Goal: Task Accomplishment & Management: Use online tool/utility

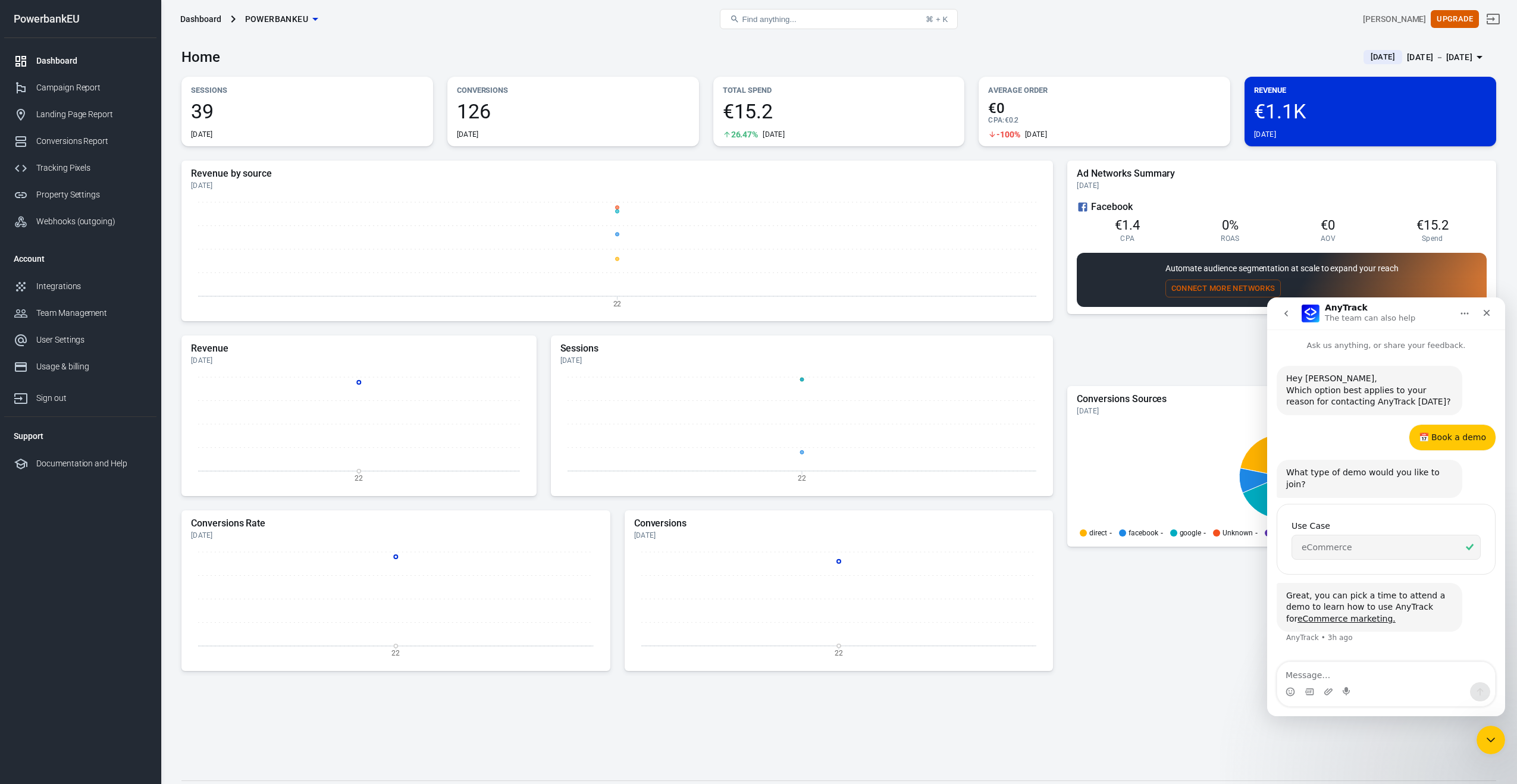
click at [1319, 676] on textarea "Message…" at bounding box center [1385, 672] width 218 height 20
type textarea "hi"
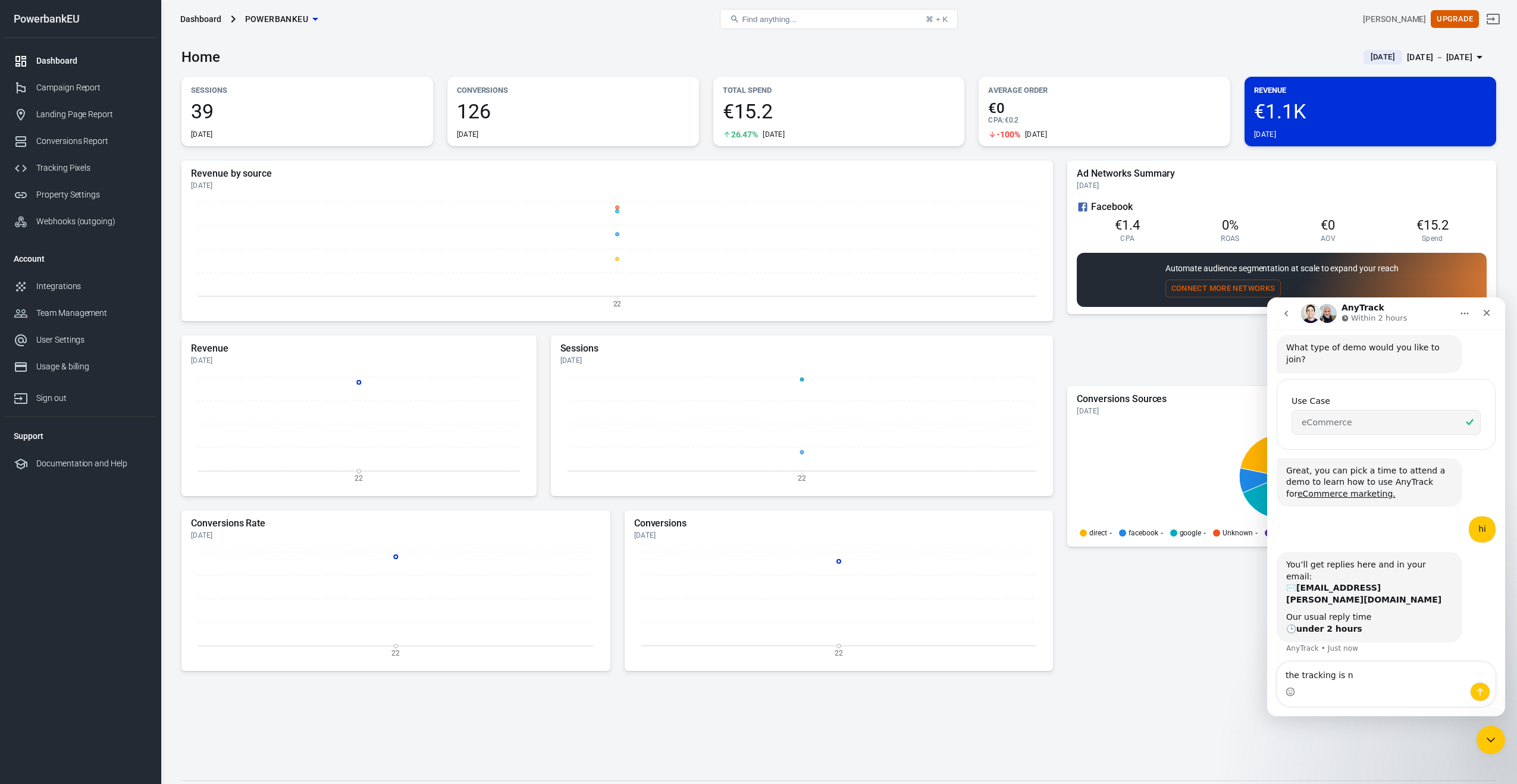
scroll to position [128, 0]
type textarea "the tracking is not working correct"
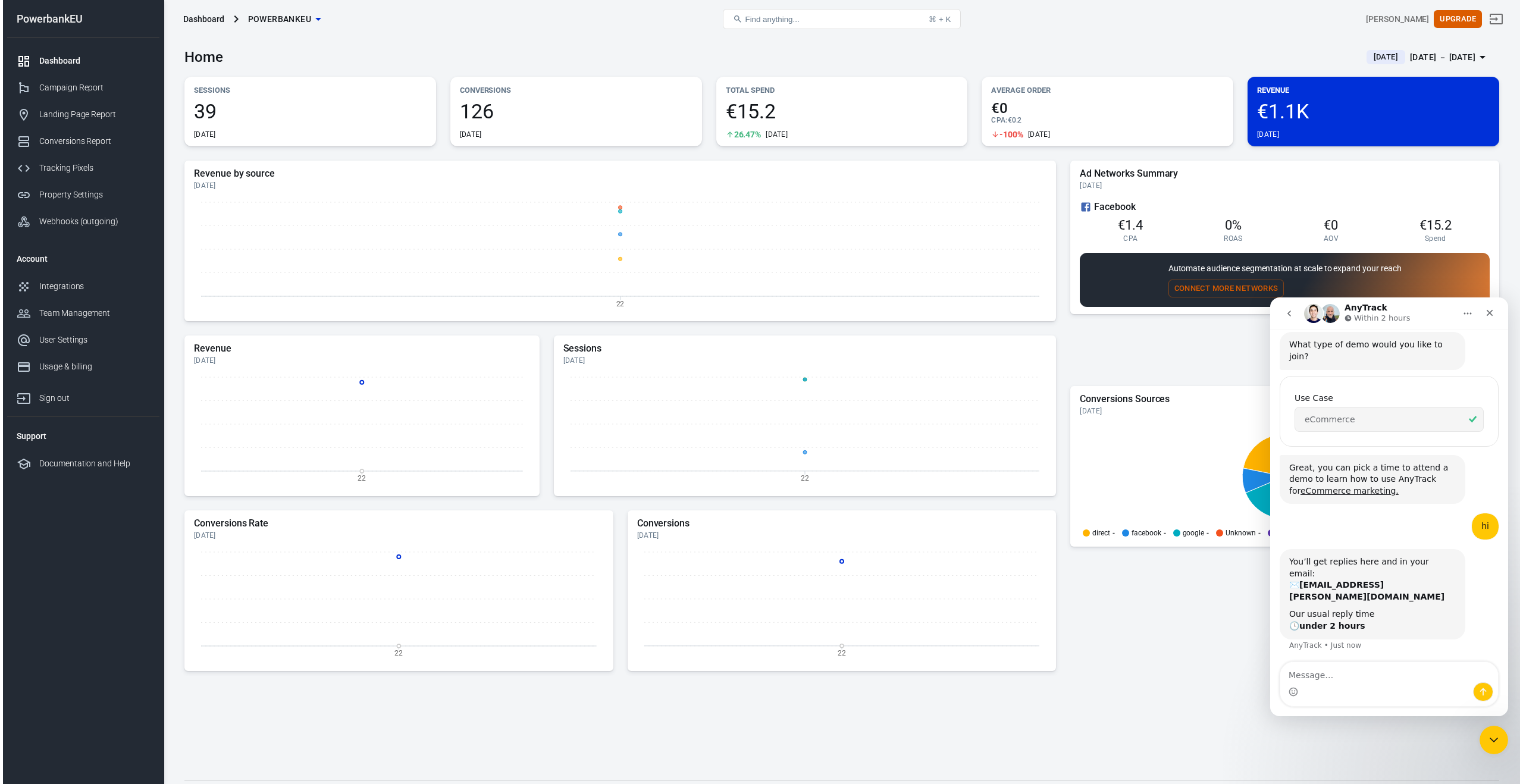
scroll to position [163, 0]
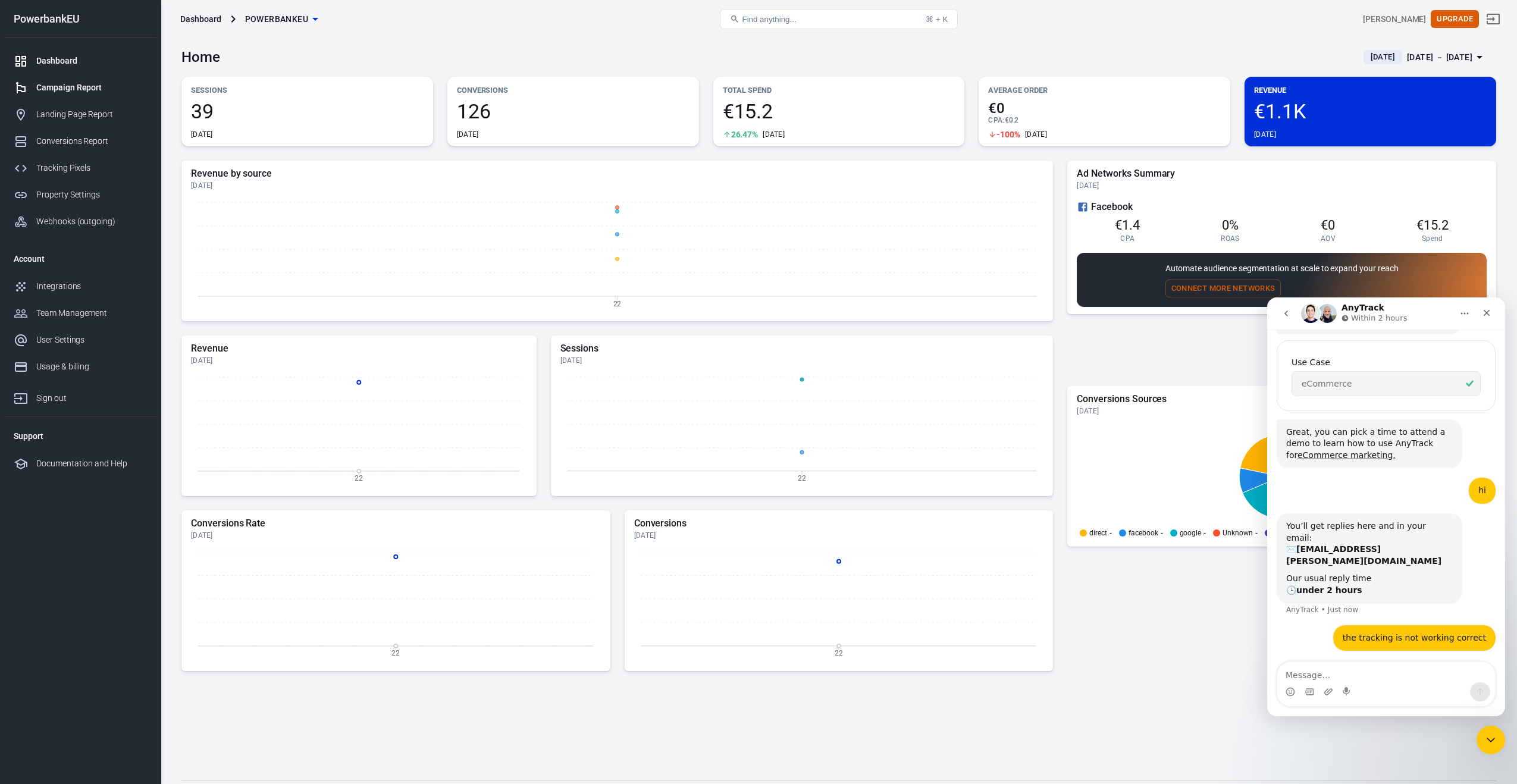
click at [51, 95] on link "Campaign Report" at bounding box center [80, 88] width 152 height 27
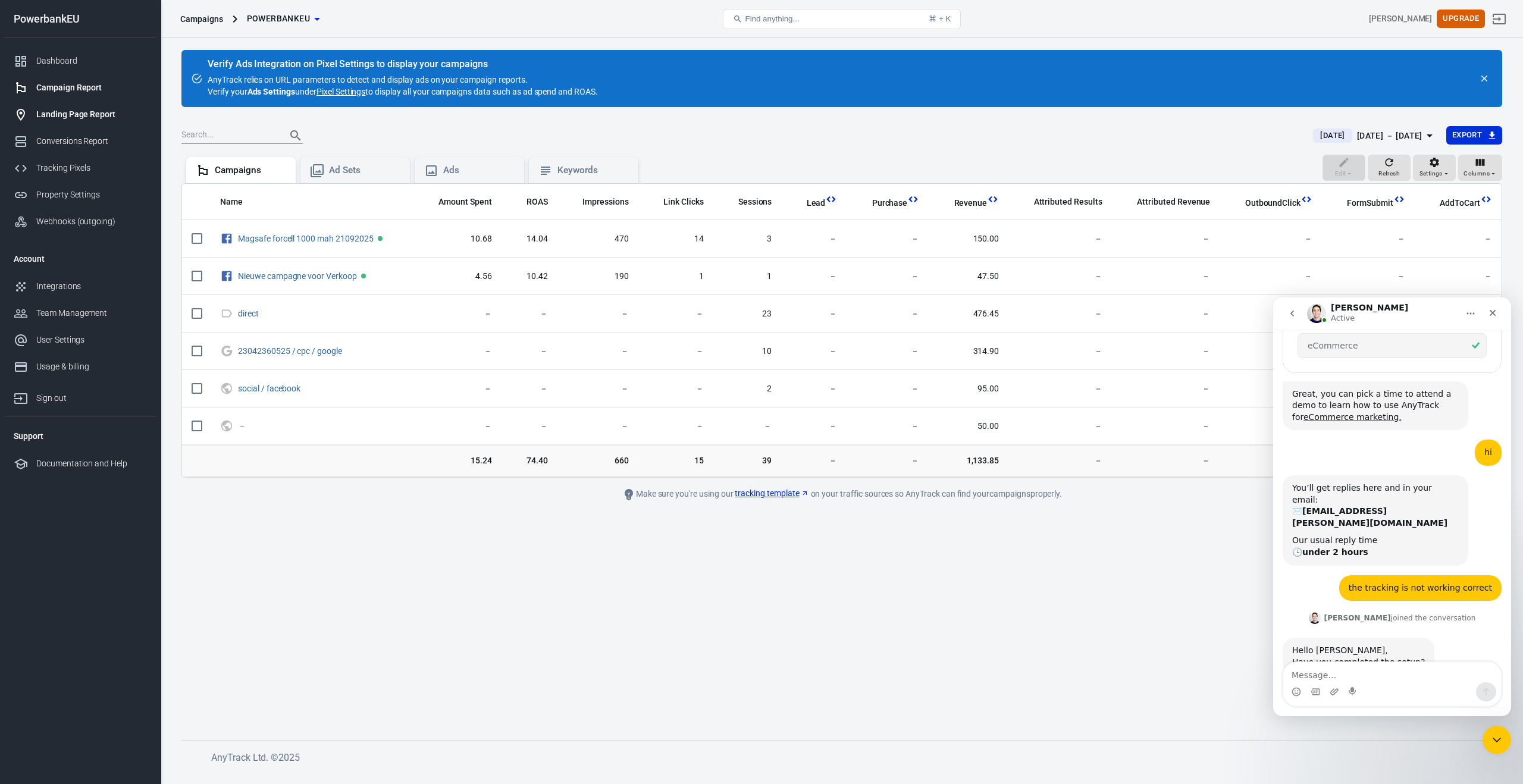
scroll to position [204, 0]
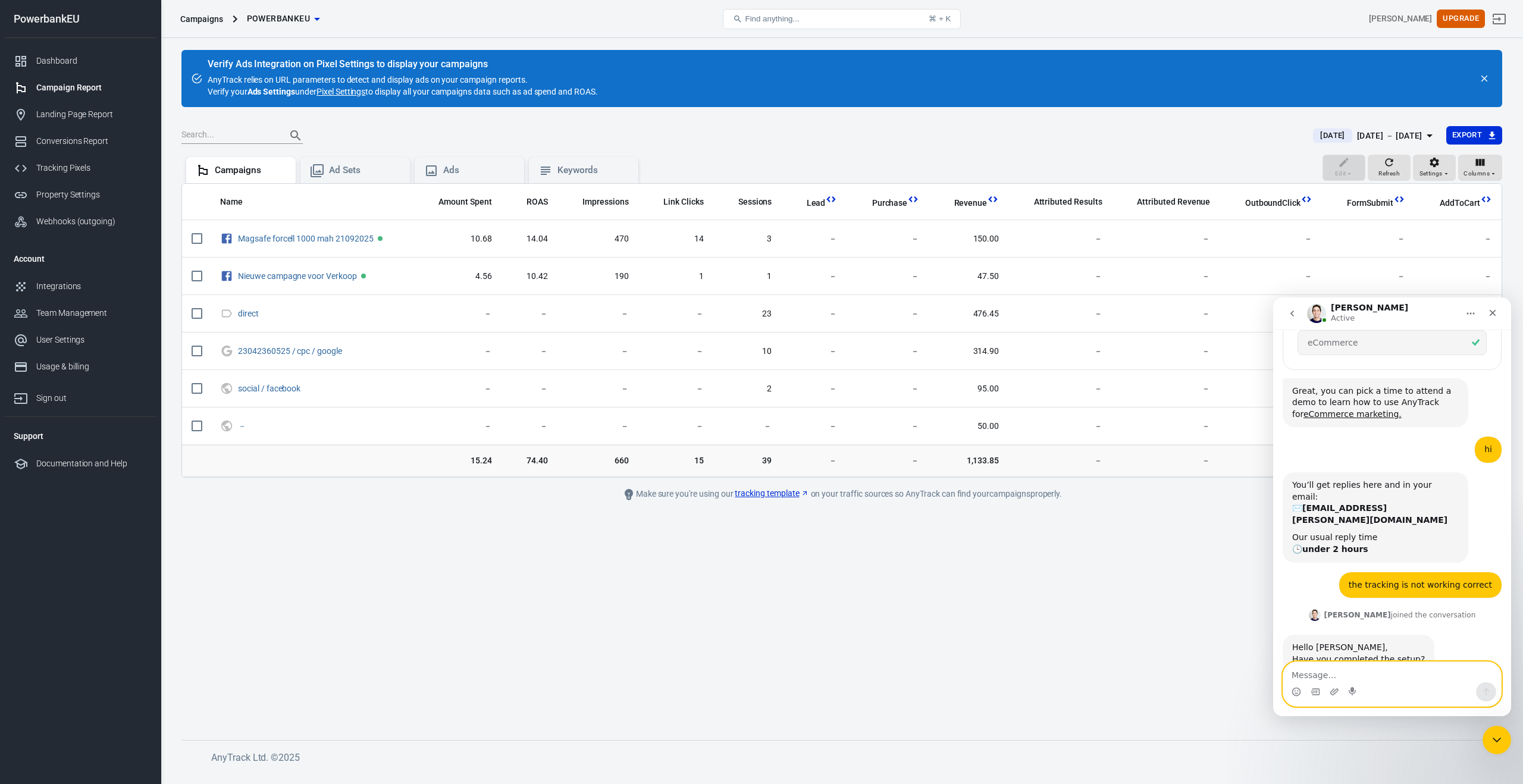
click at [1351, 677] on textarea "Message…" at bounding box center [1391, 672] width 218 height 20
type textarea "yes i think so"
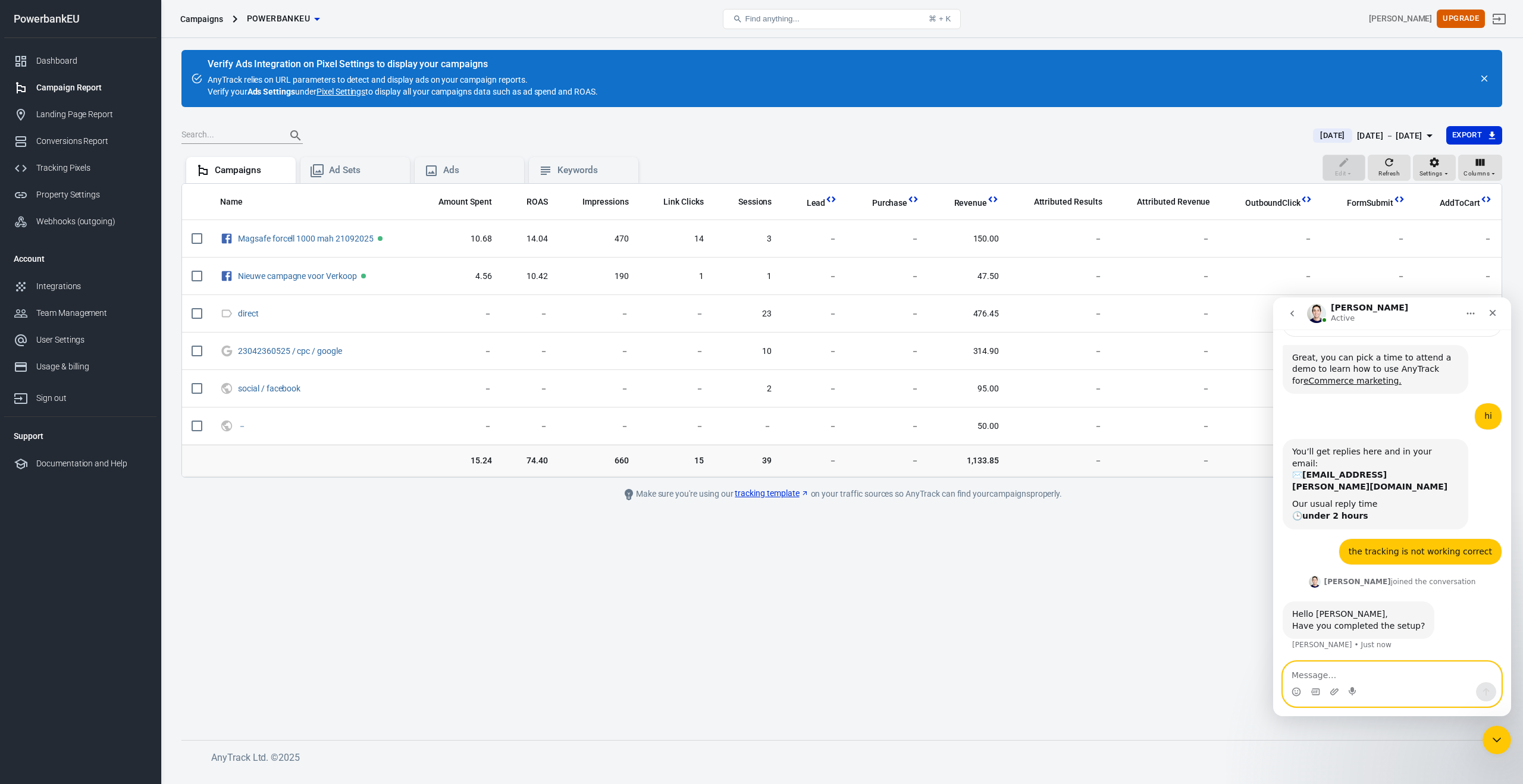
scroll to position [240, 0]
type textarea "can you check?"
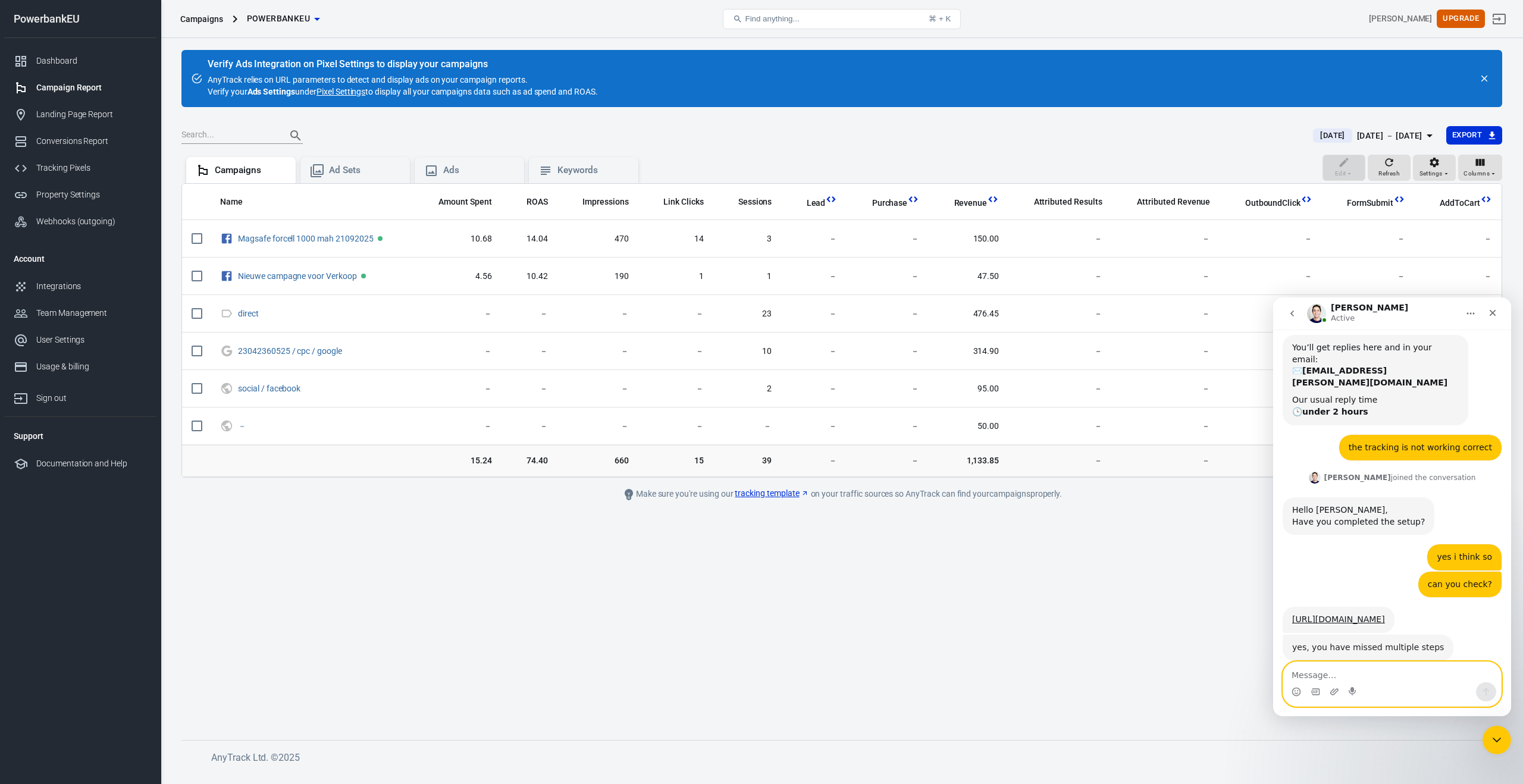
scroll to position [341, 0]
click at [1339, 615] on link "[URL][DOMAIN_NAME]" at bounding box center [1338, 620] width 93 height 10
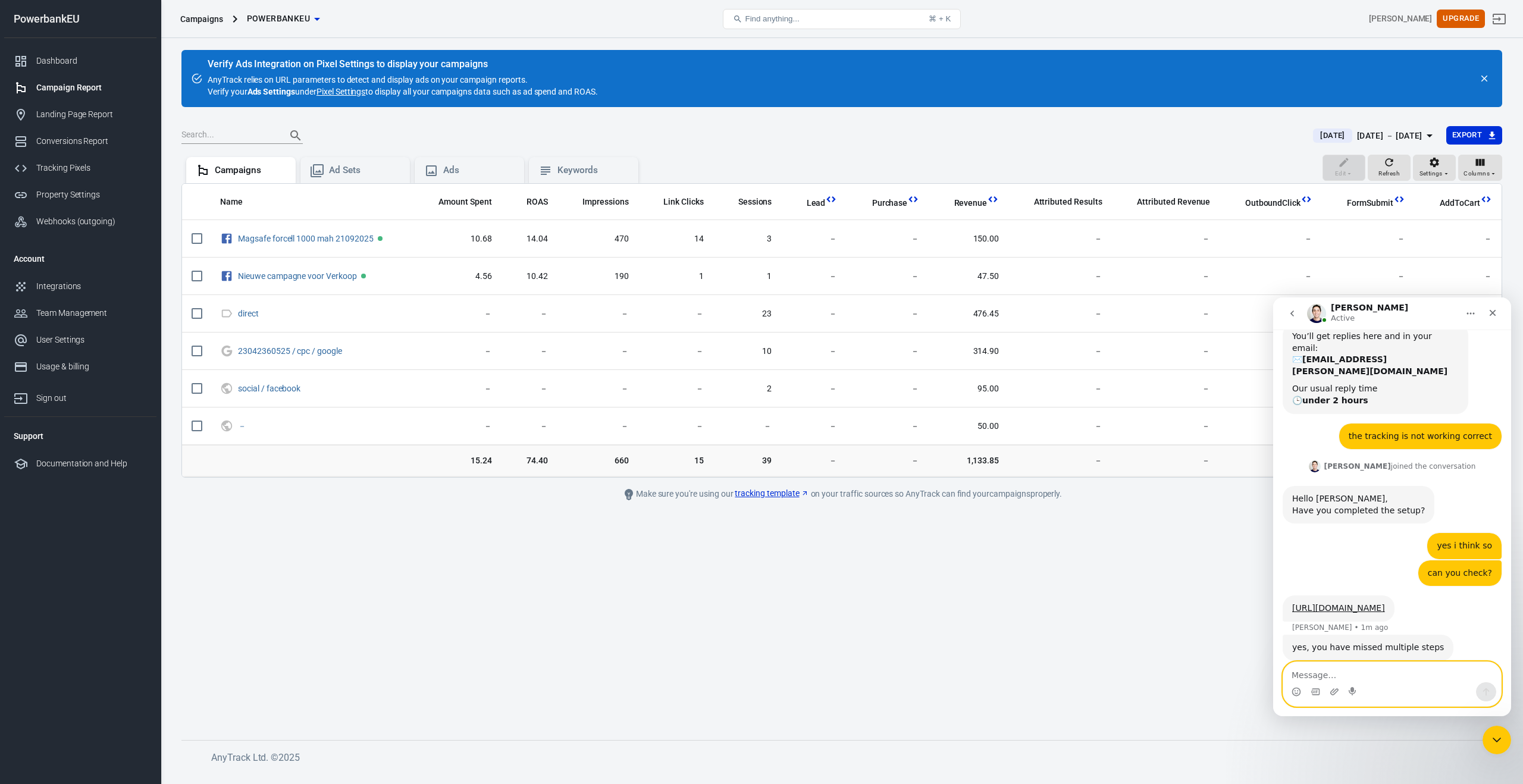
click at [1319, 674] on textarea "Message…" at bounding box center [1391, 672] width 218 height 20
type textarea "hmm can you help to set it up?"
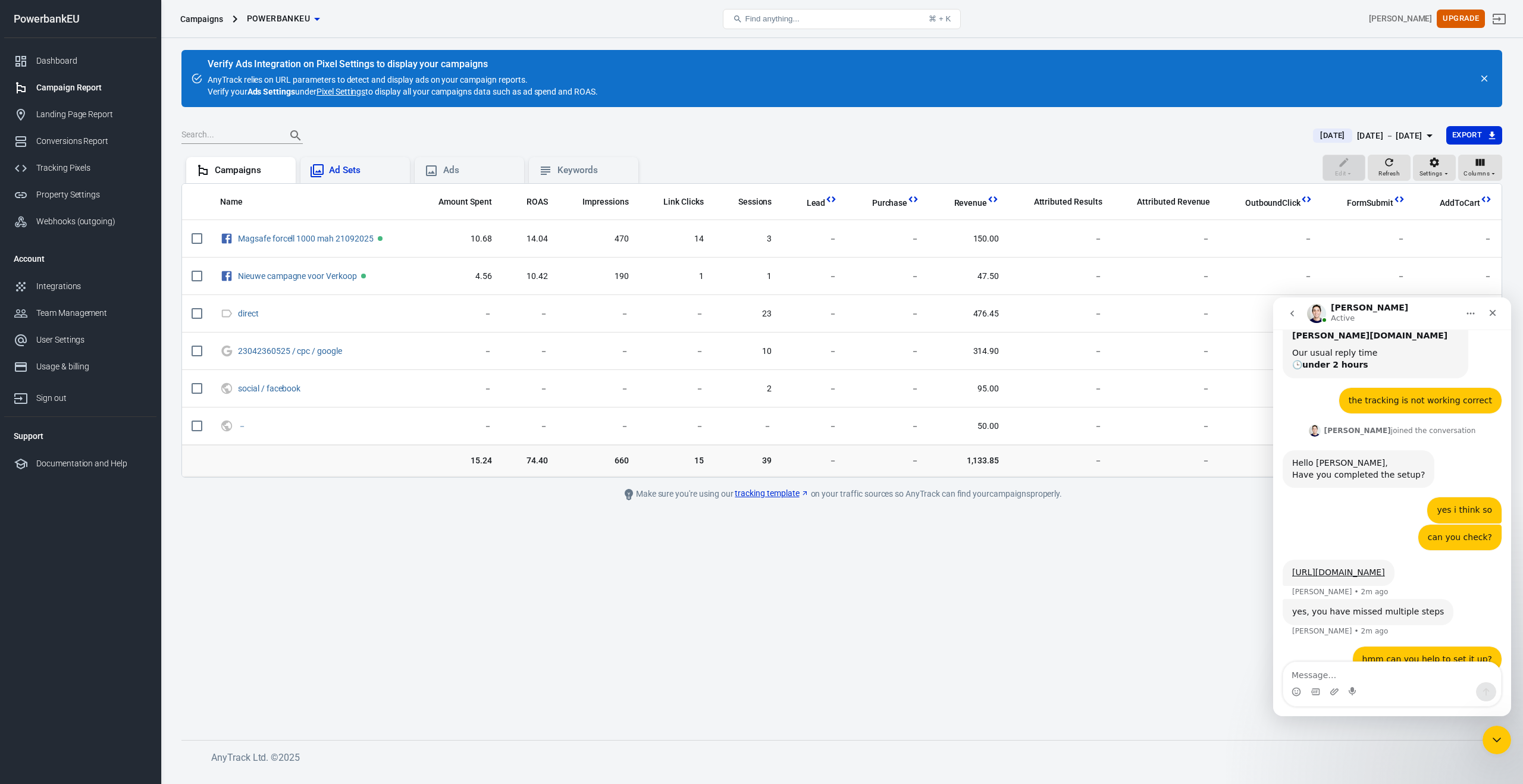
click at [326, 166] on div "Ad Sets" at bounding box center [355, 170] width 91 height 14
click at [427, 171] on icon at bounding box center [431, 170] width 14 height 14
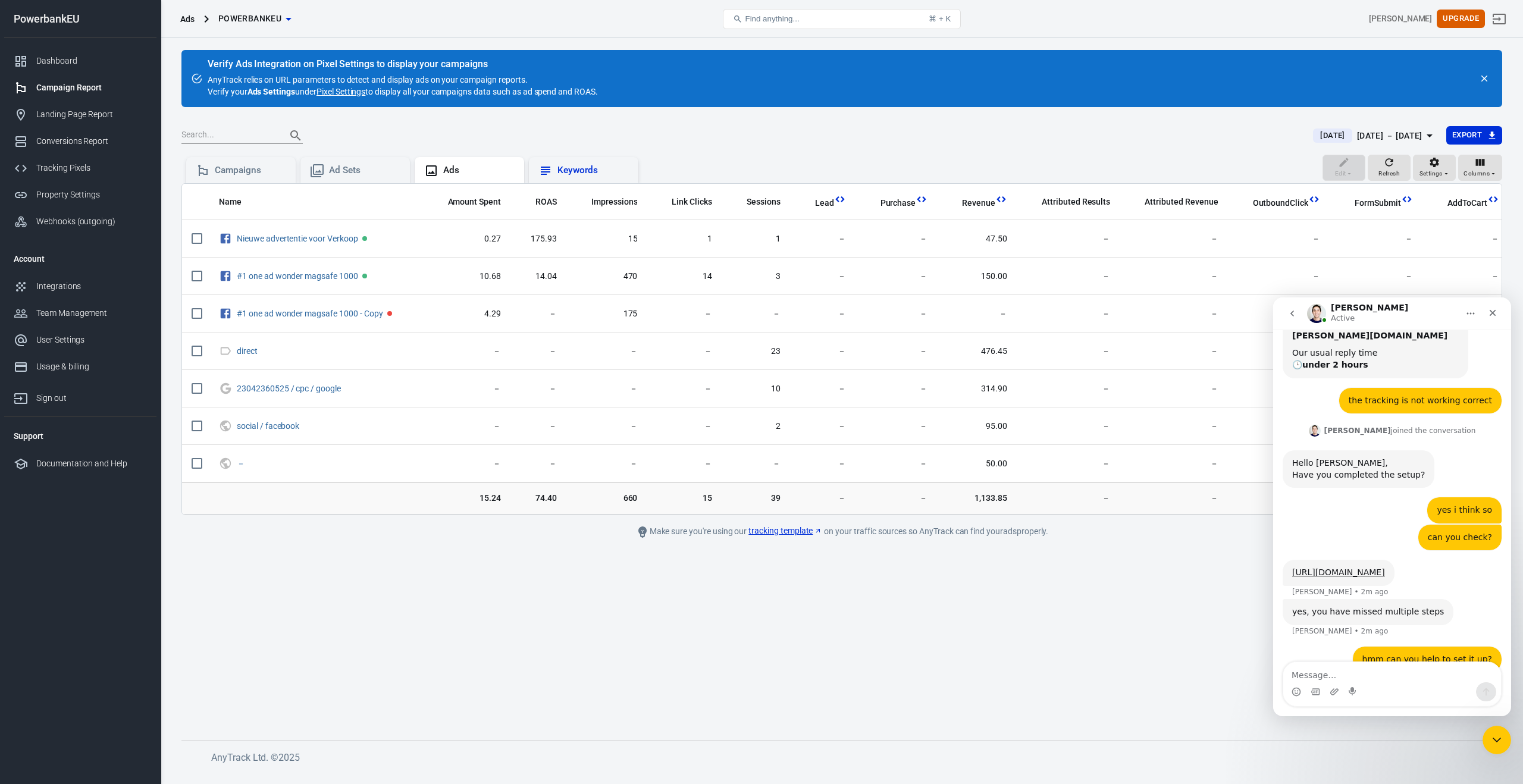
click at [548, 173] on icon at bounding box center [546, 170] width 10 height 8
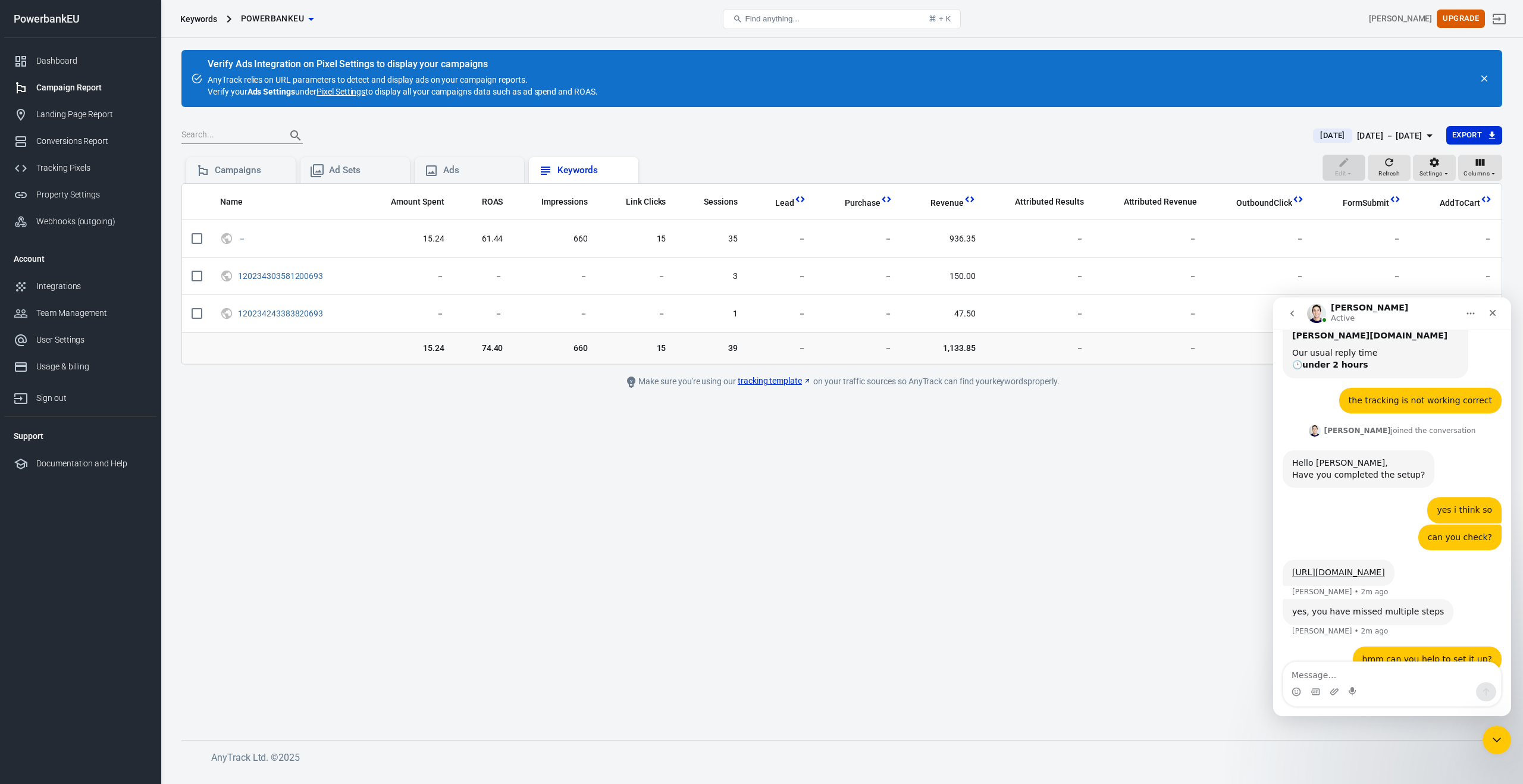
scroll to position [435, 0]
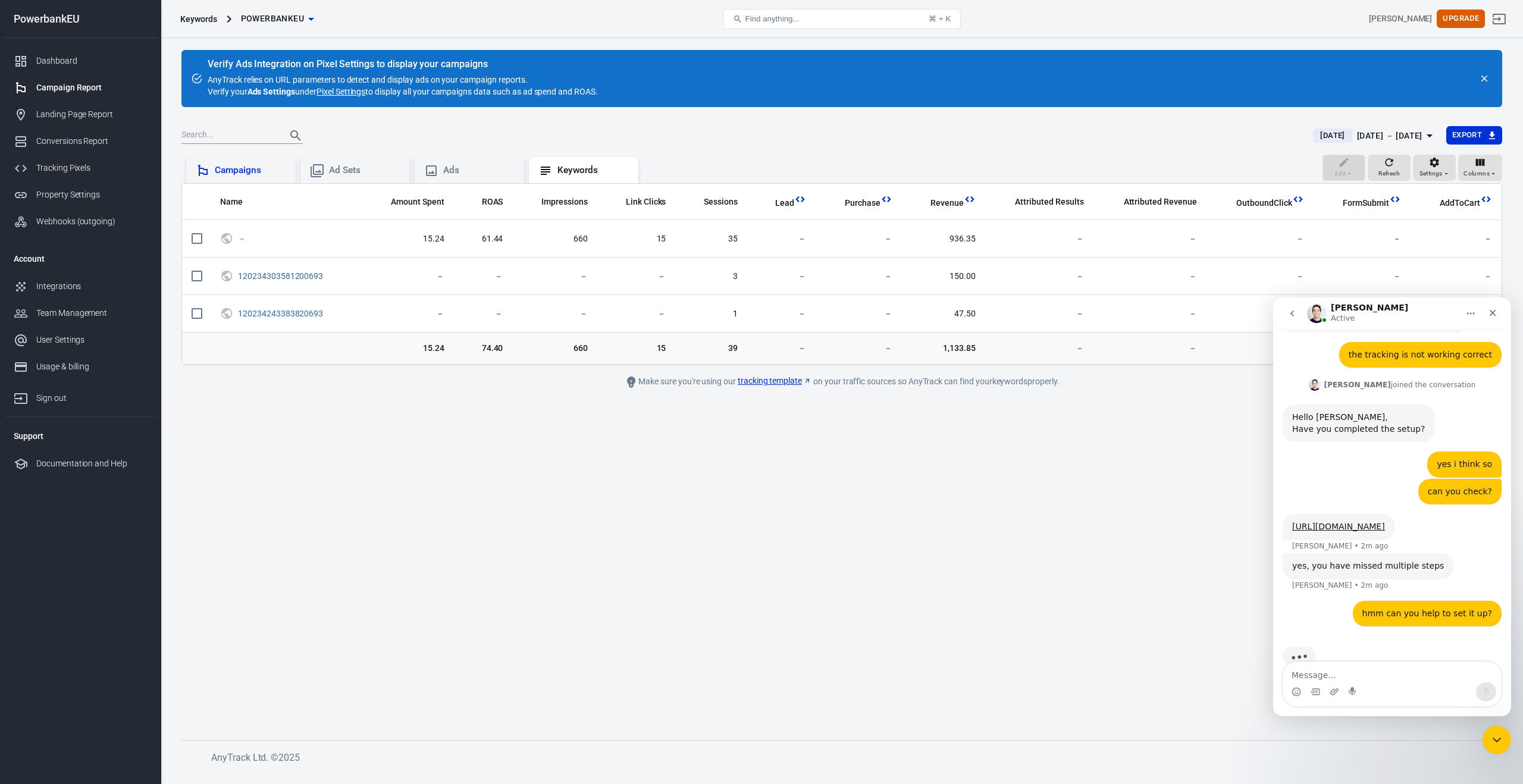
click at [250, 175] on div "Campaigns" at bounding box center [250, 170] width 71 height 13
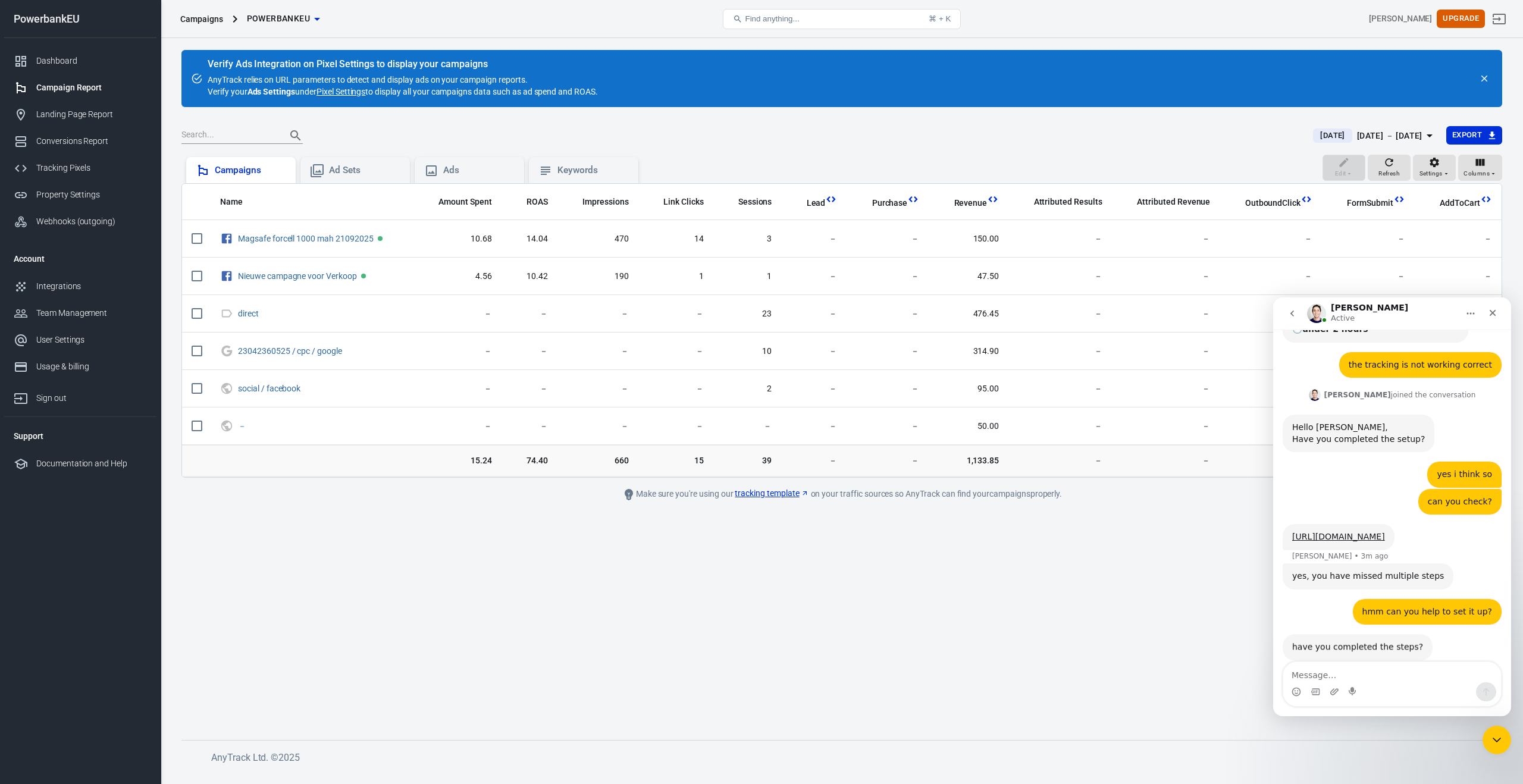
scroll to position [424, 0]
click at [45, 163] on div "Tracking Pixels" at bounding box center [91, 168] width 111 height 13
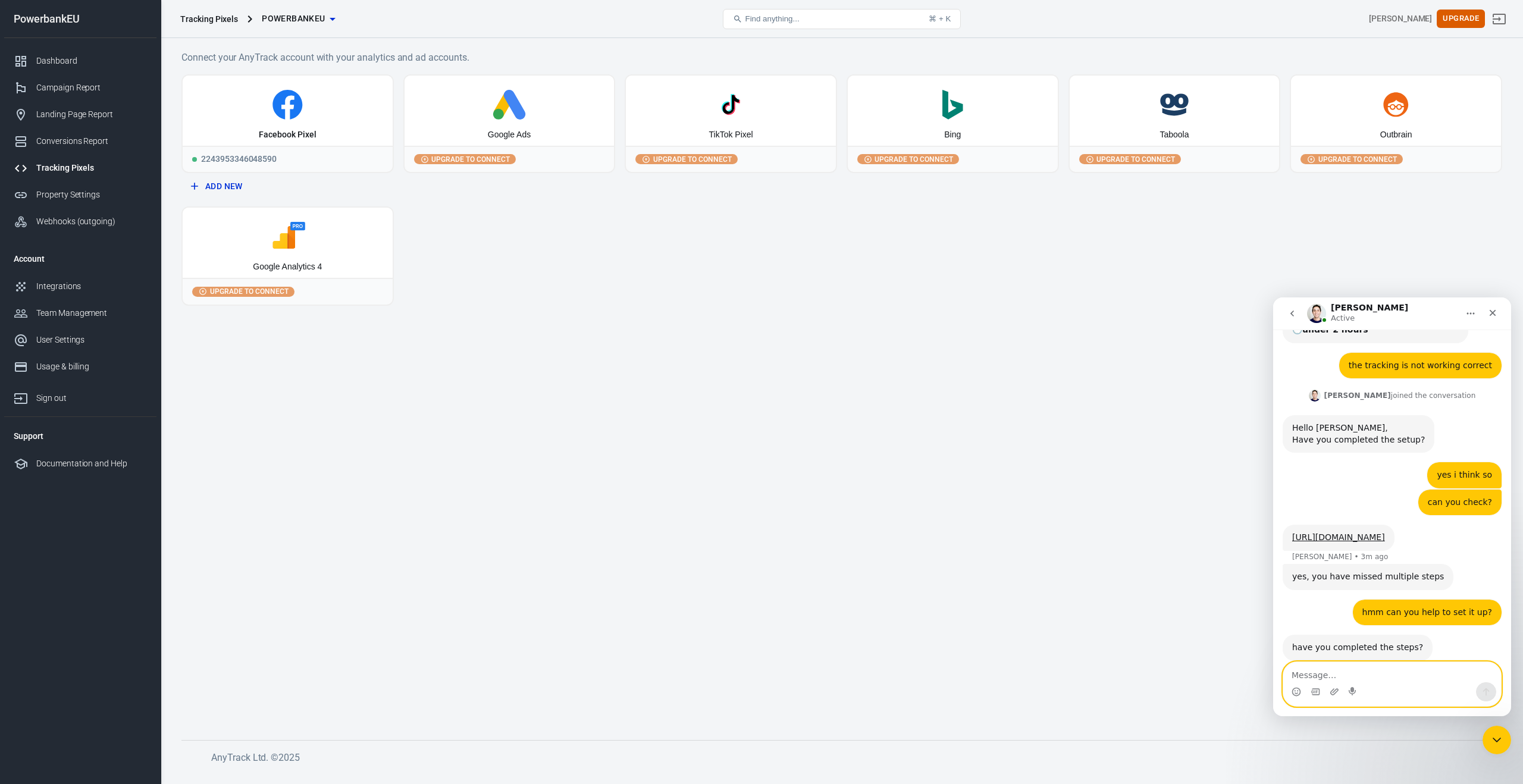
click at [1349, 675] on textarea "Message…" at bounding box center [1391, 672] width 218 height 20
type textarea "yes for facebook"
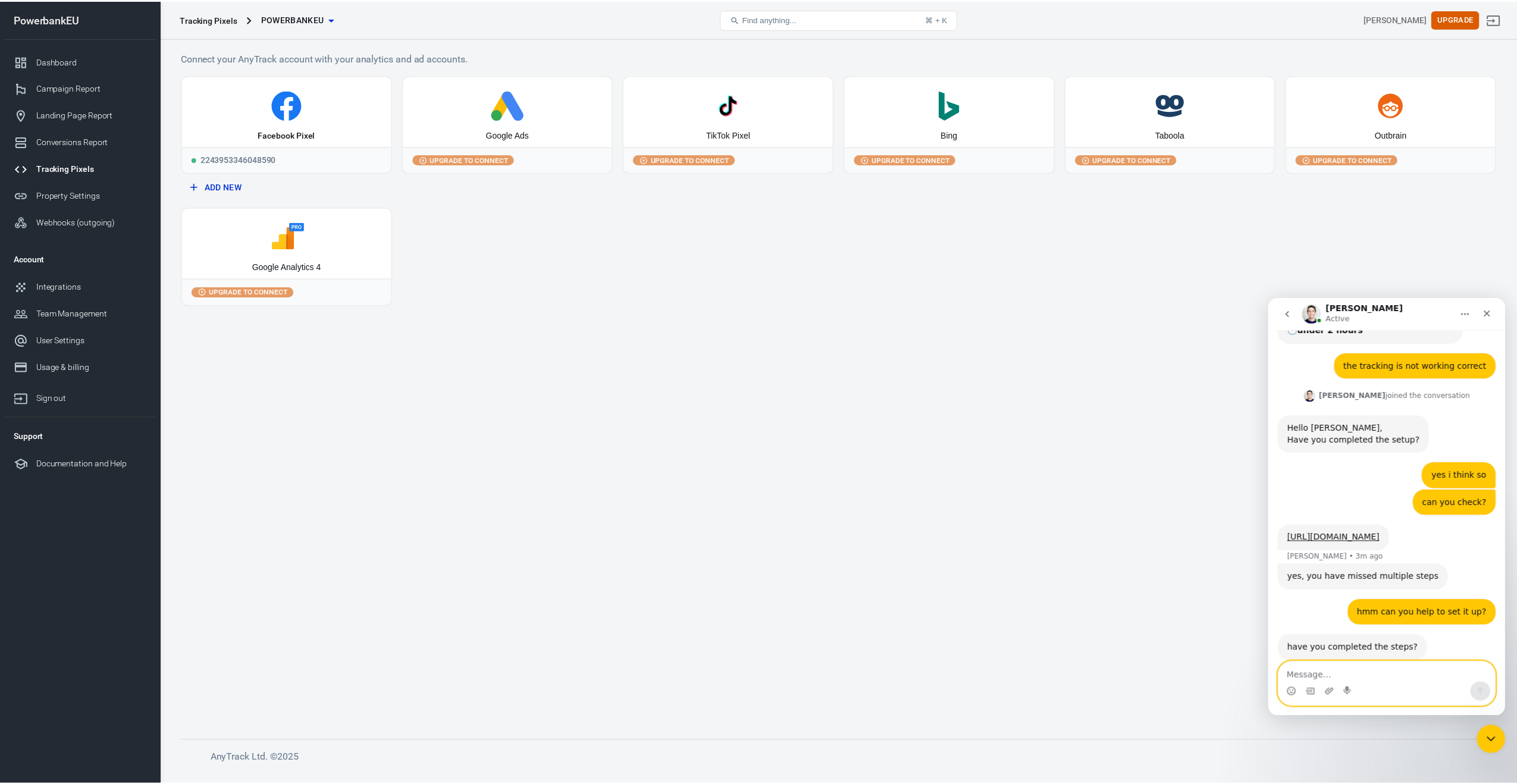
scroll to position [460, 0]
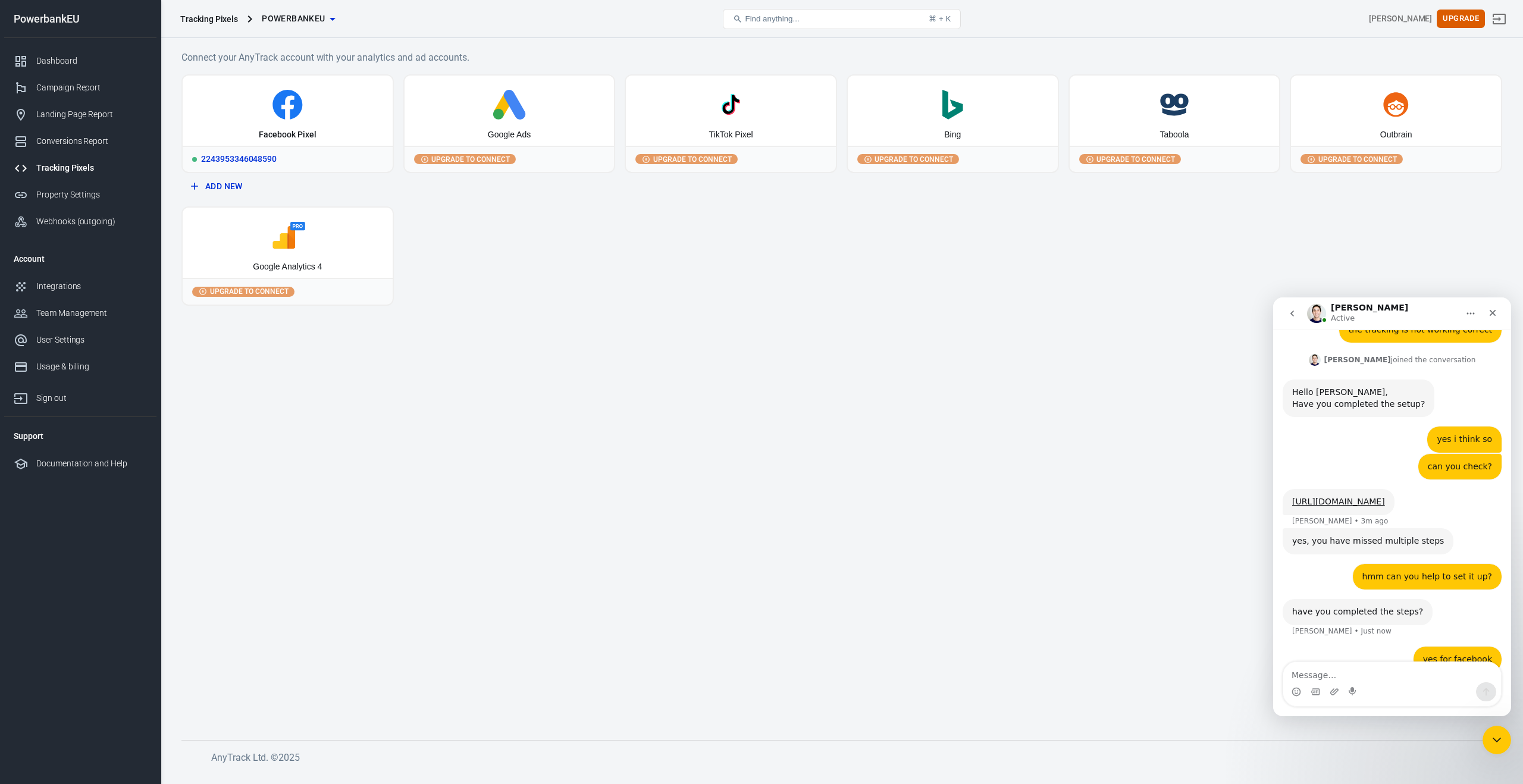
click at [284, 123] on div "Facebook Pixel" at bounding box center [288, 111] width 210 height 70
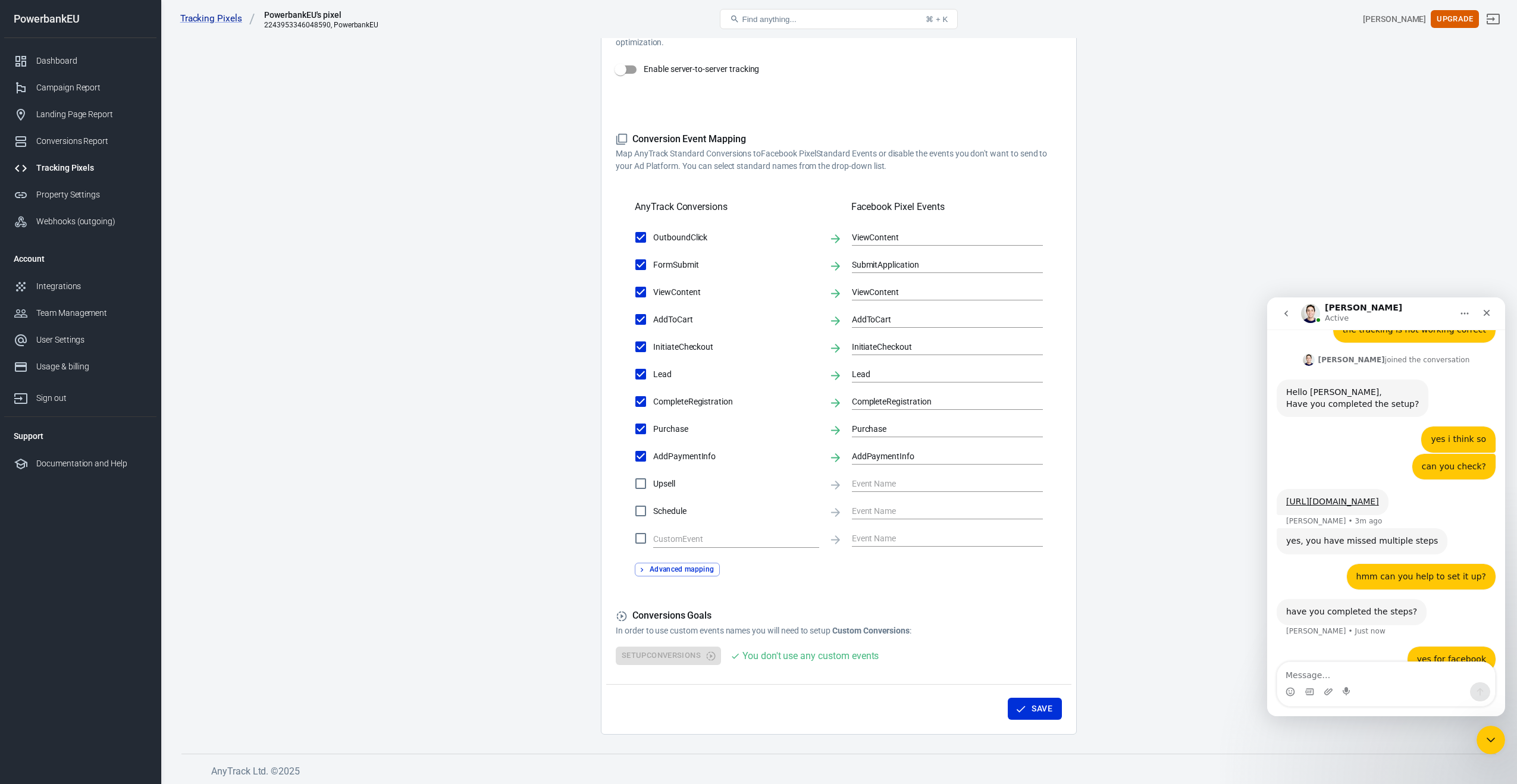
scroll to position [267, 0]
click at [1324, 679] on textarea "Message…" at bounding box center [1385, 672] width 218 height 20
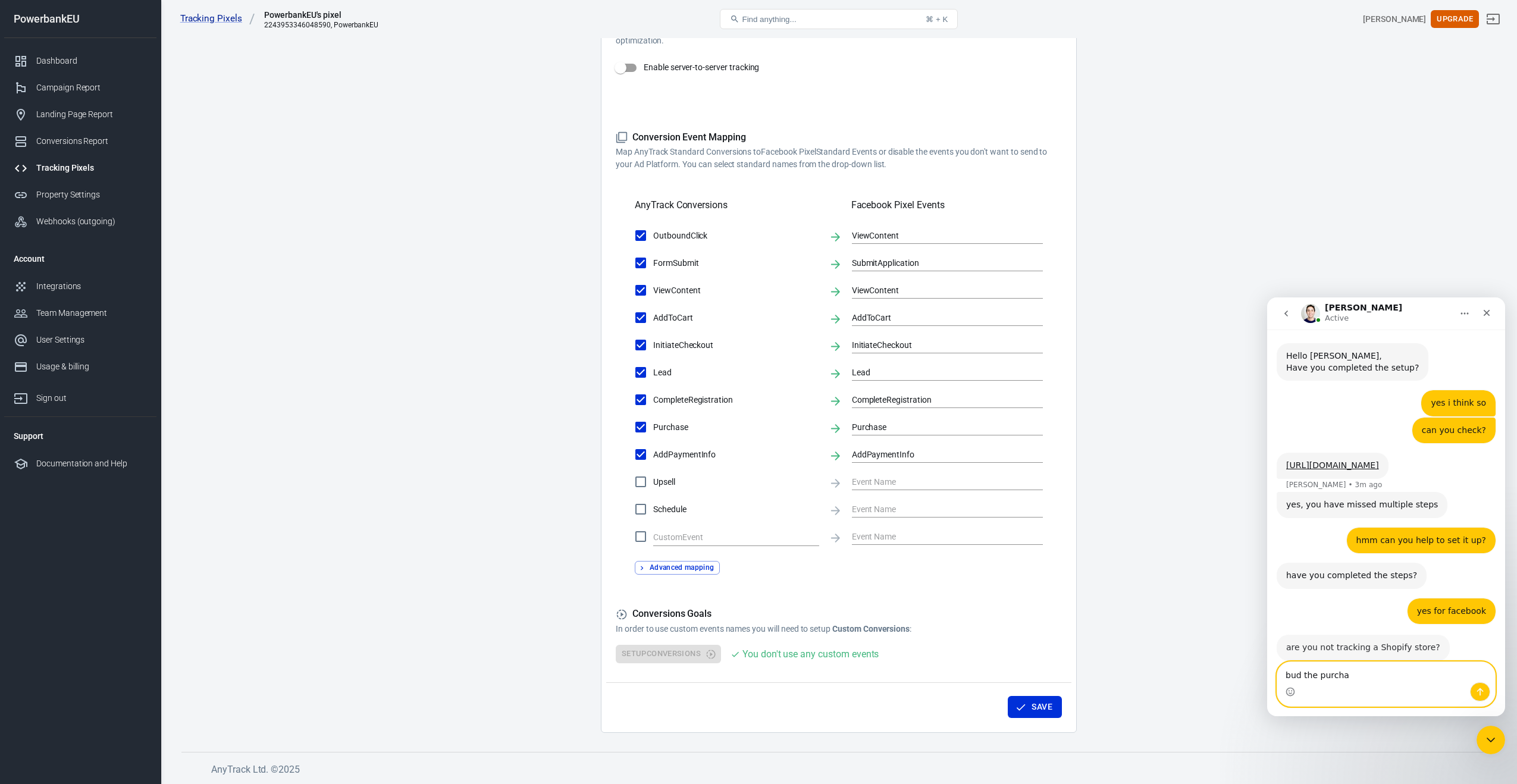
scroll to position [496, 0]
type textarea "b"
type textarea "u"
type textarea "yes"
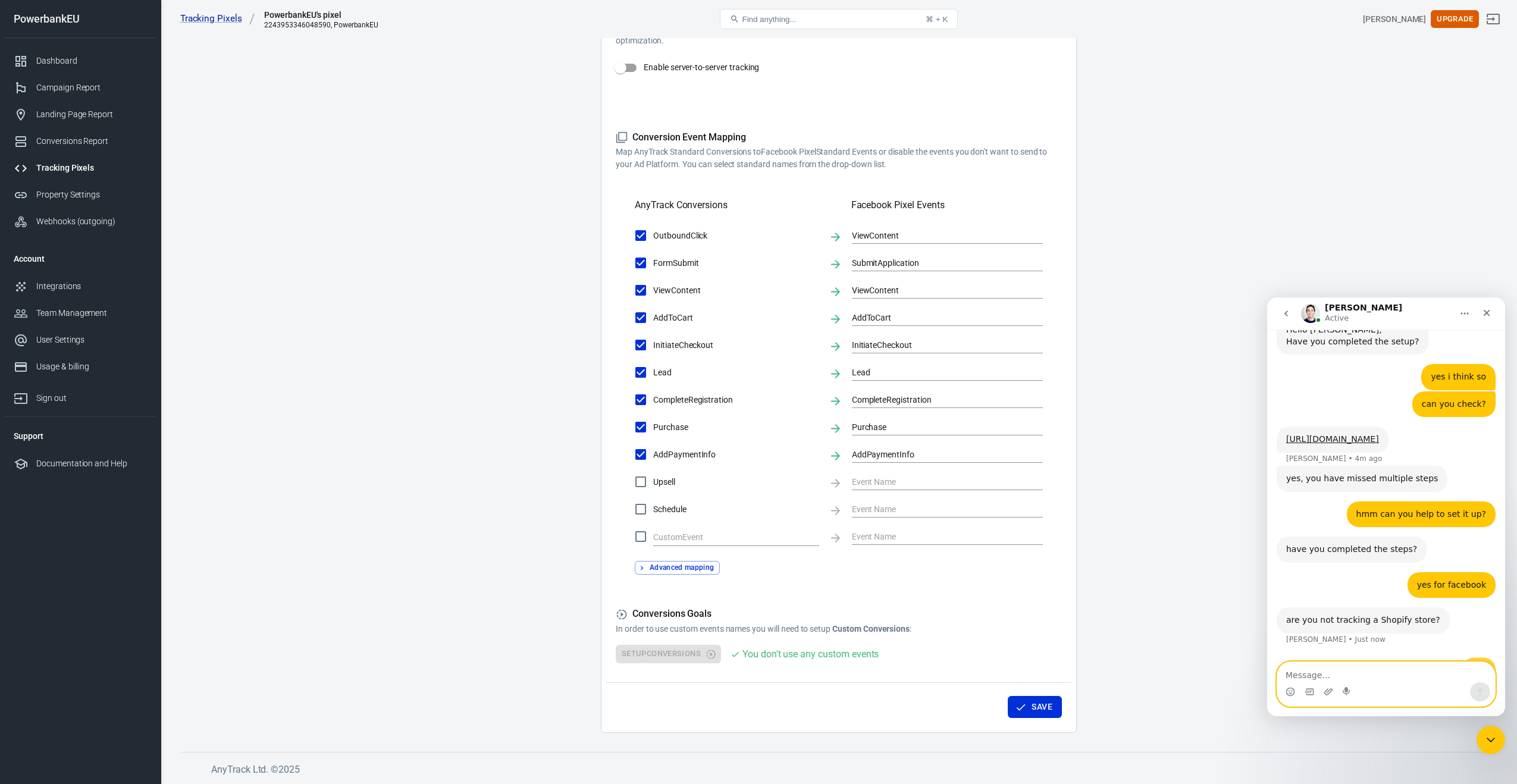
scroll to position [531, 0]
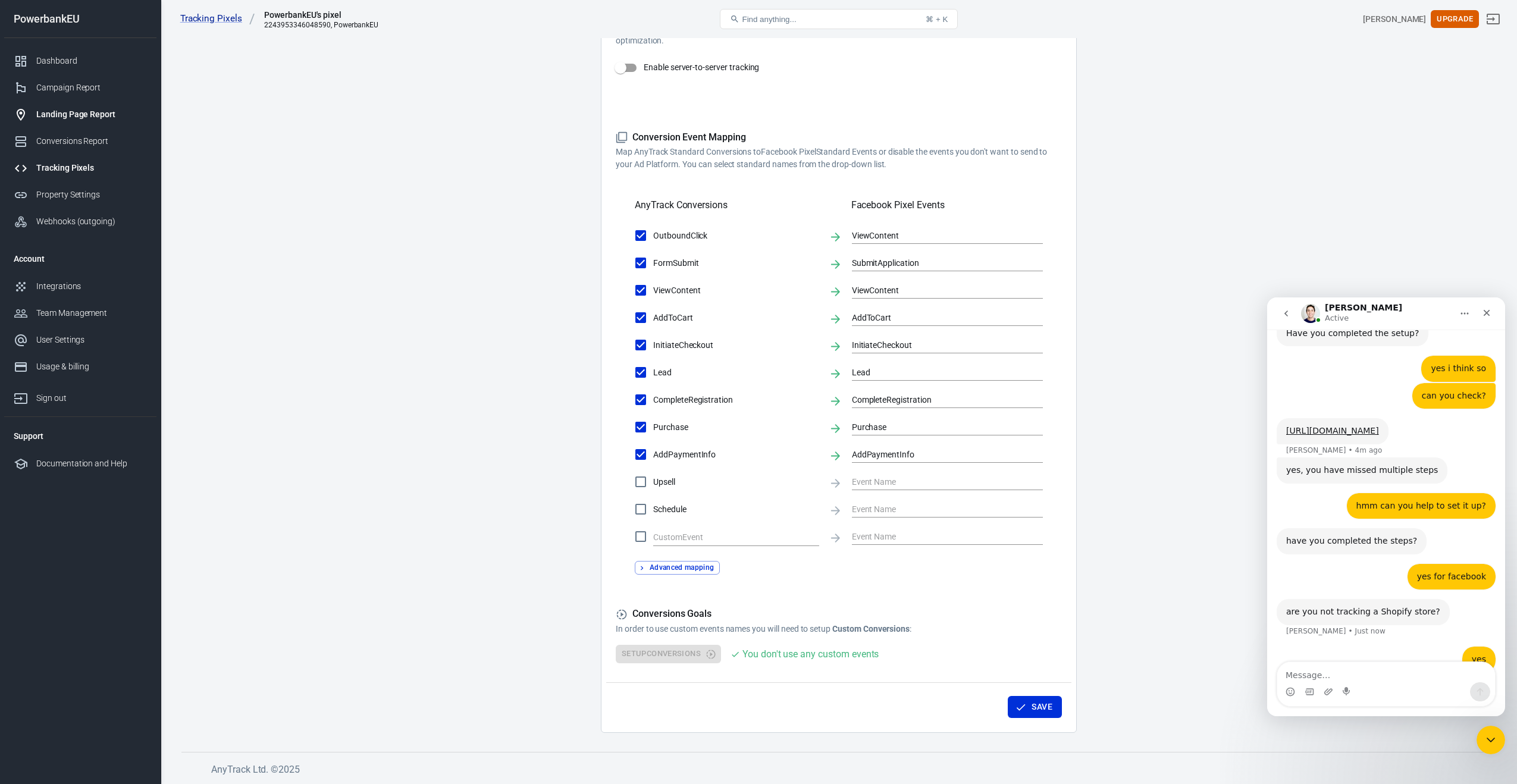
click at [71, 110] on div "Landing Page Report" at bounding box center [91, 114] width 111 height 13
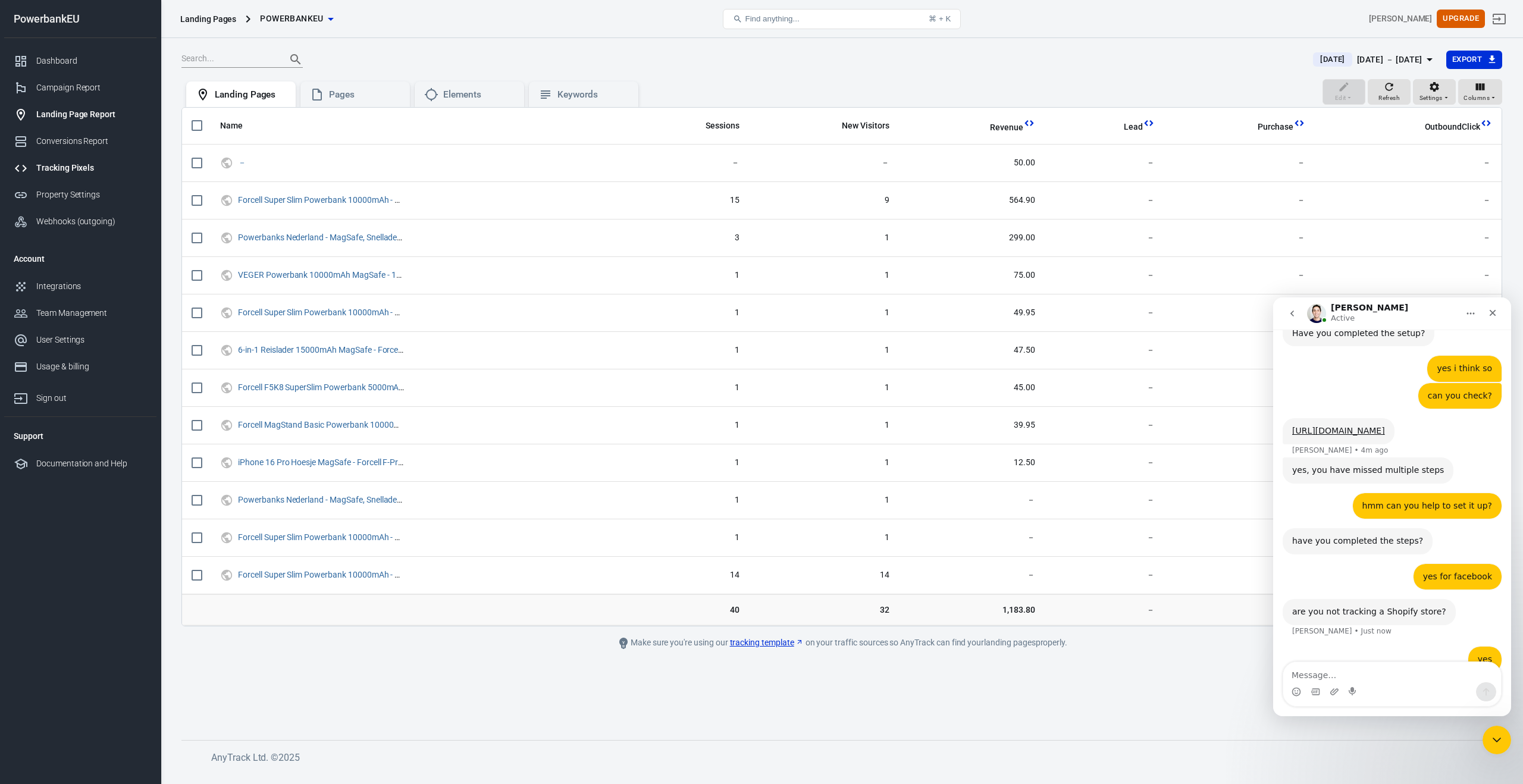
click at [65, 166] on div "Tracking Pixels" at bounding box center [91, 168] width 111 height 13
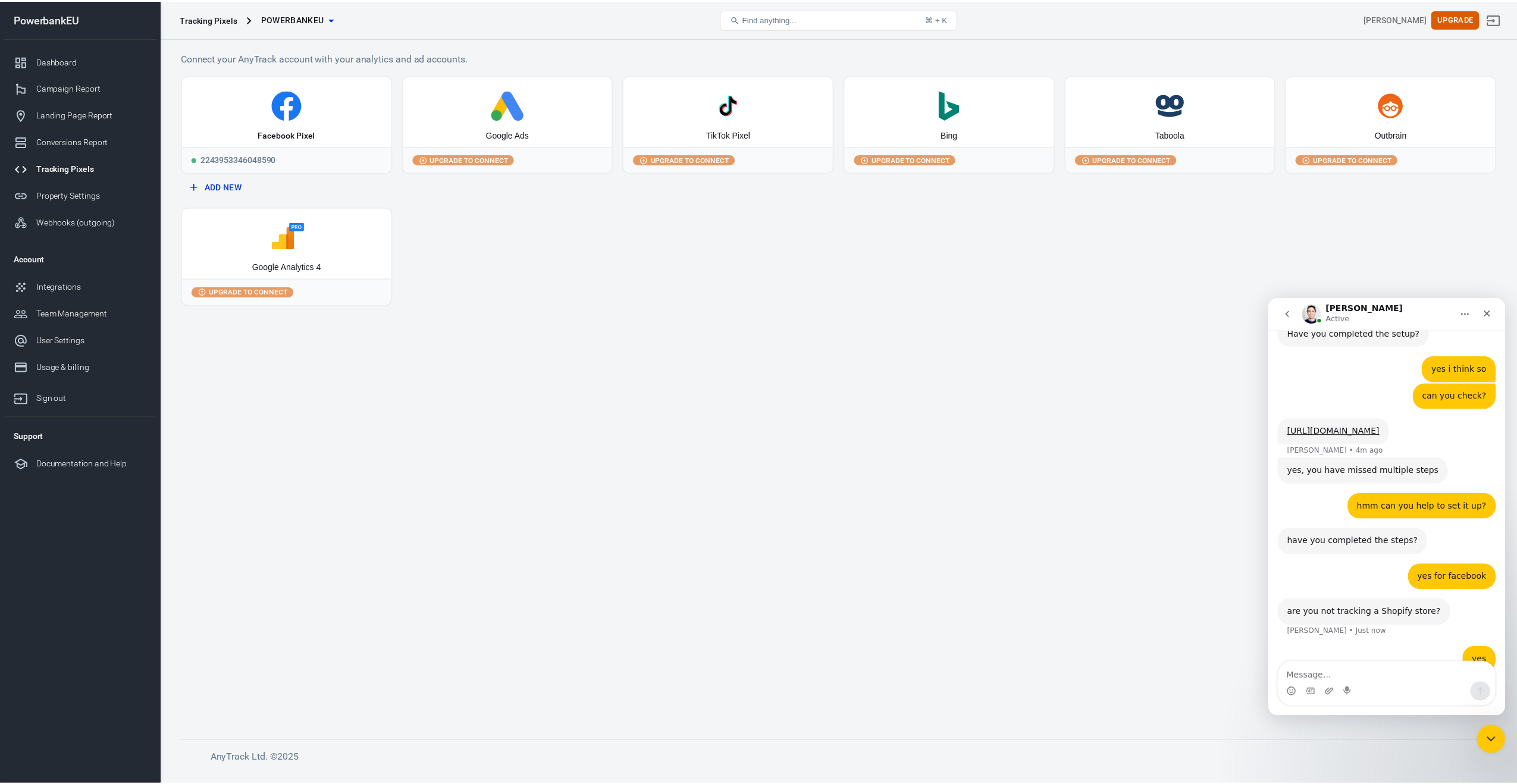
scroll to position [577, 0]
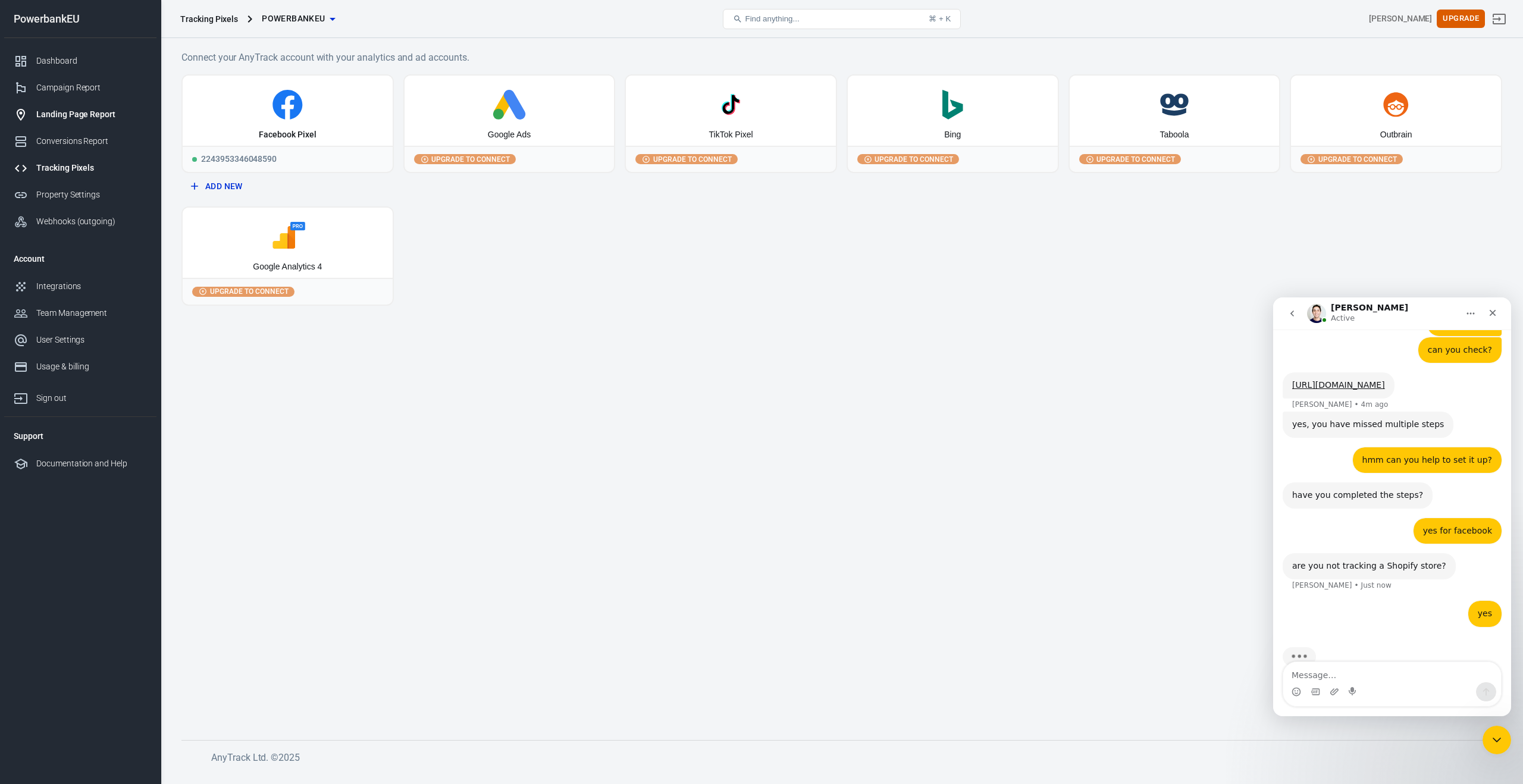
click at [56, 114] on div "Landing Page Report" at bounding box center [91, 114] width 111 height 13
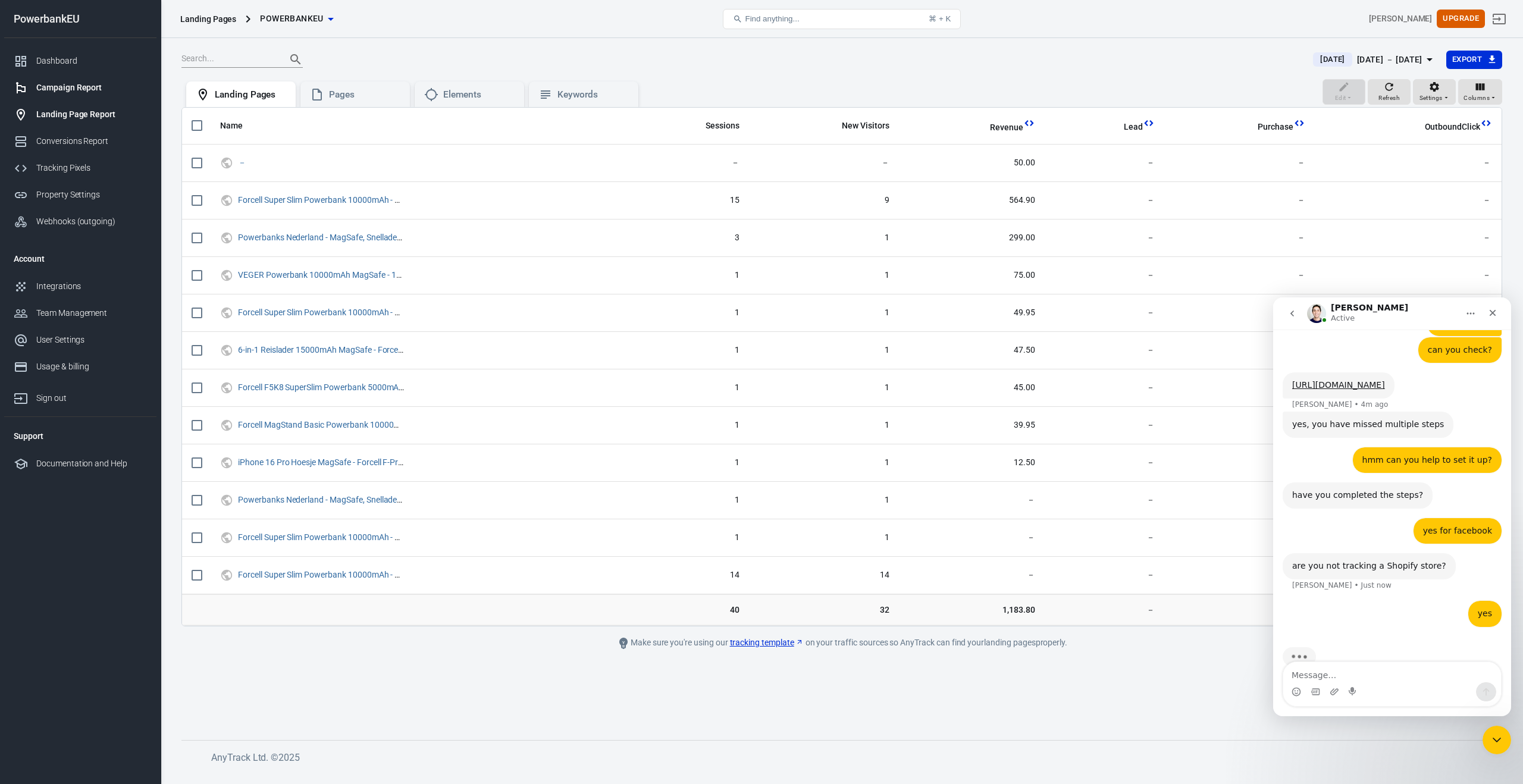
click at [50, 84] on div "Campaign Report" at bounding box center [91, 88] width 111 height 13
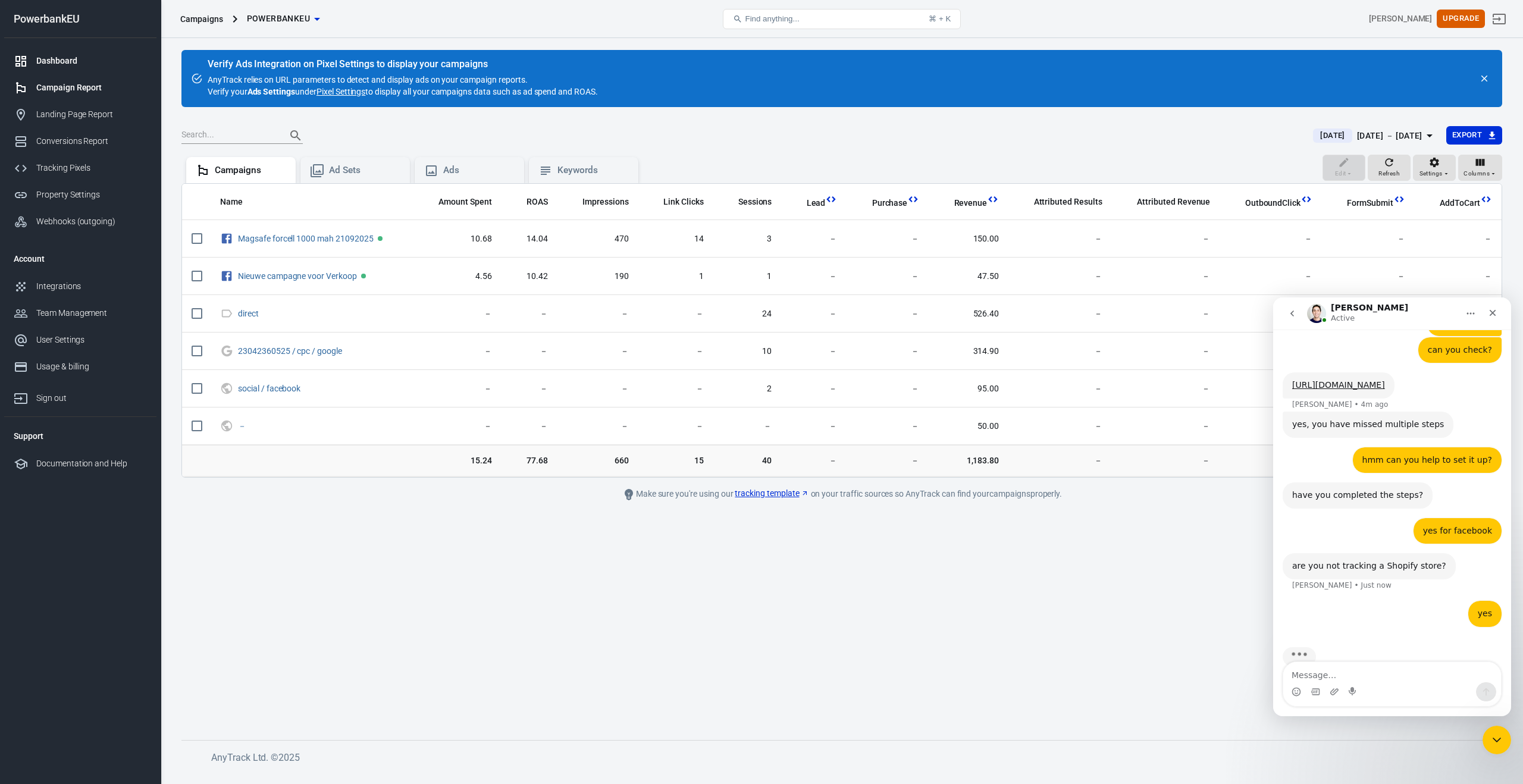
click at [51, 64] on div "Dashboard" at bounding box center [91, 61] width 111 height 13
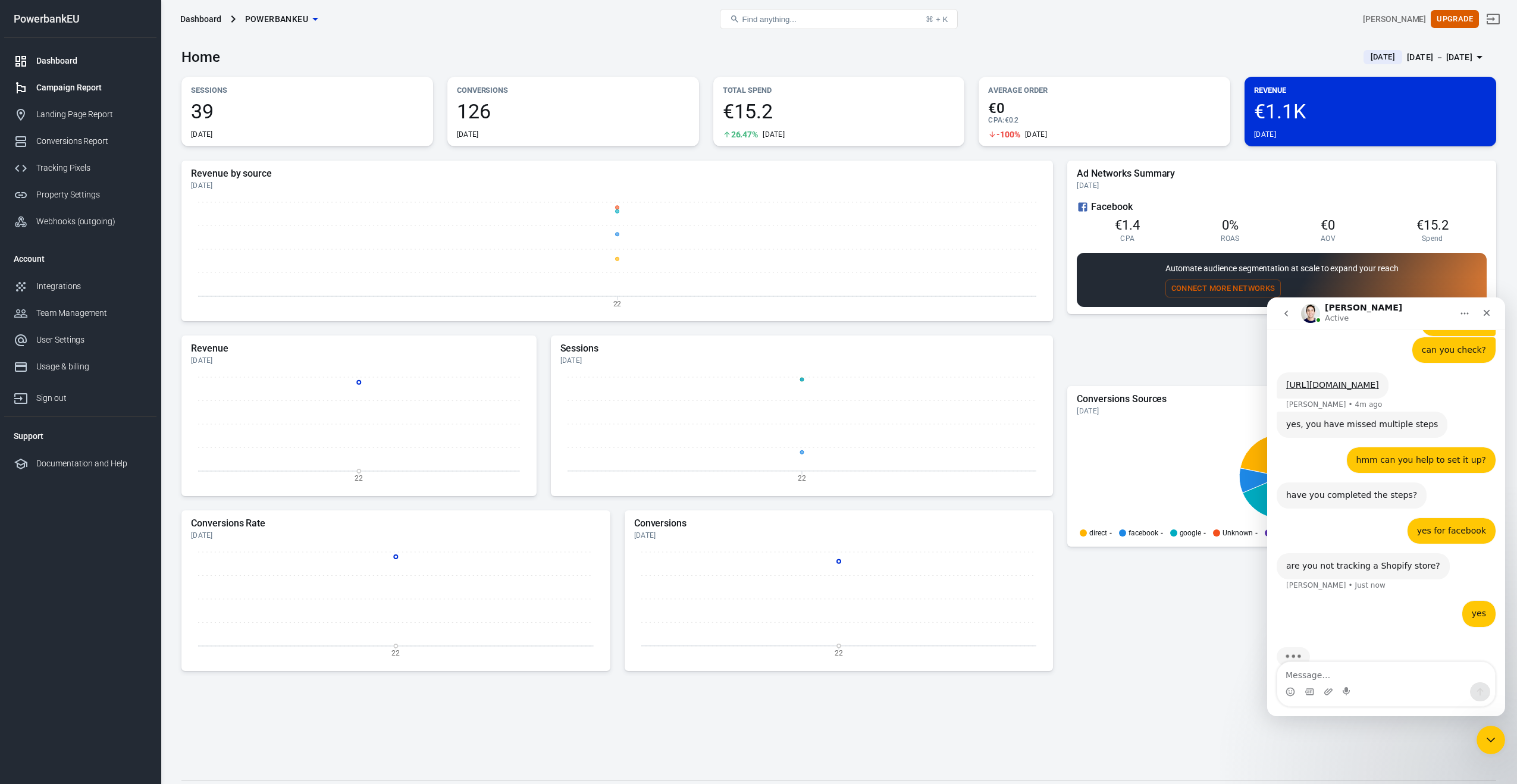
click at [46, 88] on div "Campaign Report" at bounding box center [91, 88] width 111 height 13
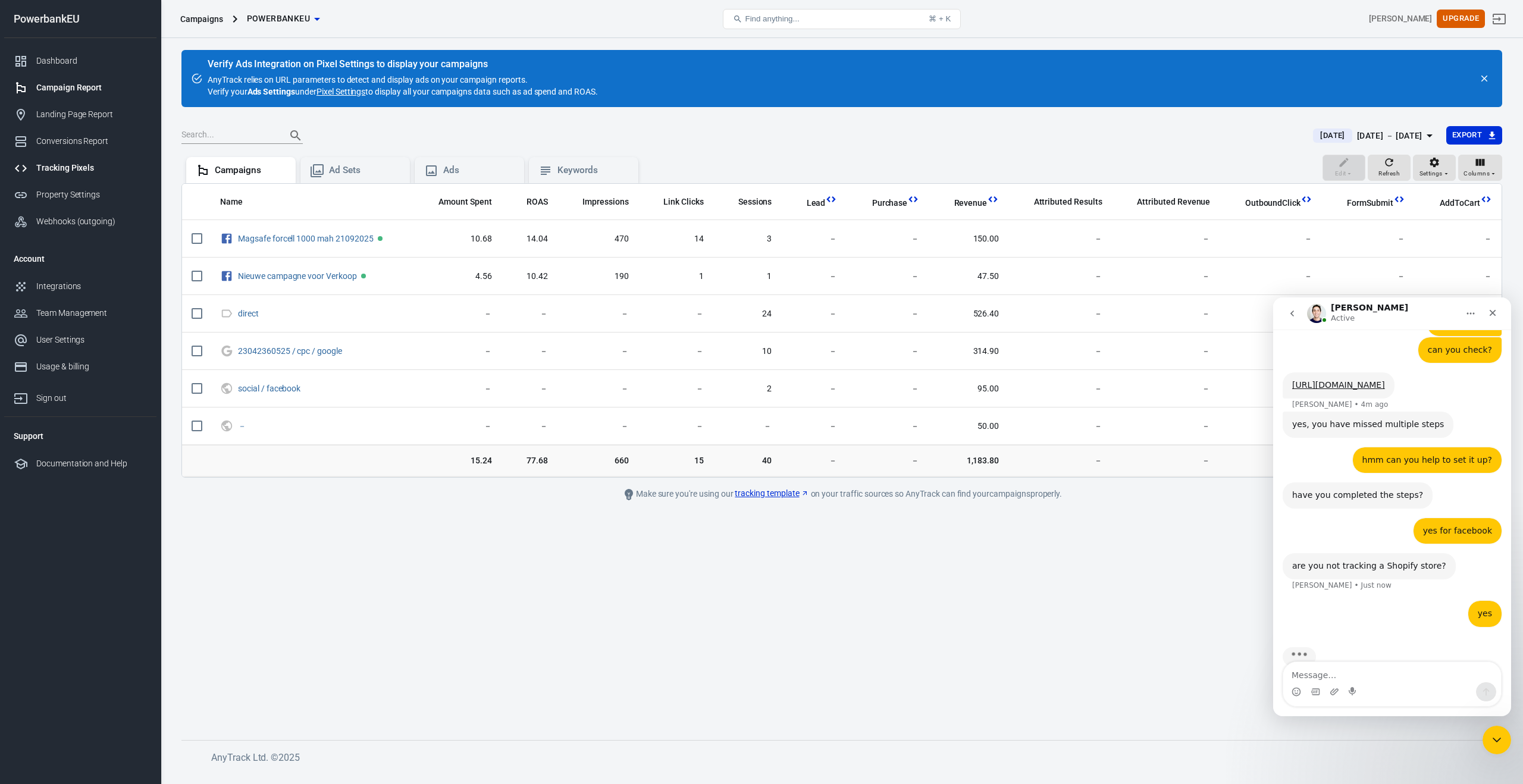
click at [42, 164] on div "Tracking Pixels" at bounding box center [91, 168] width 111 height 13
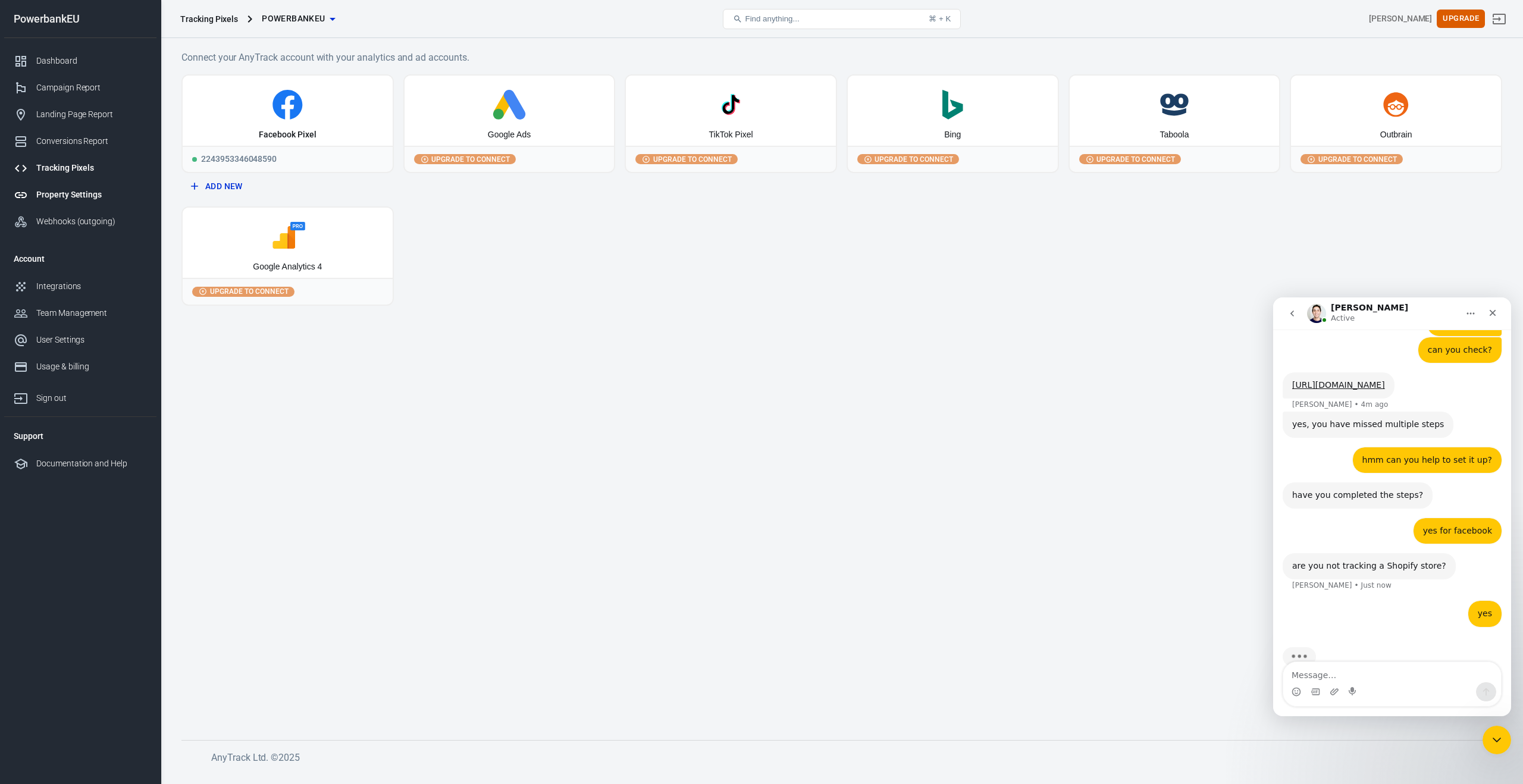
click at [55, 192] on div "Property Settings" at bounding box center [91, 195] width 111 height 13
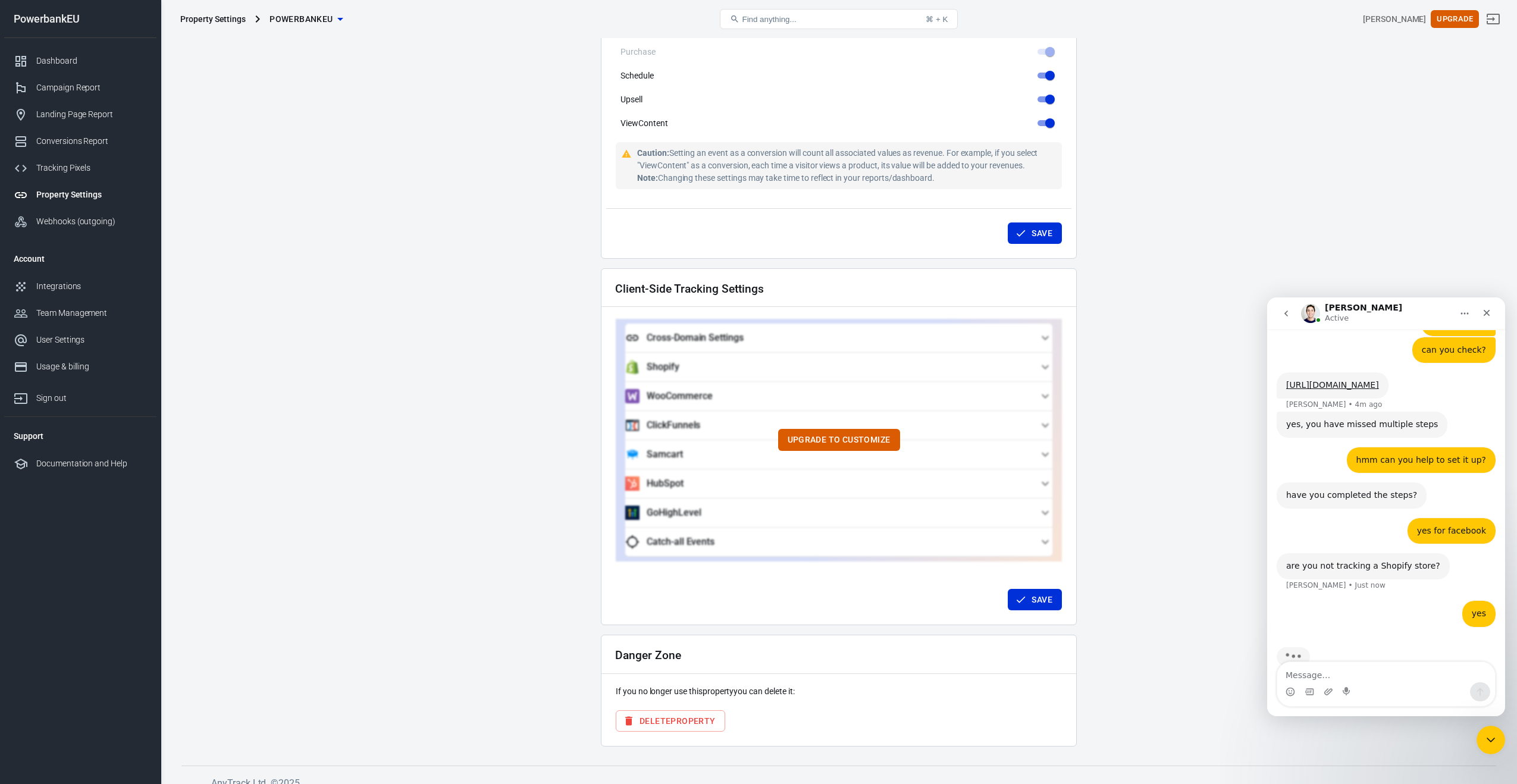
scroll to position [832, 0]
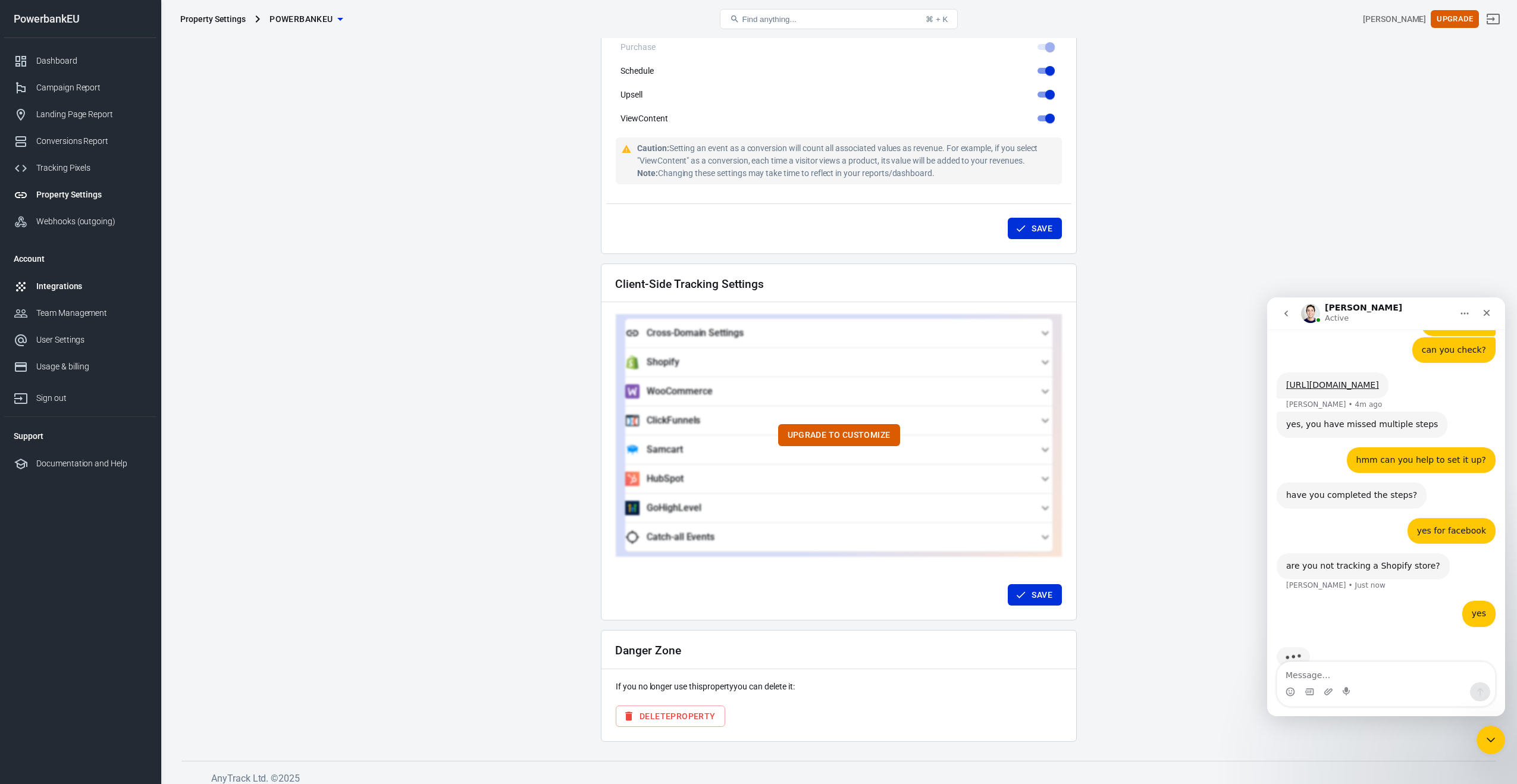
click at [49, 280] on div "Integrations" at bounding box center [91, 286] width 111 height 13
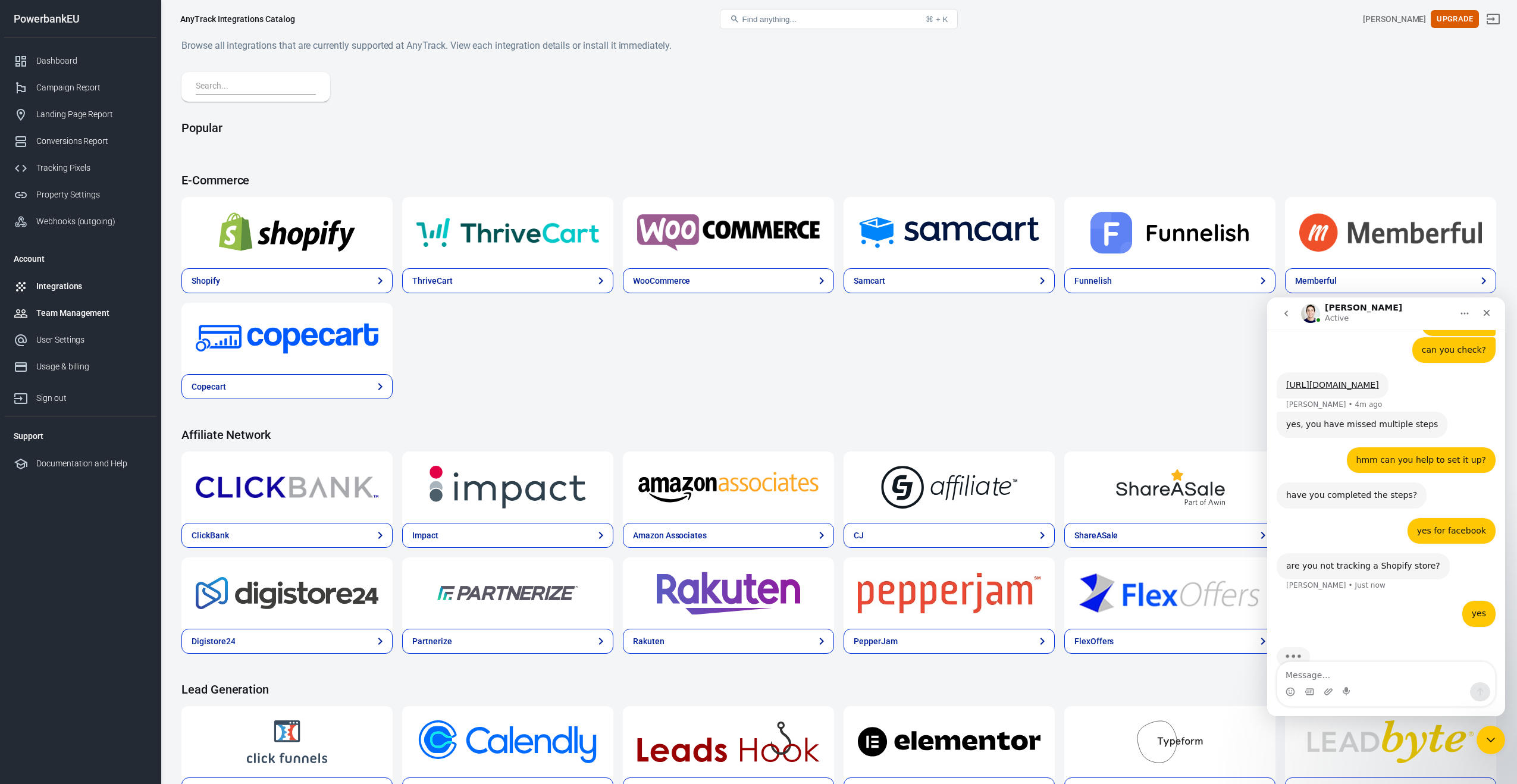
click at [55, 308] on div "Team Management" at bounding box center [91, 313] width 111 height 13
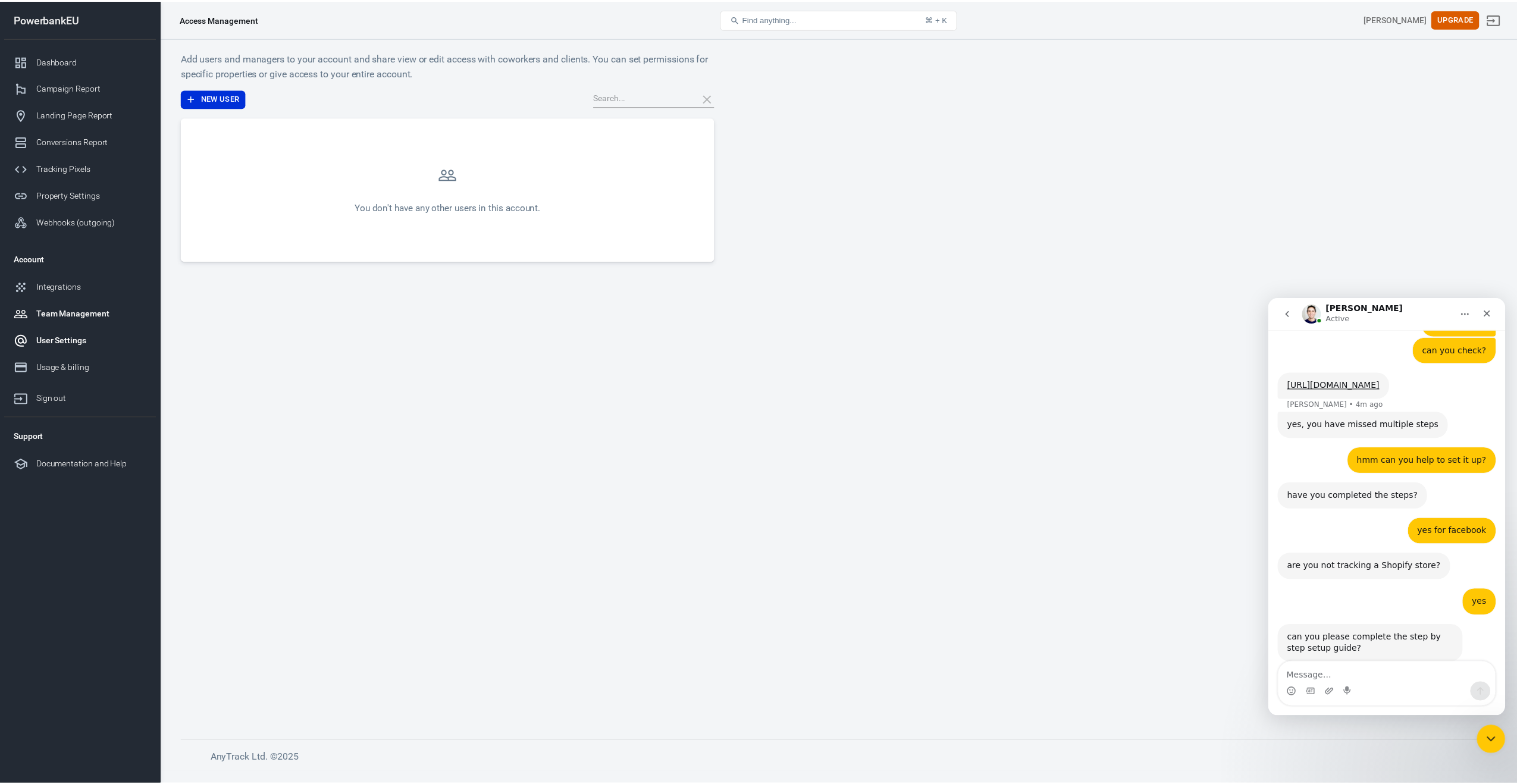
scroll to position [577, 0]
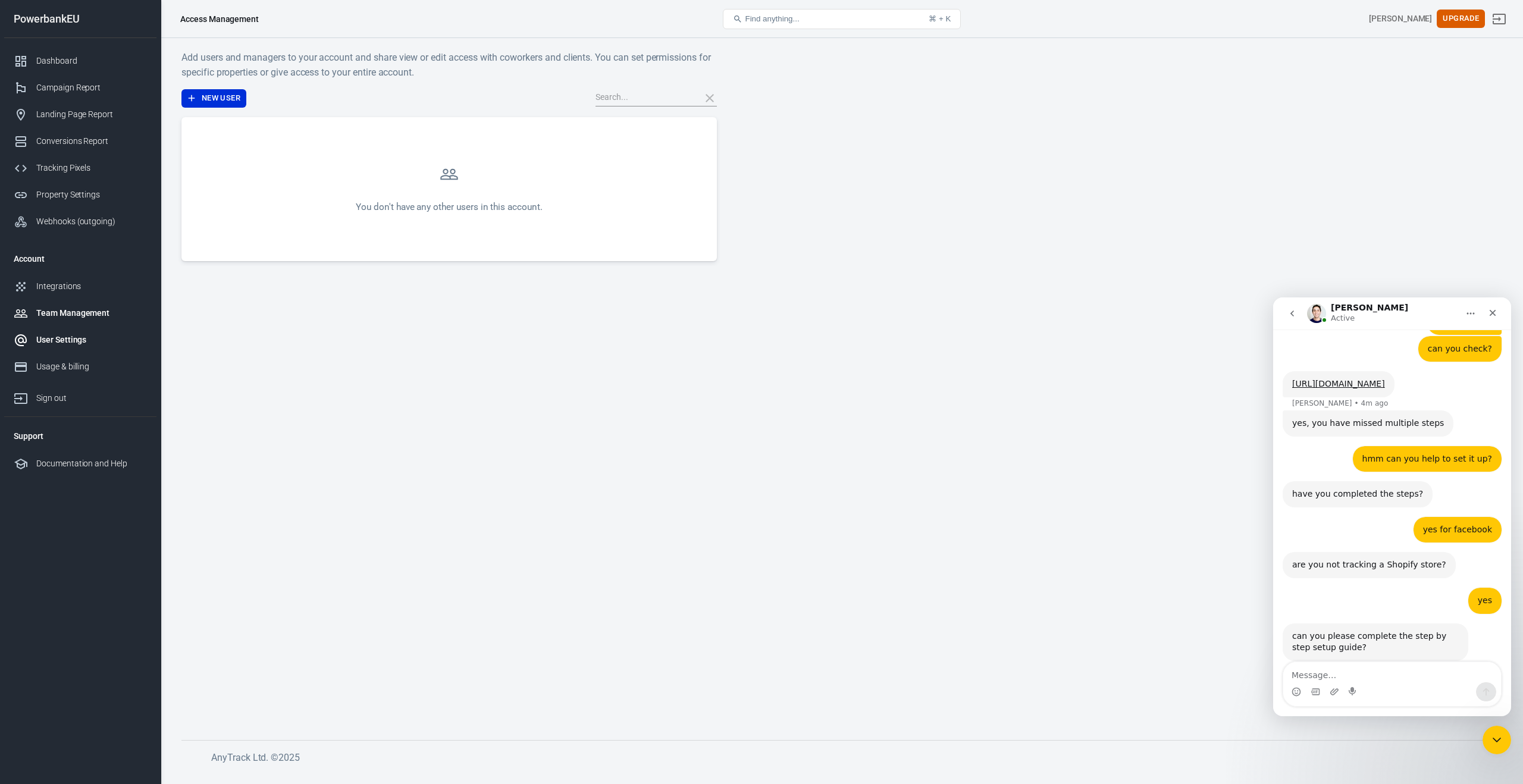
click at [51, 334] on div "User Settings" at bounding box center [91, 340] width 111 height 13
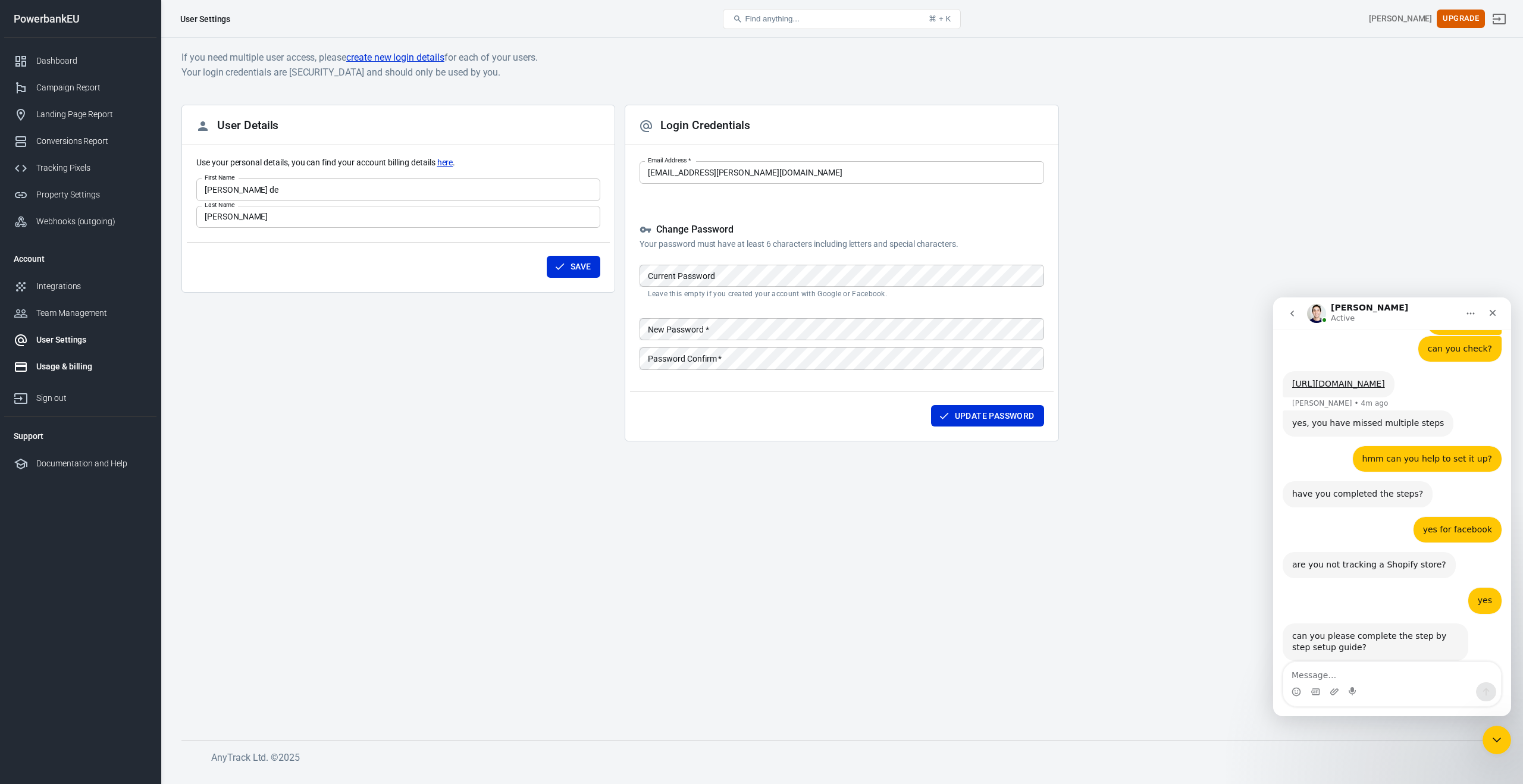
click at [52, 363] on div "Usage & billing" at bounding box center [91, 366] width 111 height 13
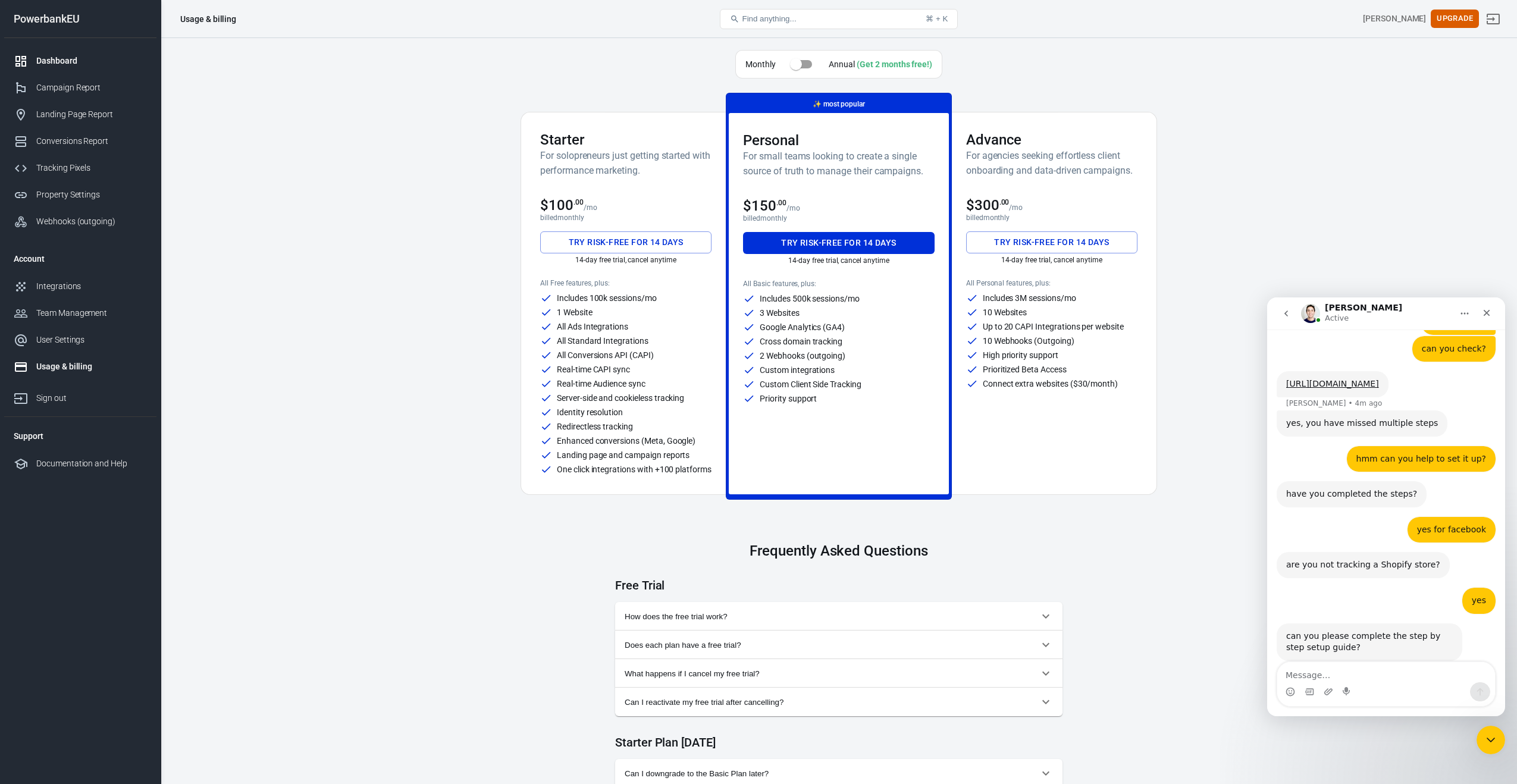
click at [55, 54] on link "Dashboard" at bounding box center [80, 61] width 152 height 27
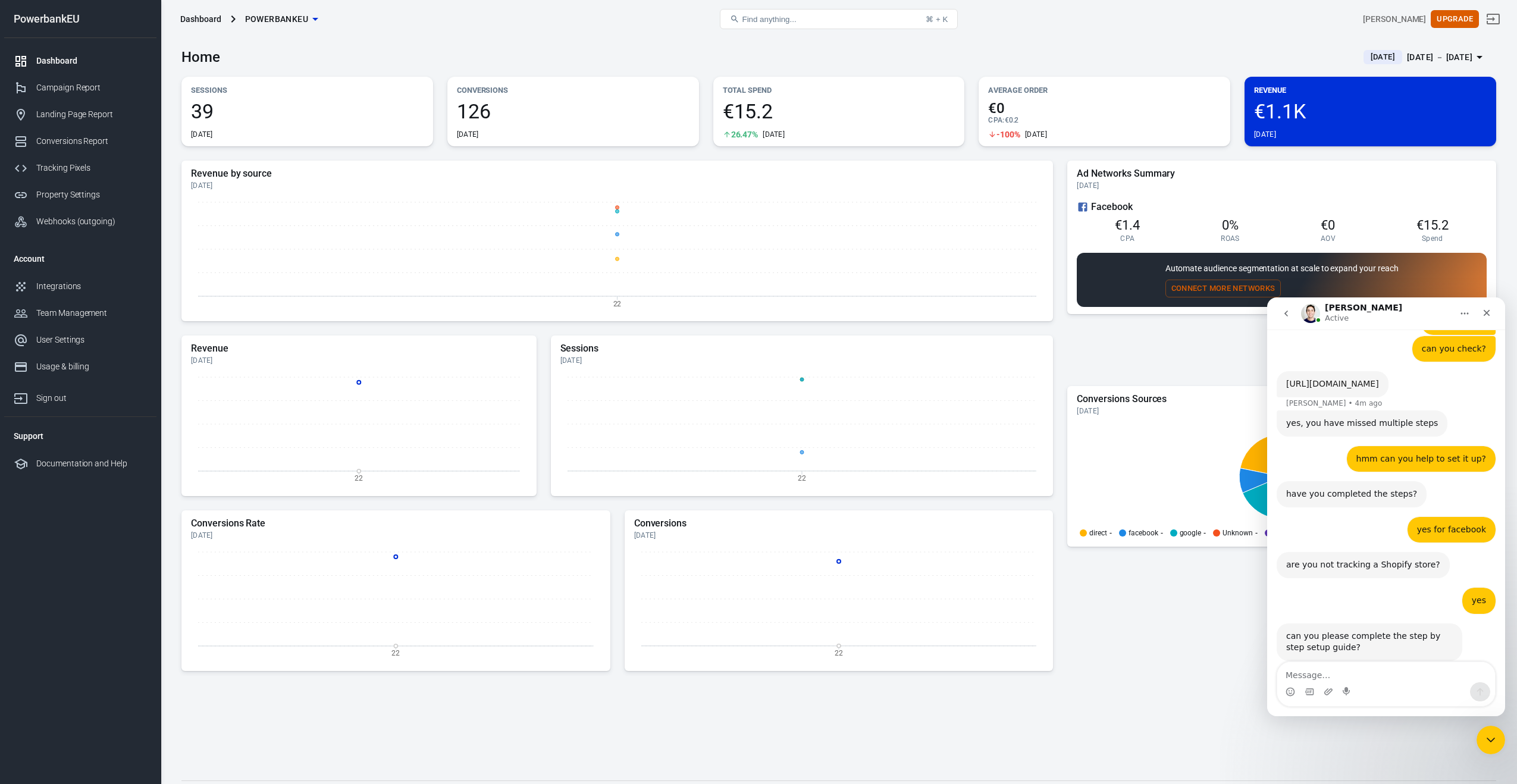
click at [1333, 379] on link "[URL][DOMAIN_NAME]" at bounding box center [1332, 383] width 93 height 10
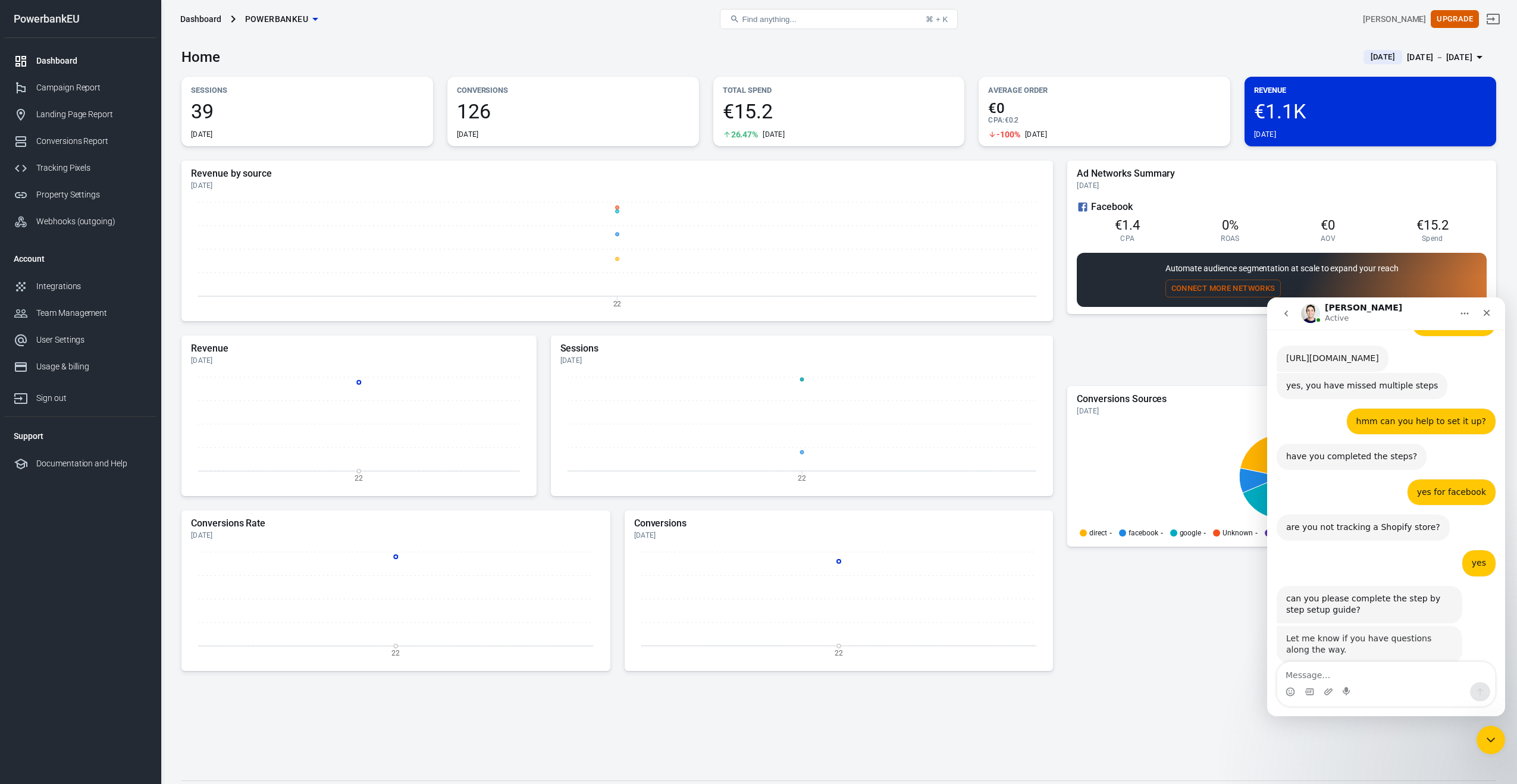
scroll to position [605, 0]
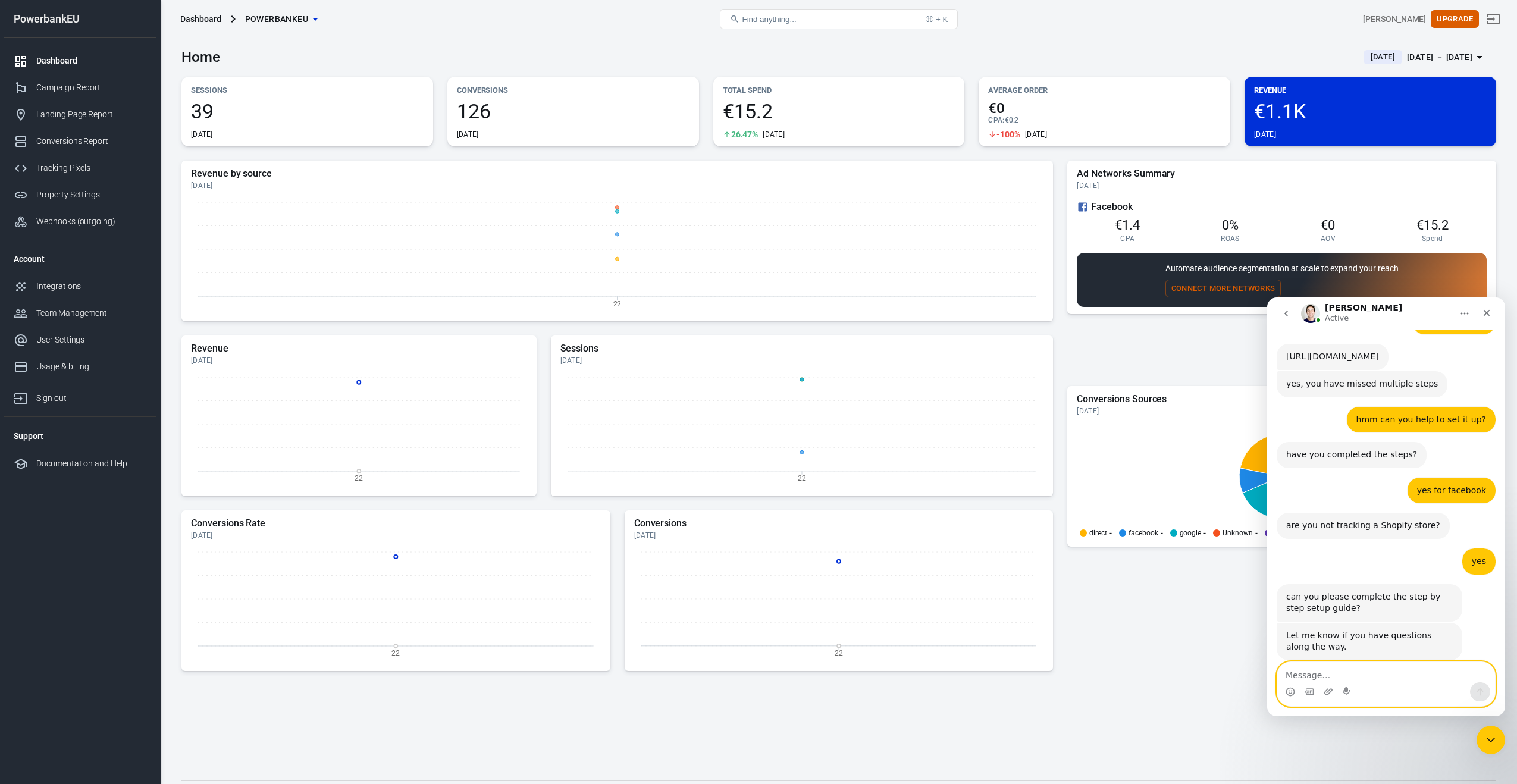
click at [1305, 675] on textarea "Message…" at bounding box center [1385, 672] width 218 height 20
click at [1291, 696] on icon "Emoji picker" at bounding box center [1290, 691] width 10 height 10
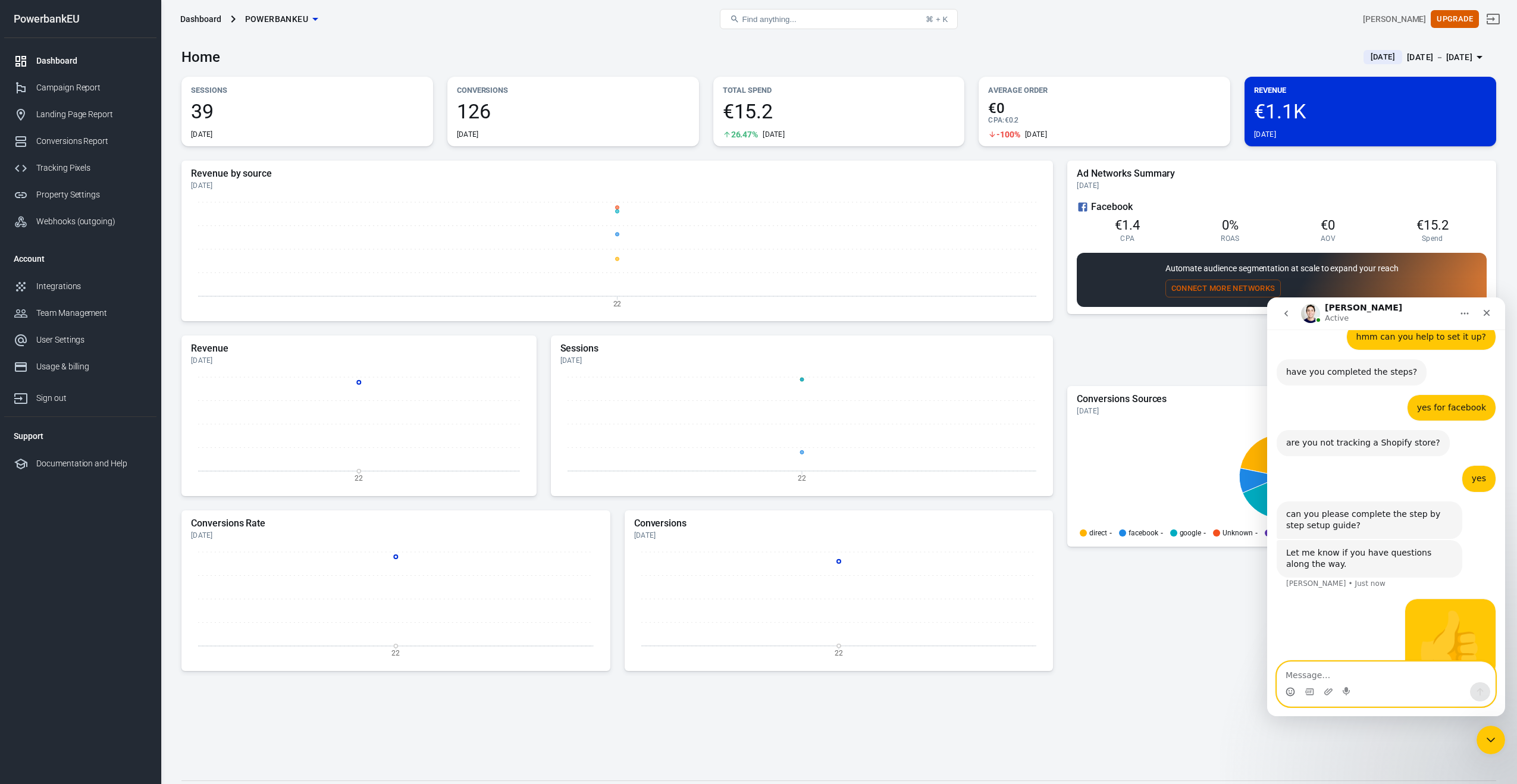
scroll to position [693, 0]
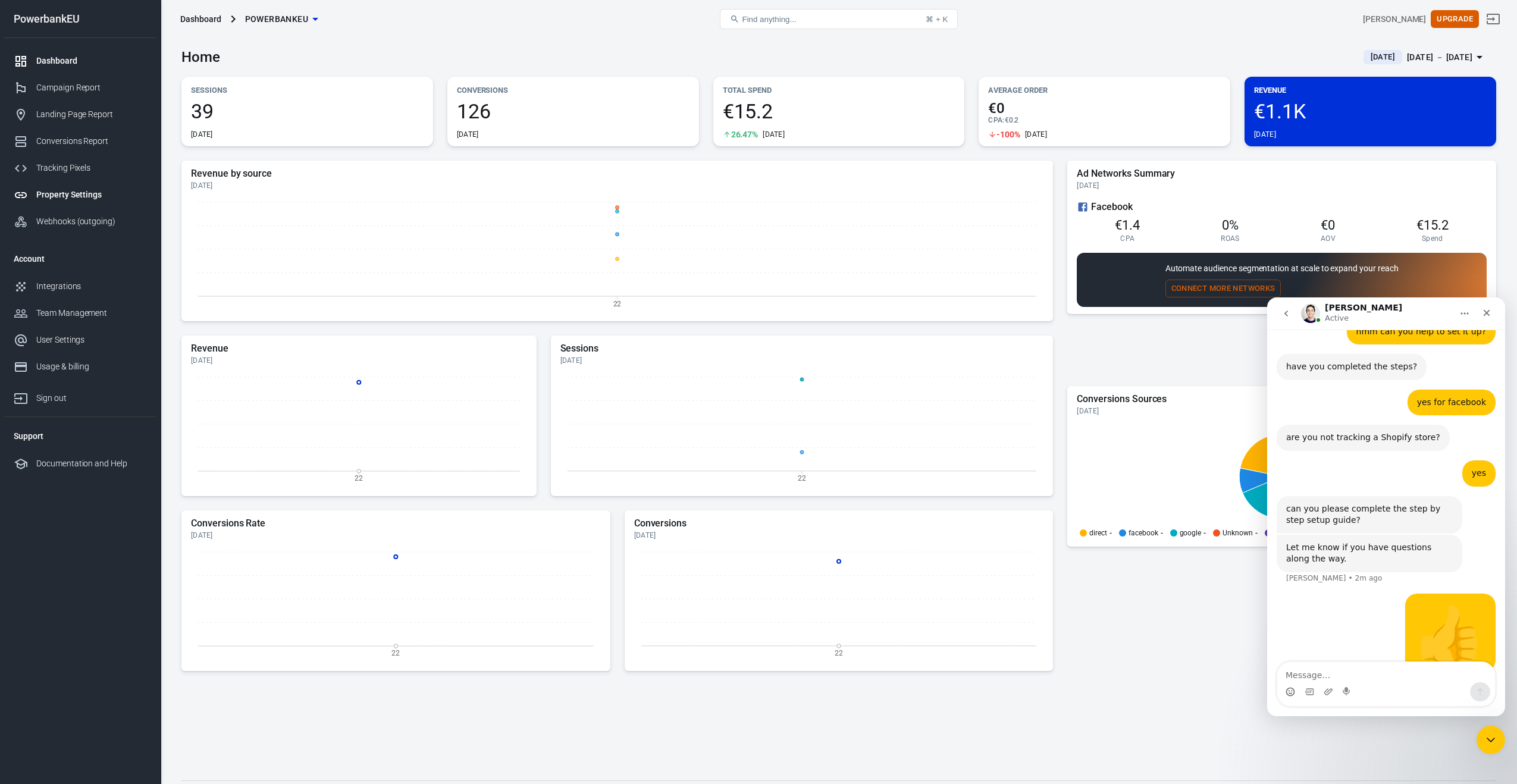
click at [37, 195] on div "Property Settings" at bounding box center [91, 195] width 111 height 13
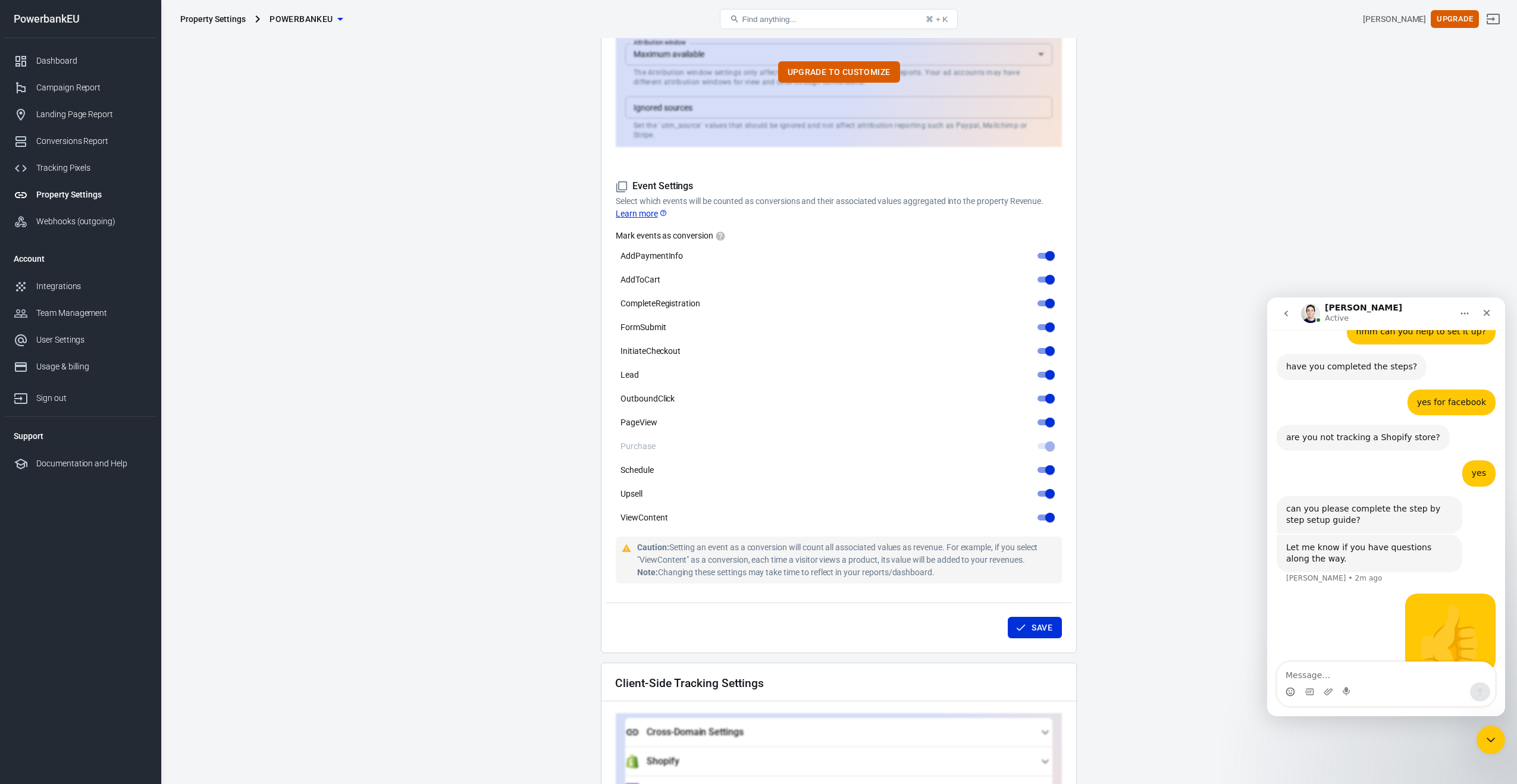
scroll to position [439, 0]
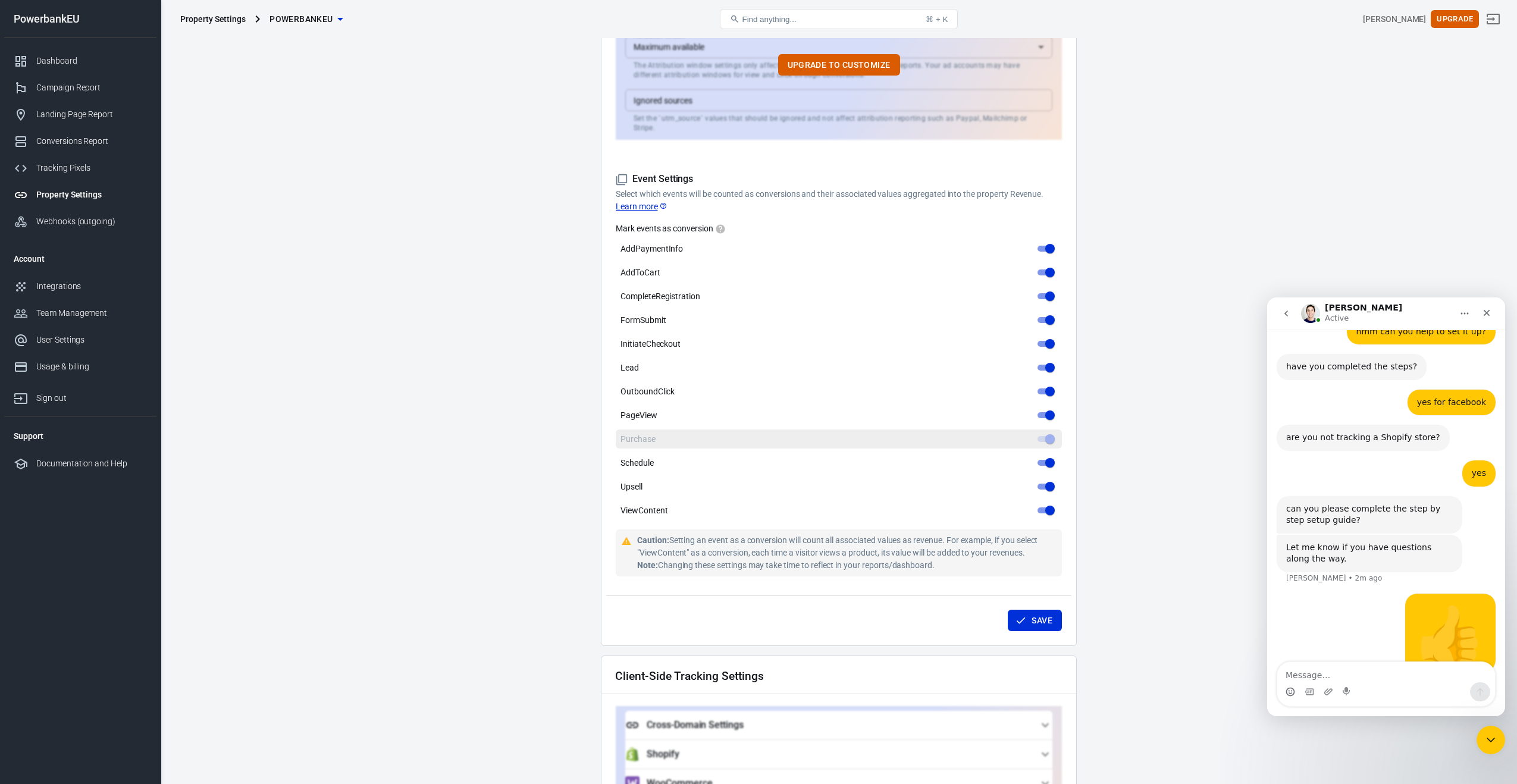
click at [683, 430] on label "Purchase" at bounding box center [838, 439] width 446 height 19
click at [1041, 436] on span at bounding box center [1045, 439] width 16 height 6
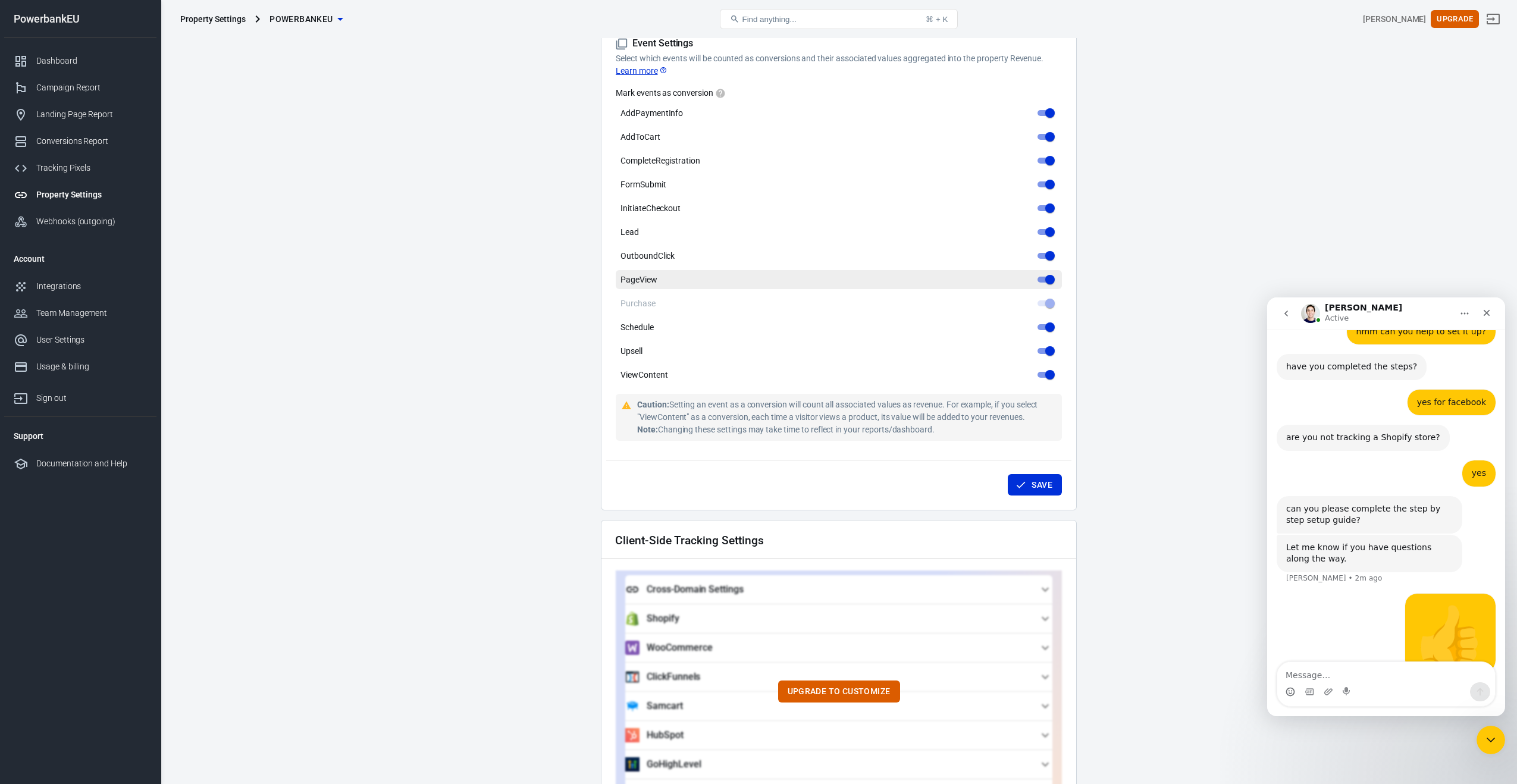
scroll to position [580, 0]
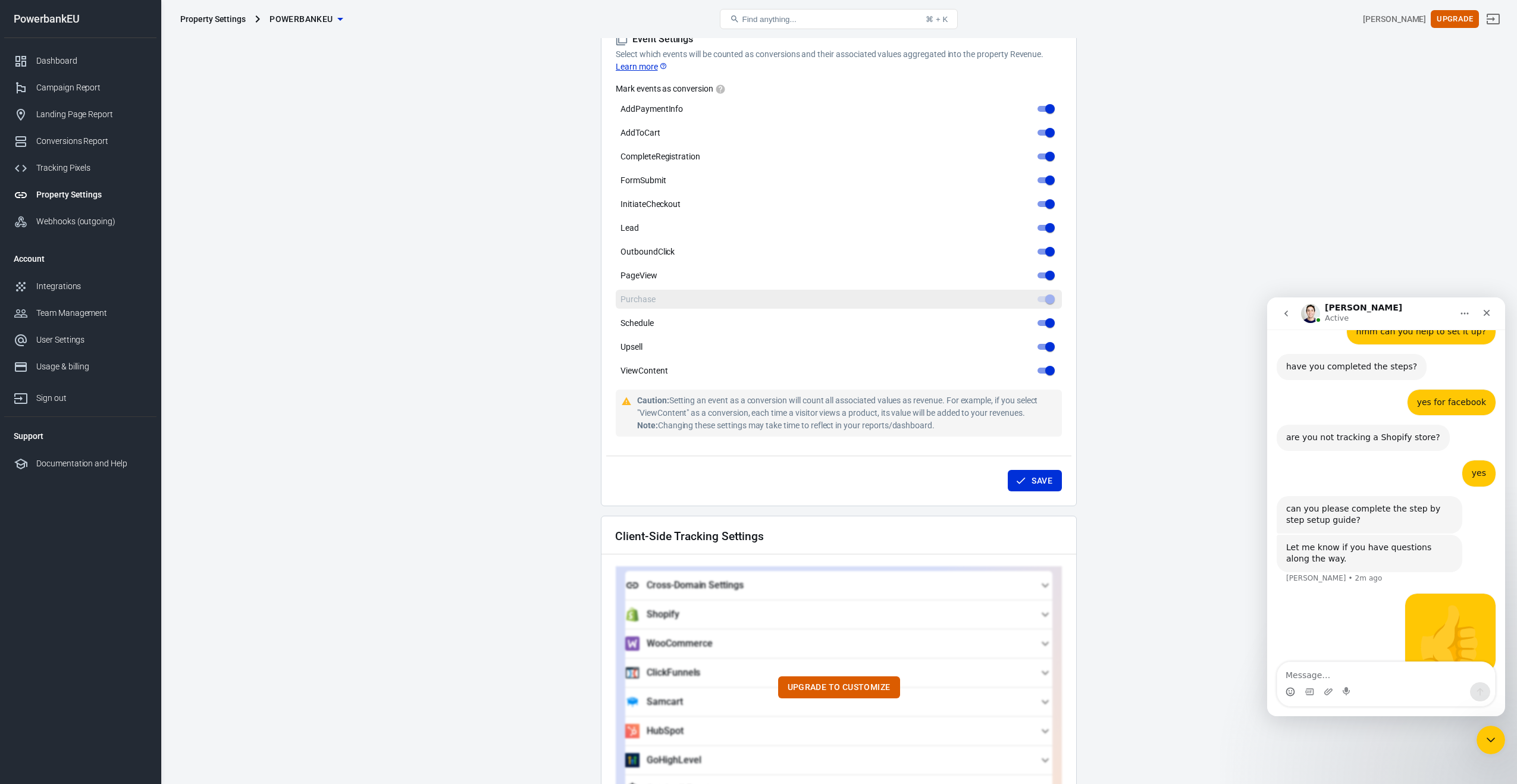
click at [1041, 297] on span at bounding box center [1045, 299] width 16 height 6
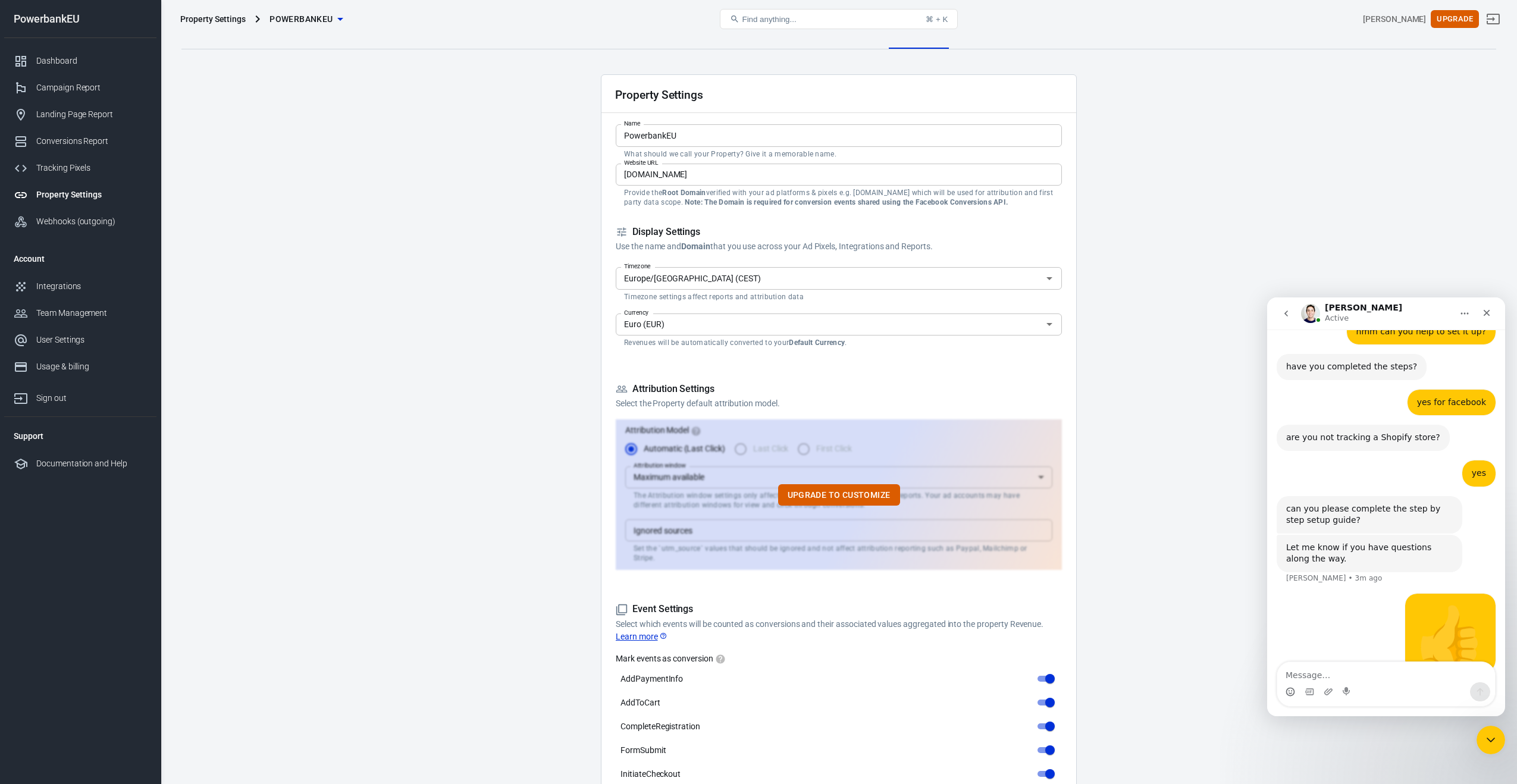
scroll to position [0, 0]
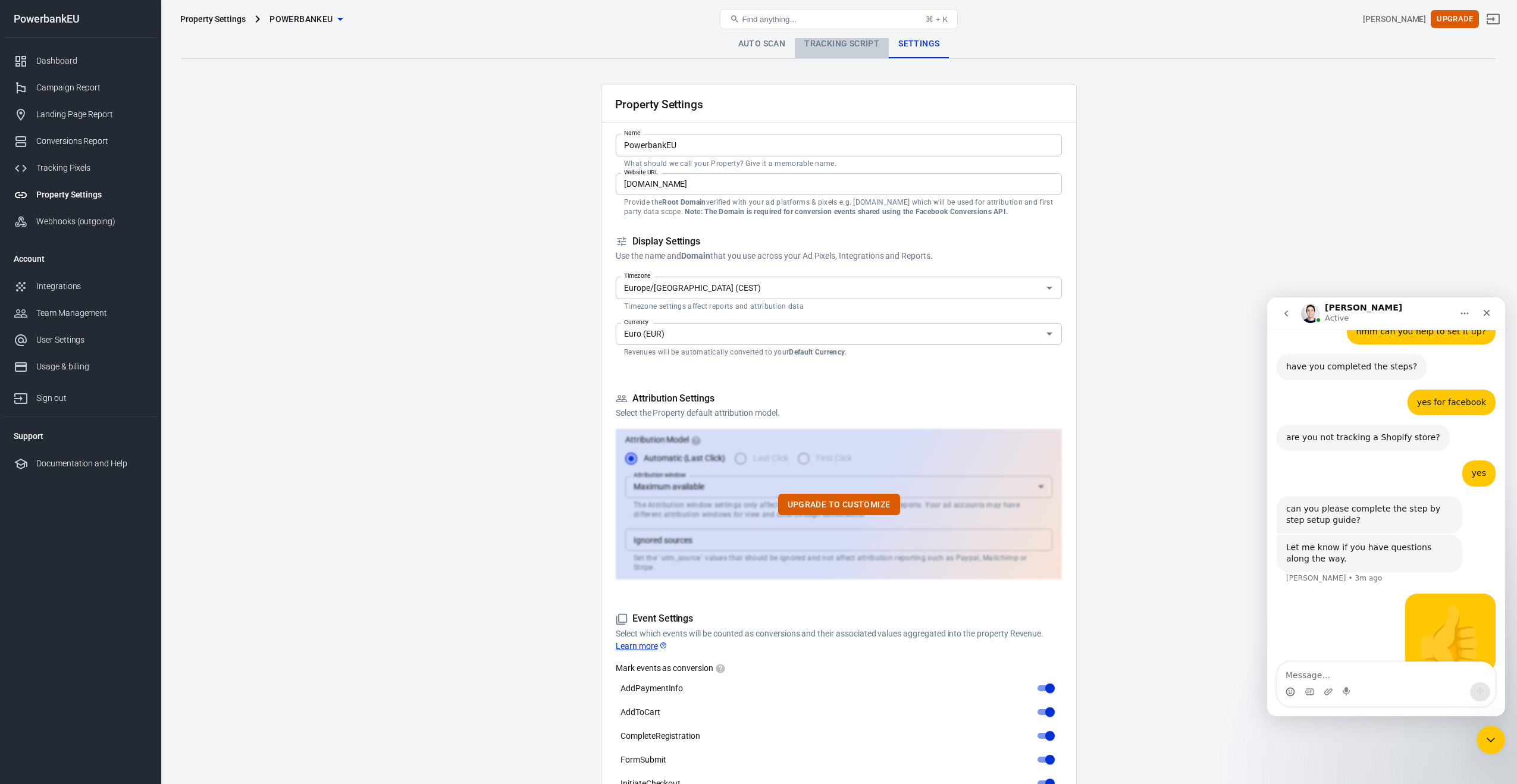
click at [848, 44] on link "Tracking Script" at bounding box center [841, 44] width 94 height 28
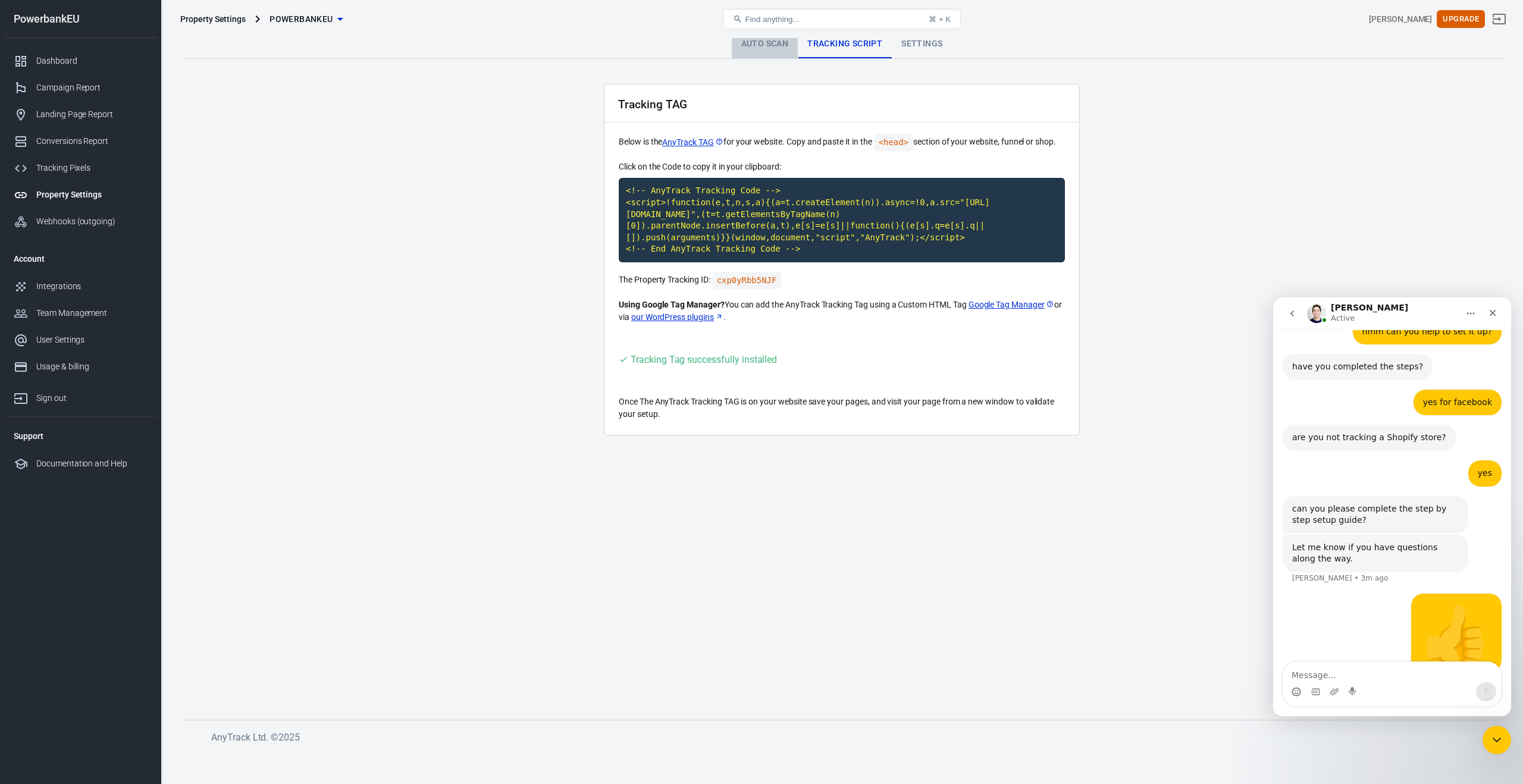
click at [763, 45] on link "Auto Scan" at bounding box center [765, 44] width 67 height 28
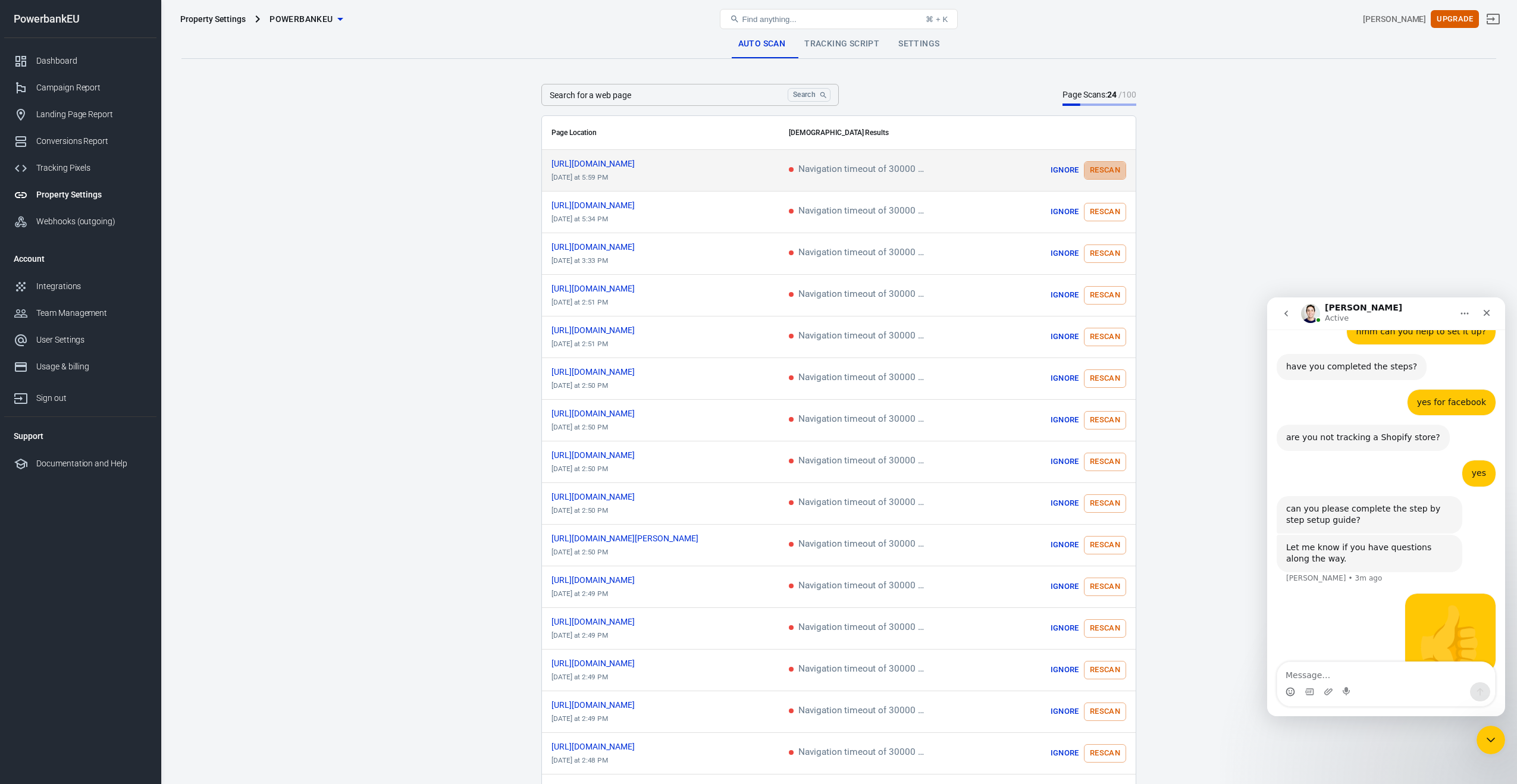
click at [1103, 167] on button "Rescan" at bounding box center [1104, 170] width 42 height 19
click at [840, 48] on link "Tracking Script" at bounding box center [841, 44] width 94 height 28
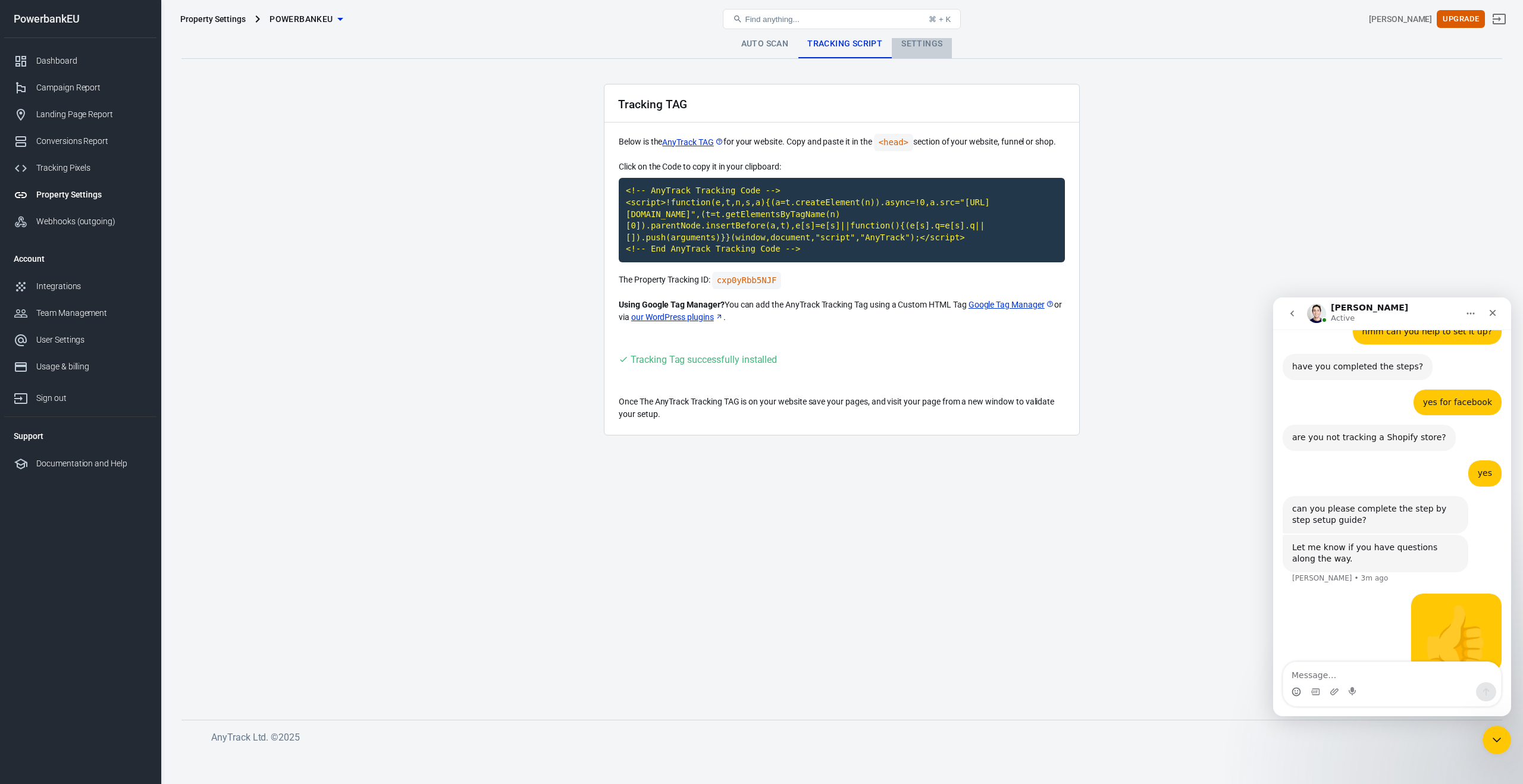
click at [914, 49] on link "Settings" at bounding box center [922, 44] width 60 height 28
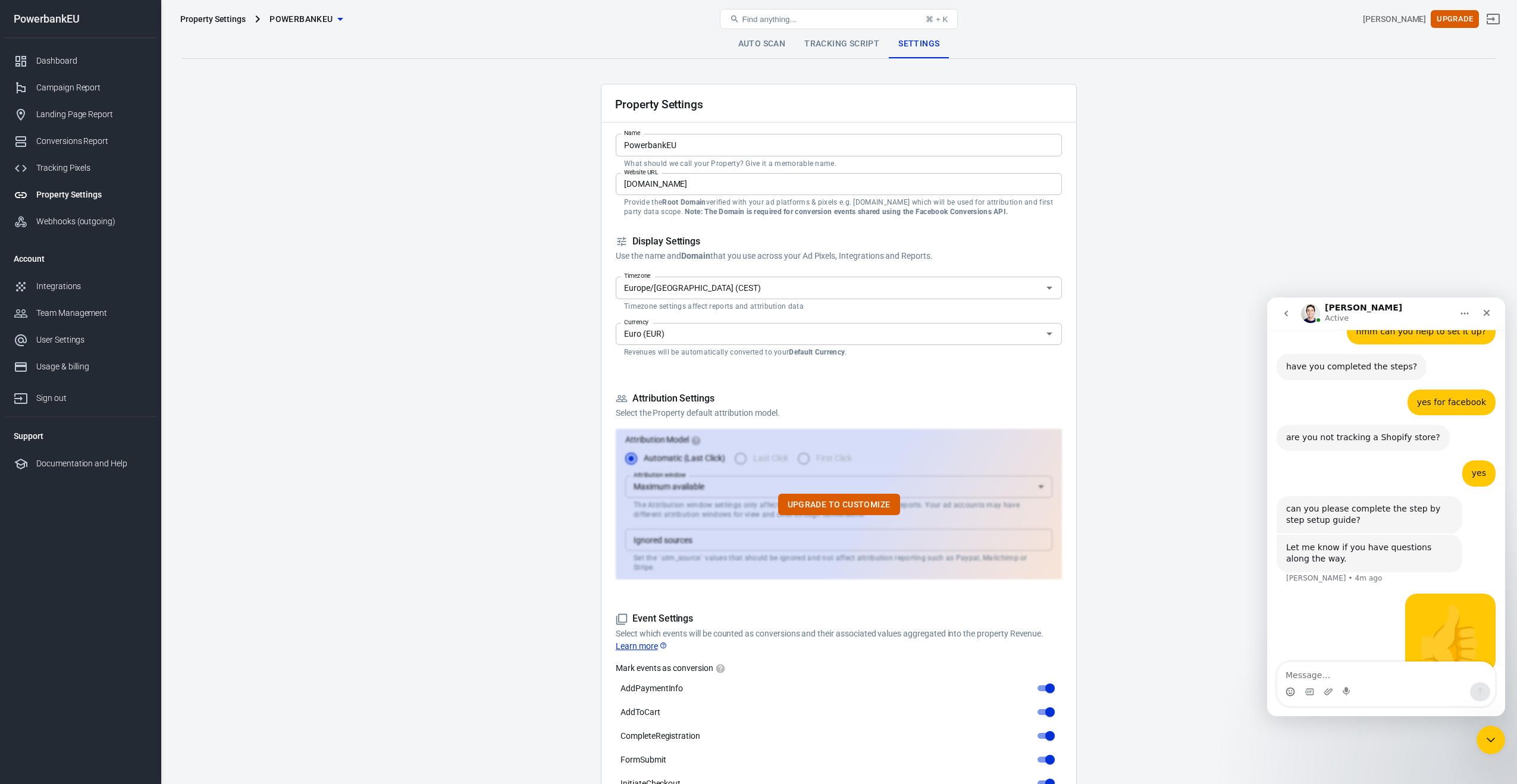
scroll to position [4, 0]
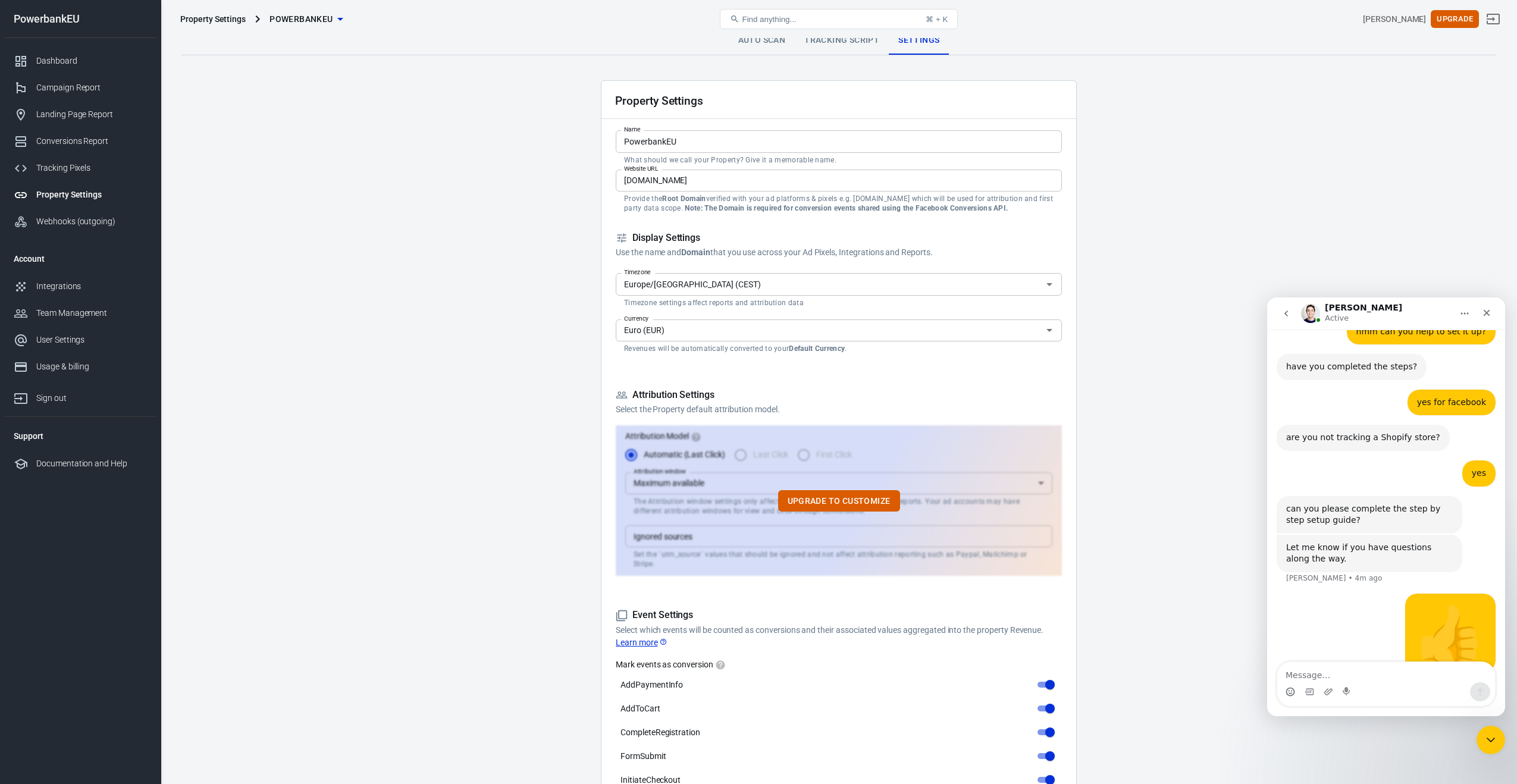
click at [621, 240] on icon at bounding box center [621, 238] width 12 height 12
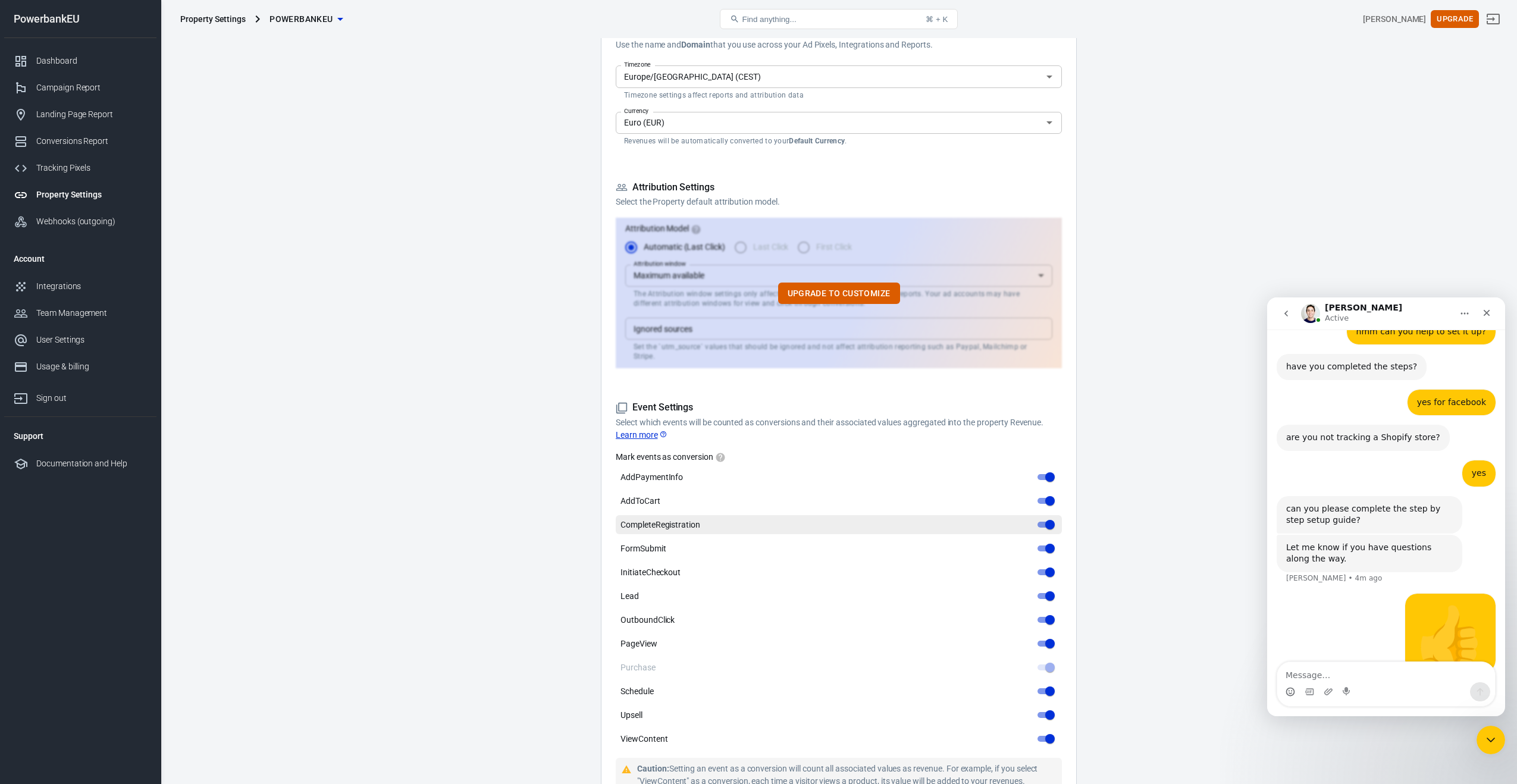
scroll to position [0, 0]
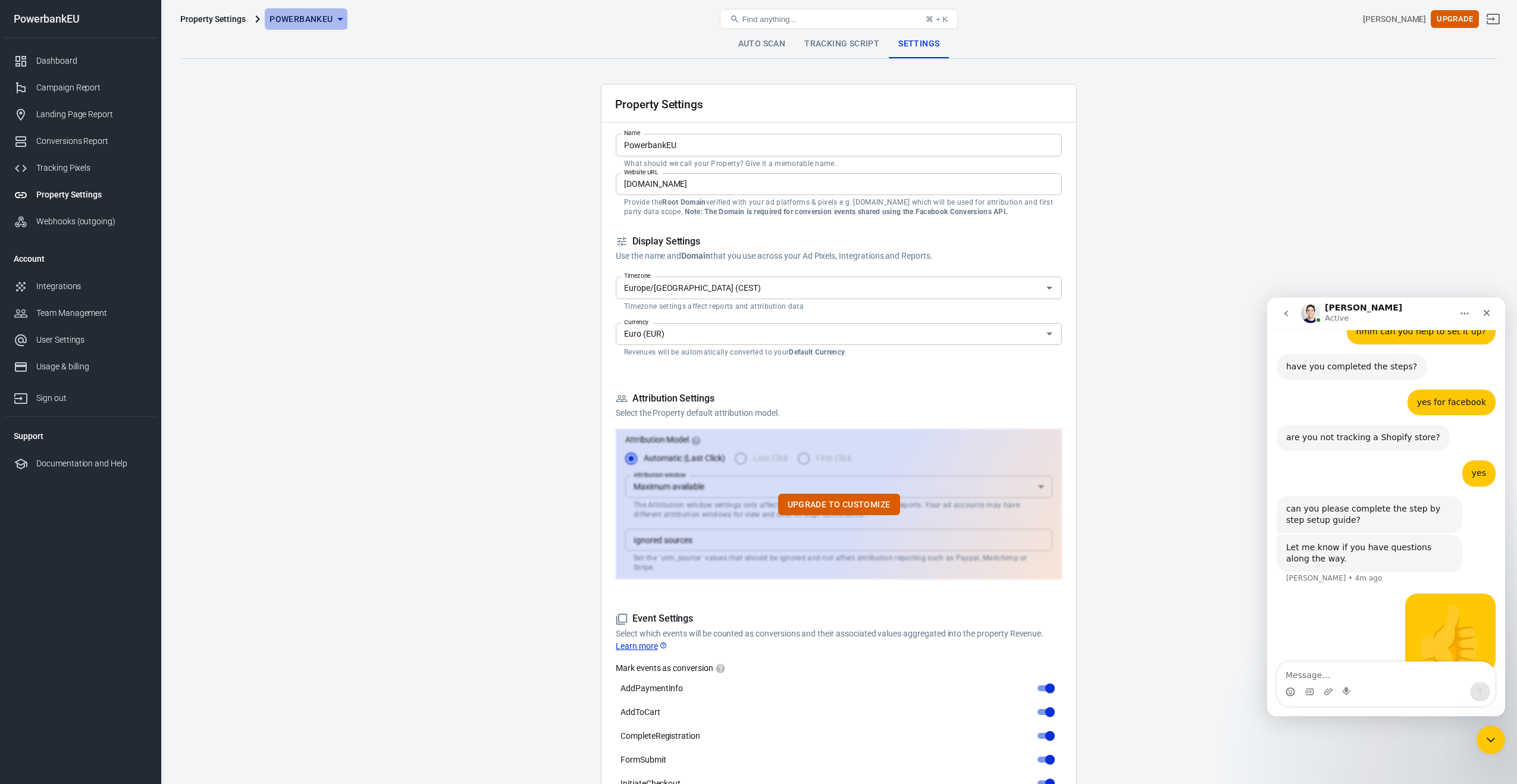
click at [300, 17] on span "PowerbankEU" at bounding box center [301, 19] width 63 height 15
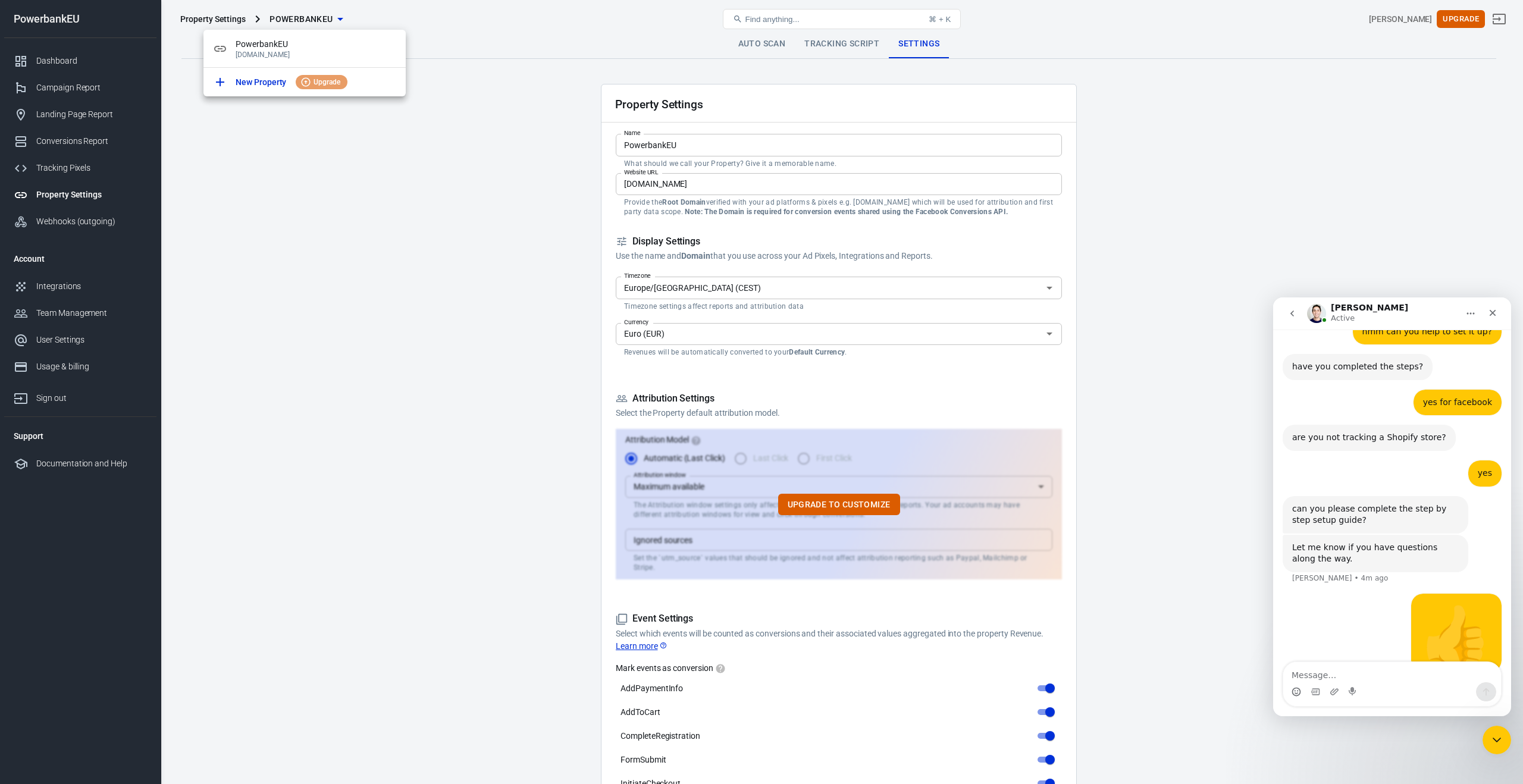
click at [204, 16] on div at bounding box center [761, 392] width 1523 height 784
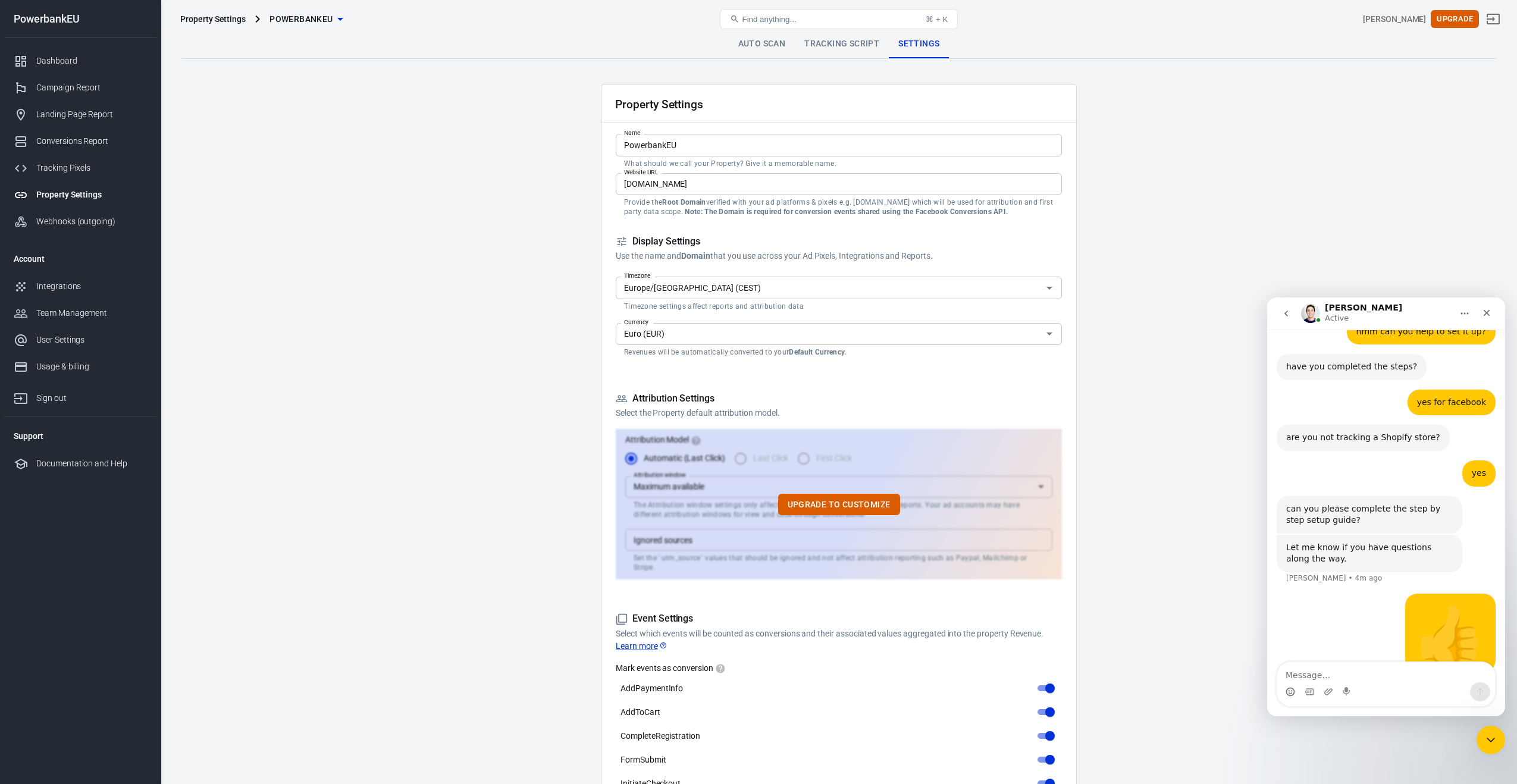
click at [205, 21] on div "Property Settings" at bounding box center [213, 19] width 65 height 12
click at [53, 195] on div "Property Settings" at bounding box center [91, 195] width 111 height 13
click at [54, 224] on div "Webhooks (outgoing)" at bounding box center [91, 221] width 111 height 13
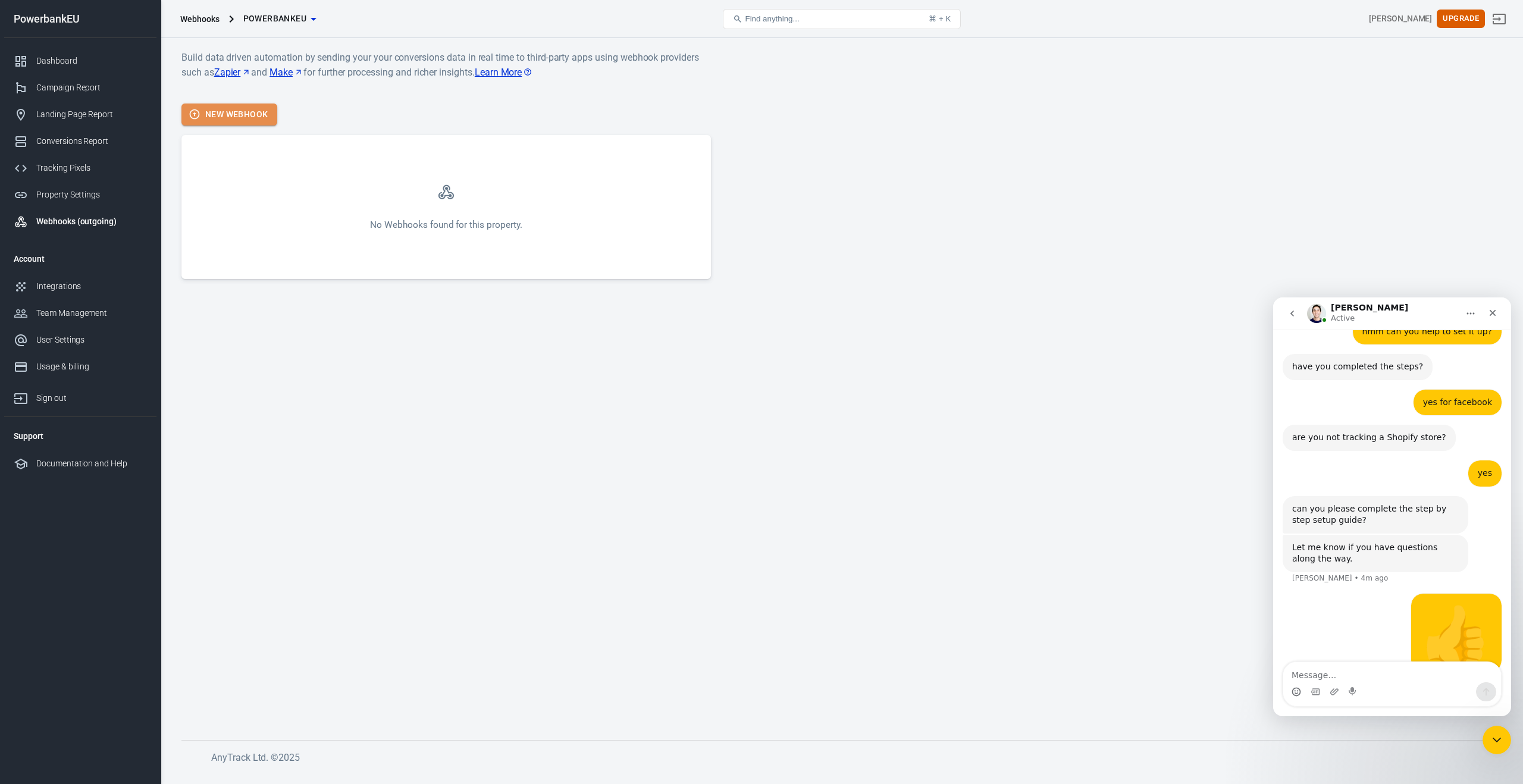
click at [248, 114] on button "New Webhook" at bounding box center [229, 114] width 96 height 22
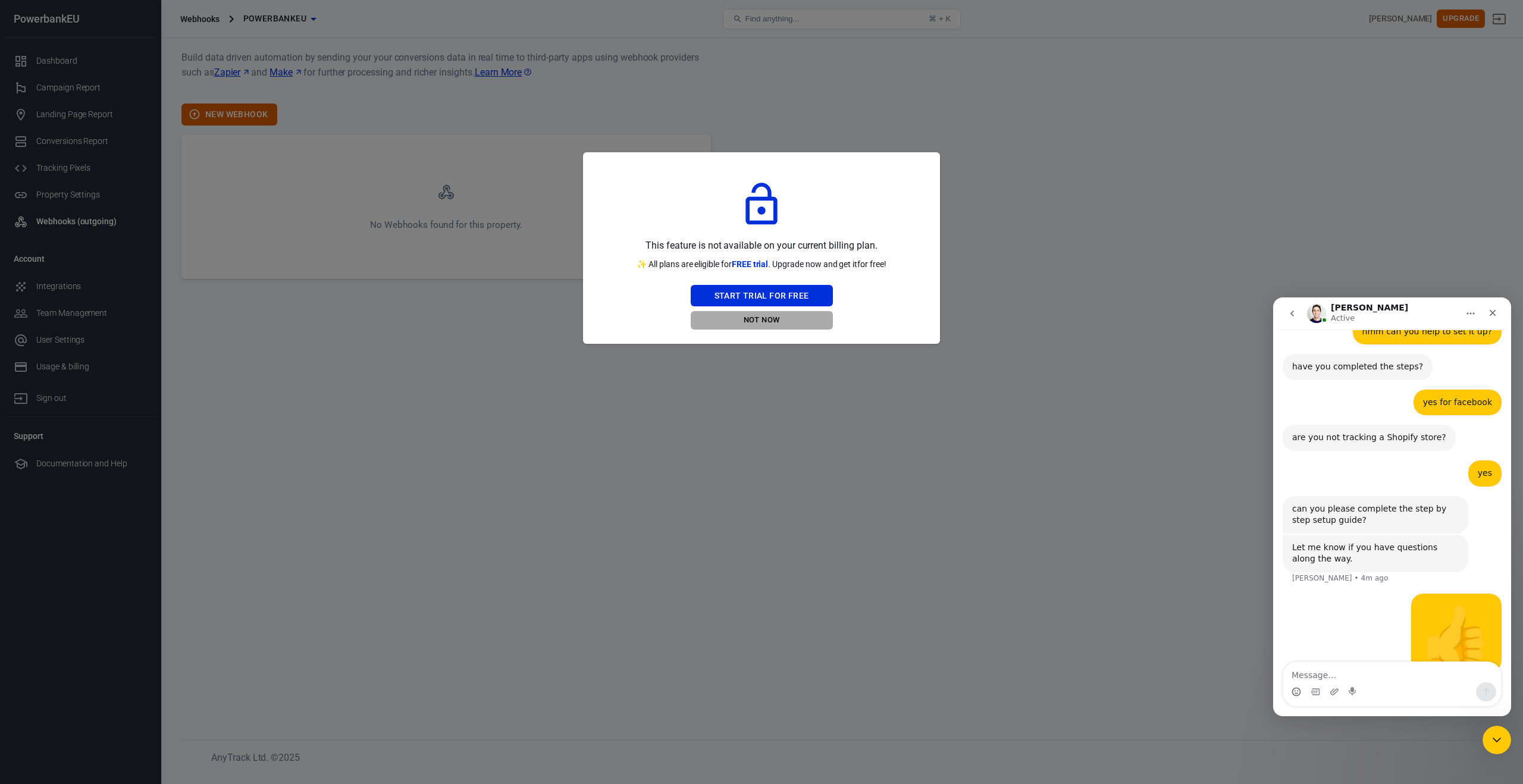
click at [770, 324] on button "Not Now" at bounding box center [761, 320] width 142 height 19
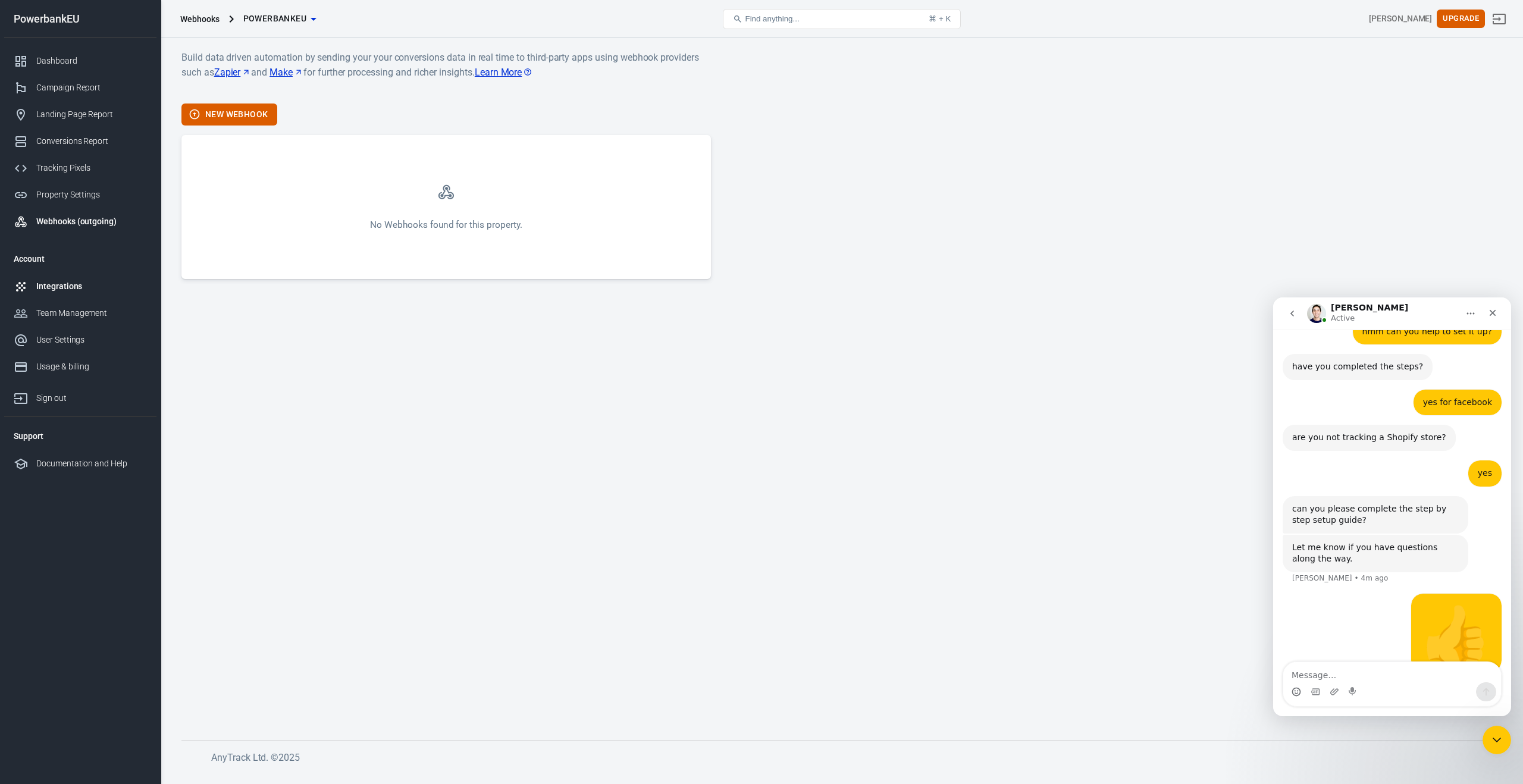
click at [31, 285] on div at bounding box center [25, 286] width 22 height 14
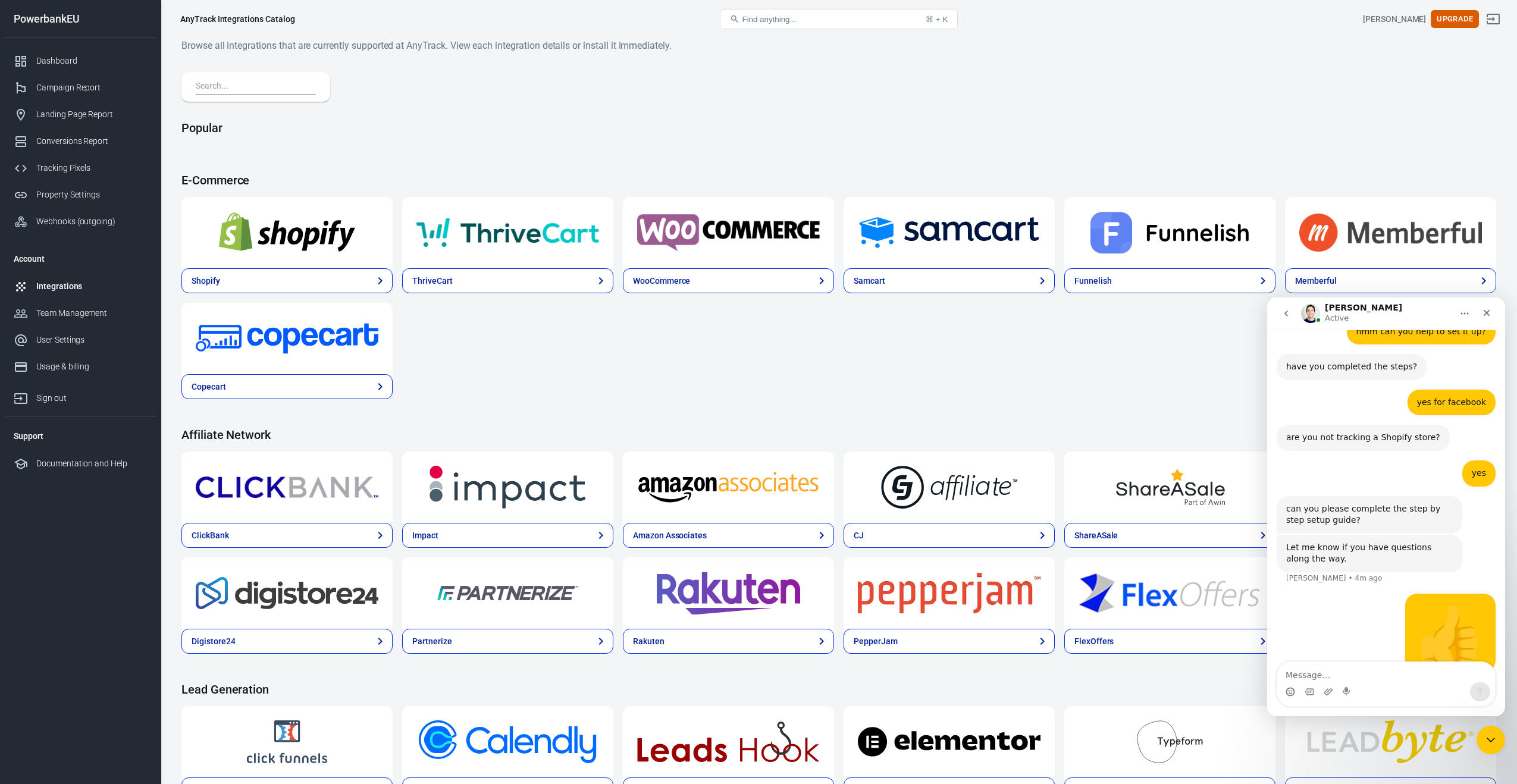
click at [291, 246] on img at bounding box center [287, 233] width 183 height 43
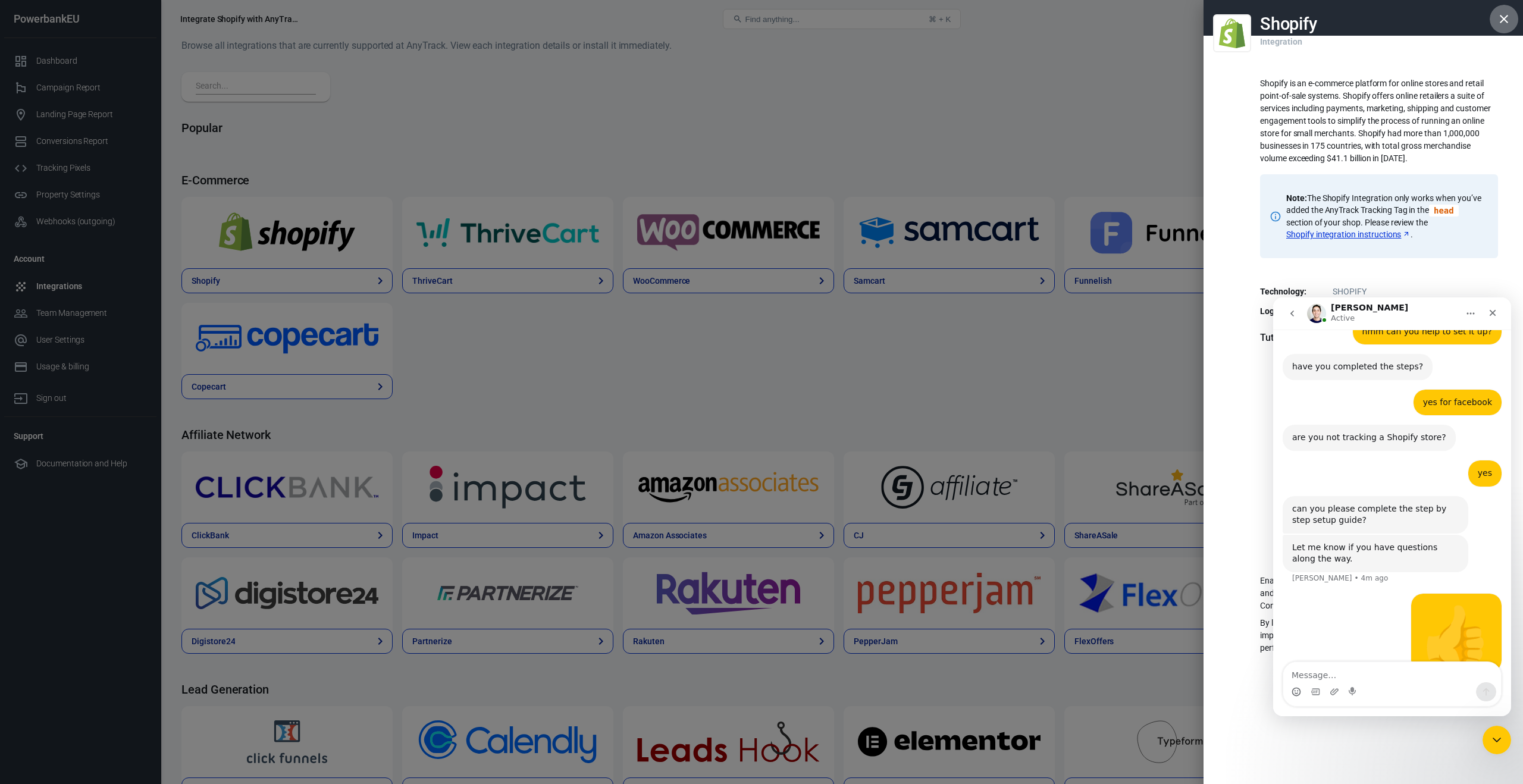
click at [1513, 22] on button "button" at bounding box center [1504, 19] width 28 height 28
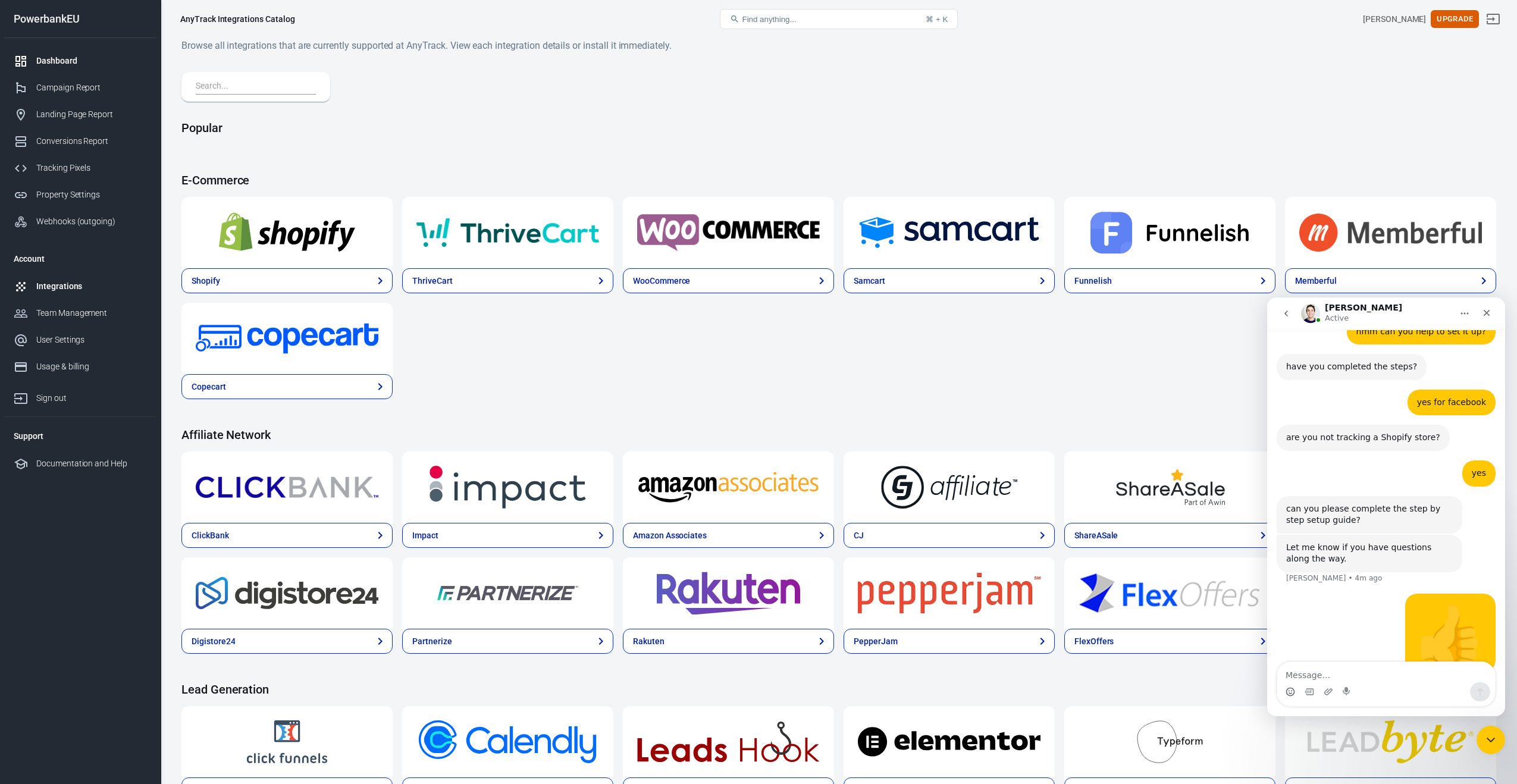
click at [72, 61] on div "Dashboard" at bounding box center [91, 61] width 111 height 13
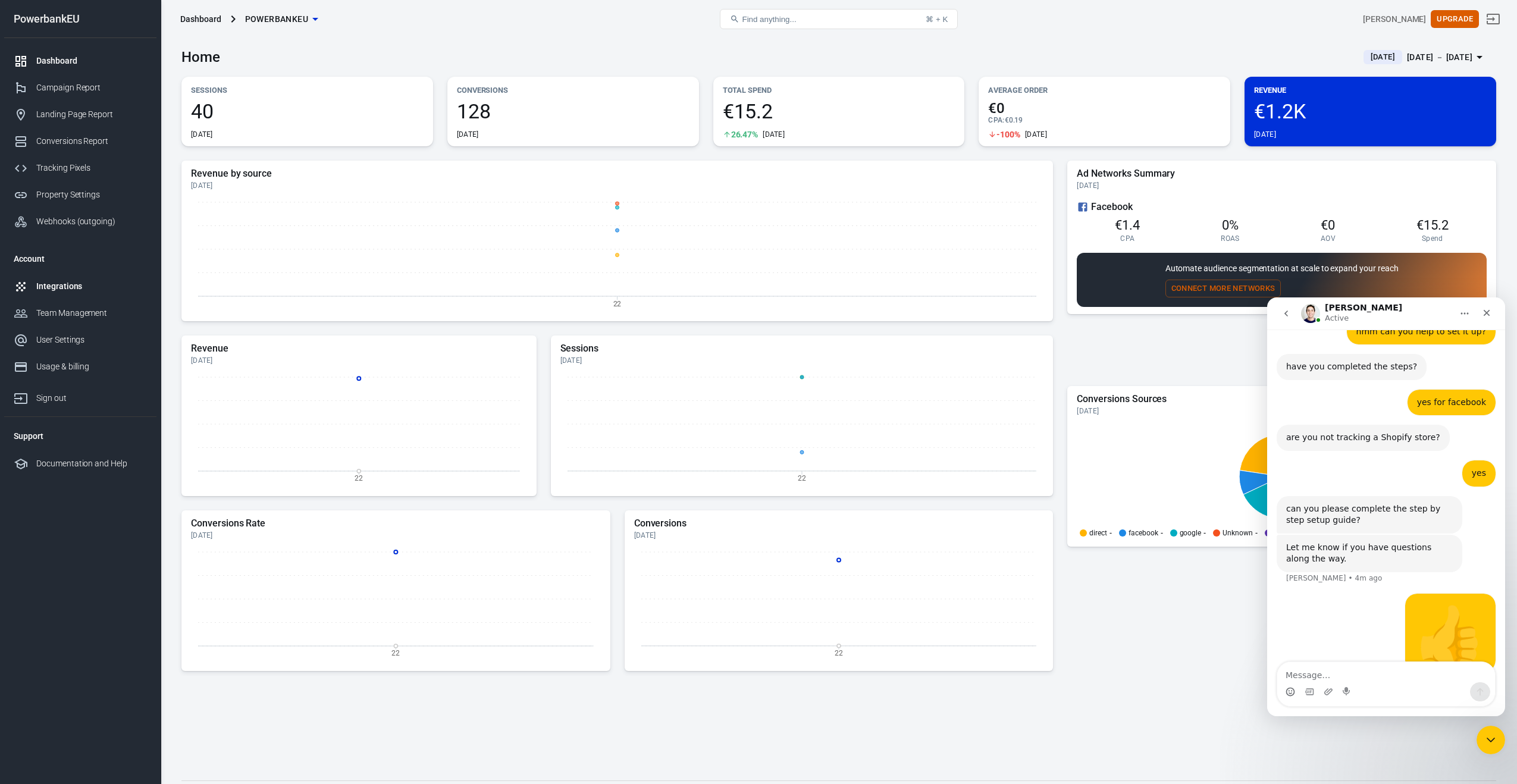
scroll to position [1, 0]
click at [52, 291] on div "Integrations" at bounding box center [91, 286] width 111 height 13
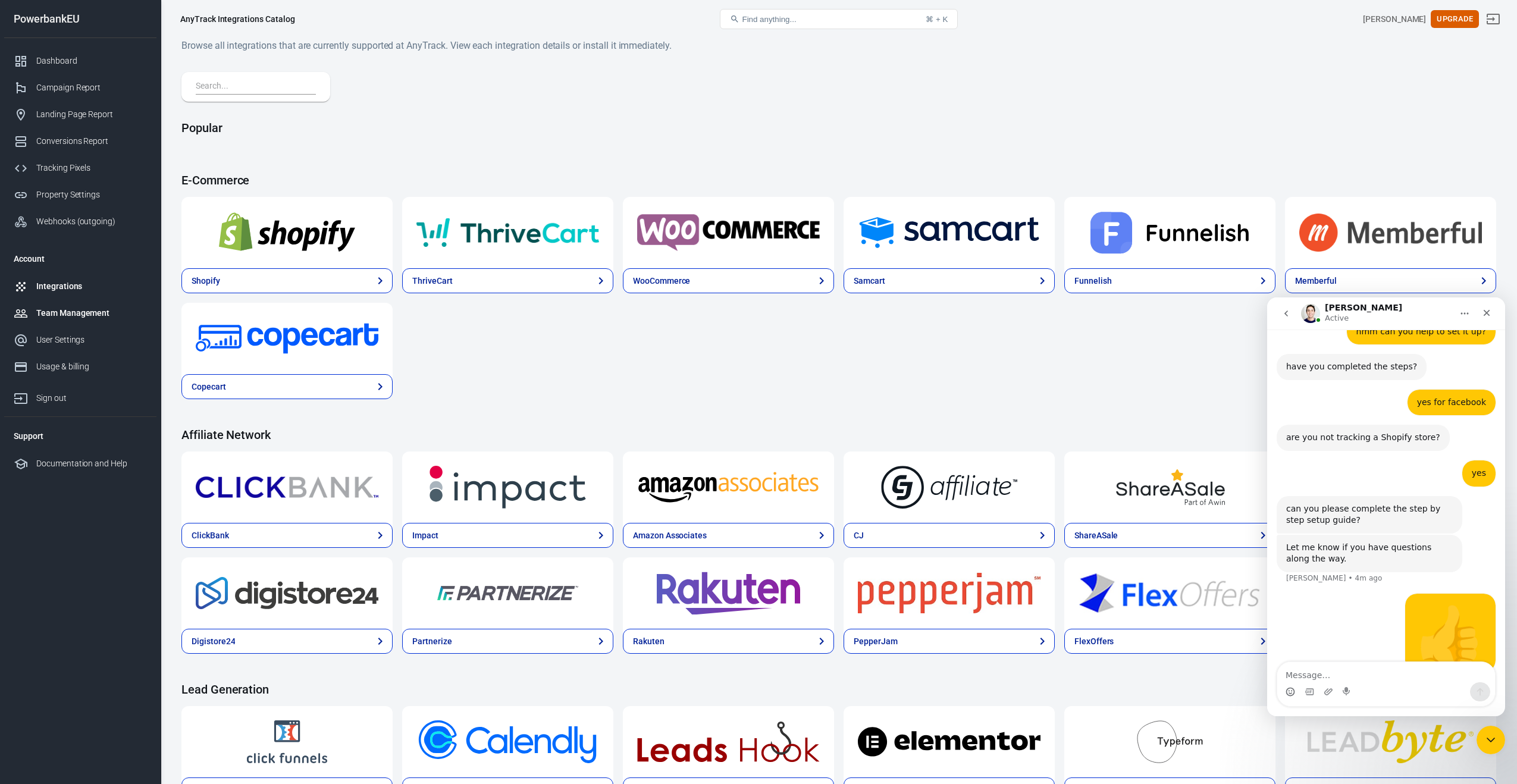
click at [48, 307] on div "Team Management" at bounding box center [91, 313] width 111 height 13
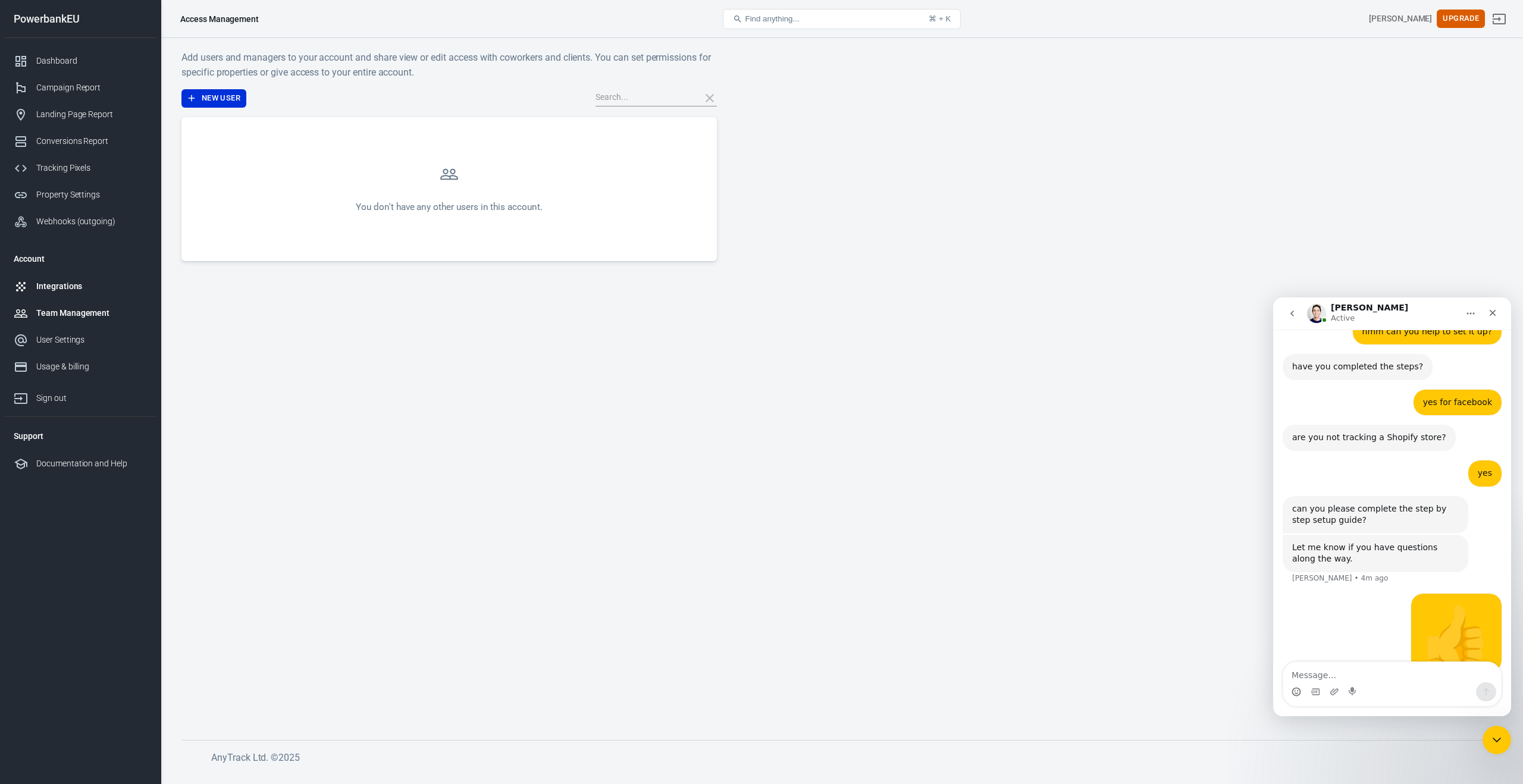
click at [48, 288] on div "Integrations" at bounding box center [91, 286] width 111 height 13
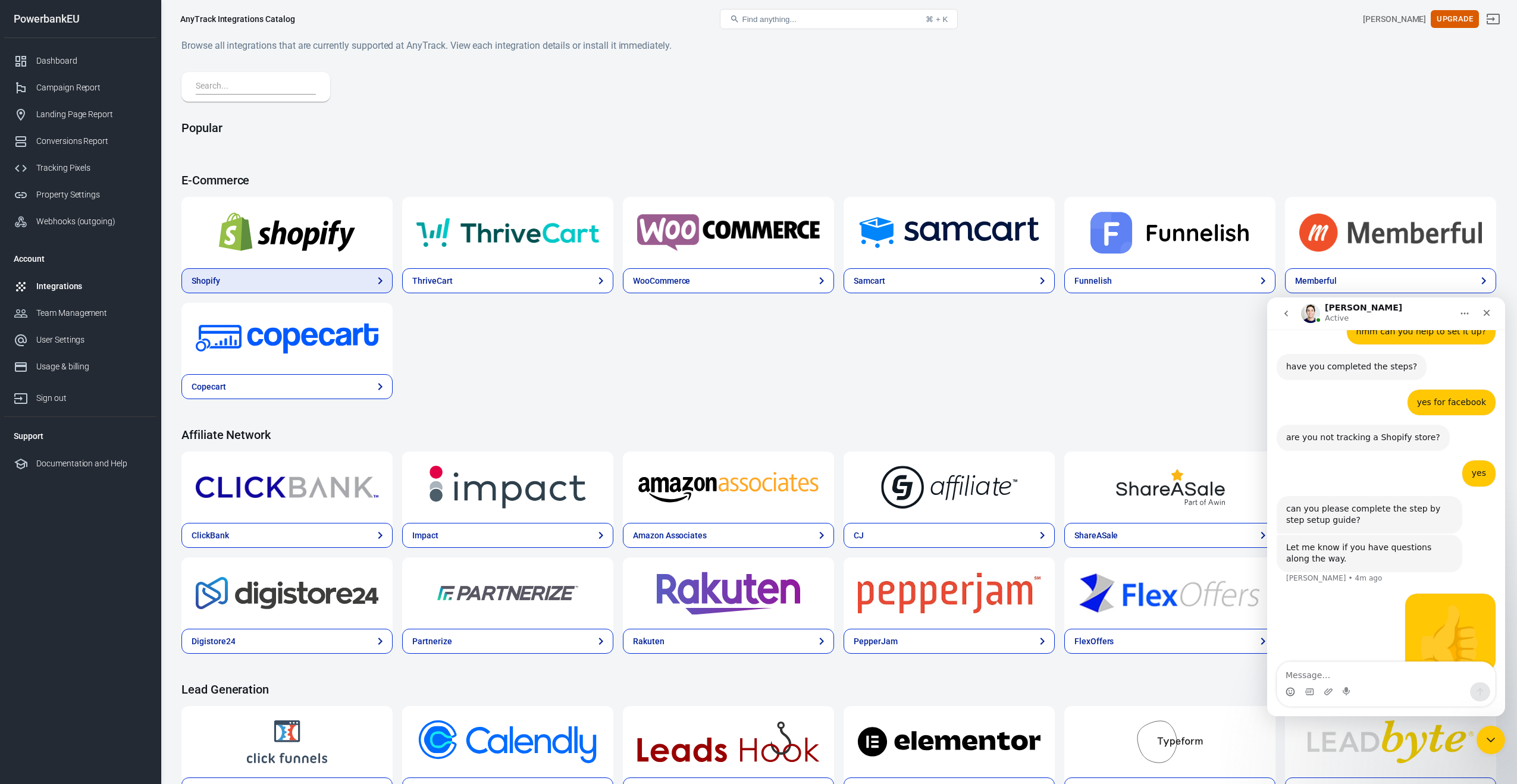
click at [309, 275] on link "Shopify" at bounding box center [287, 281] width 211 height 25
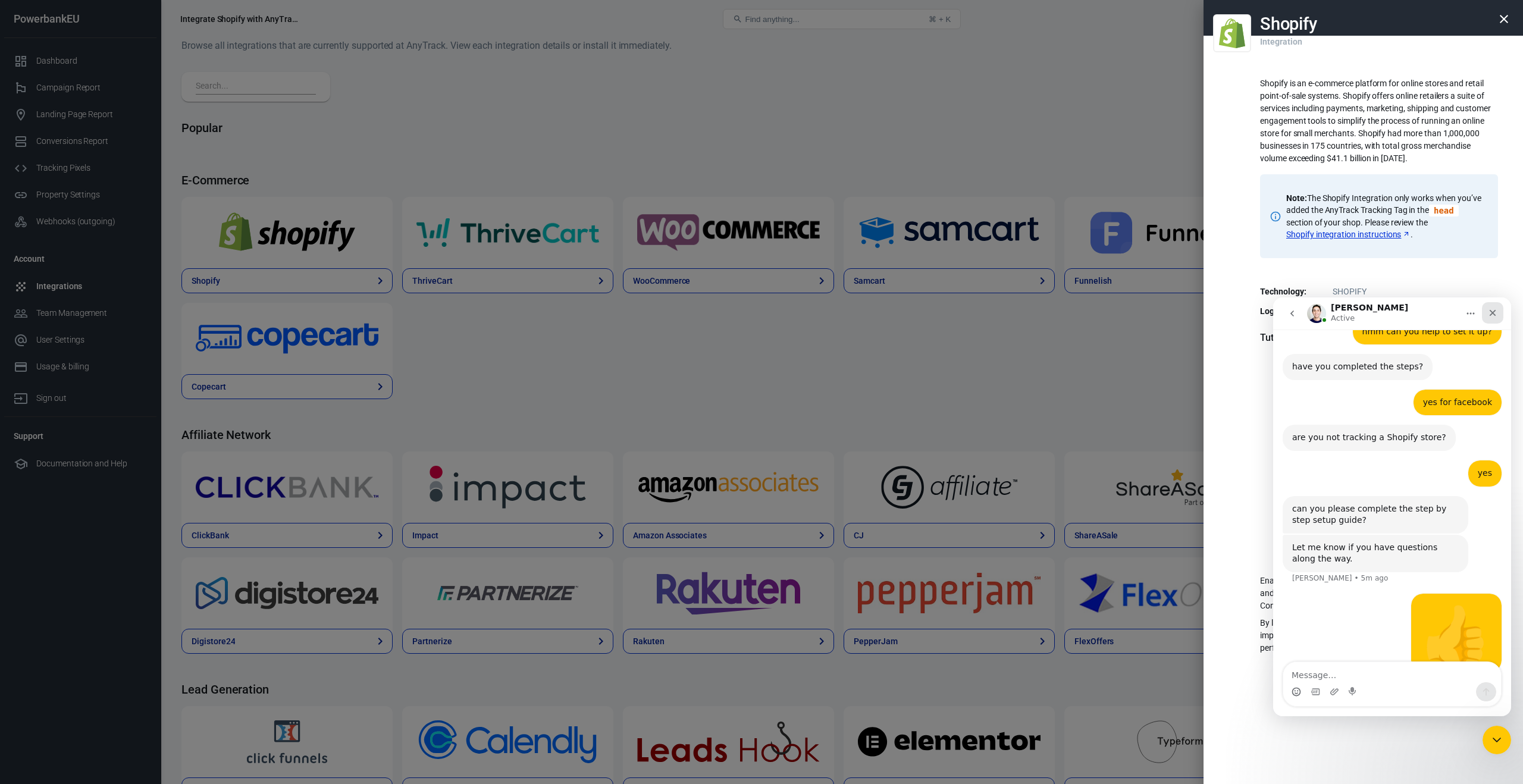
click at [1493, 312] on icon "Close" at bounding box center [1493, 313] width 7 height 7
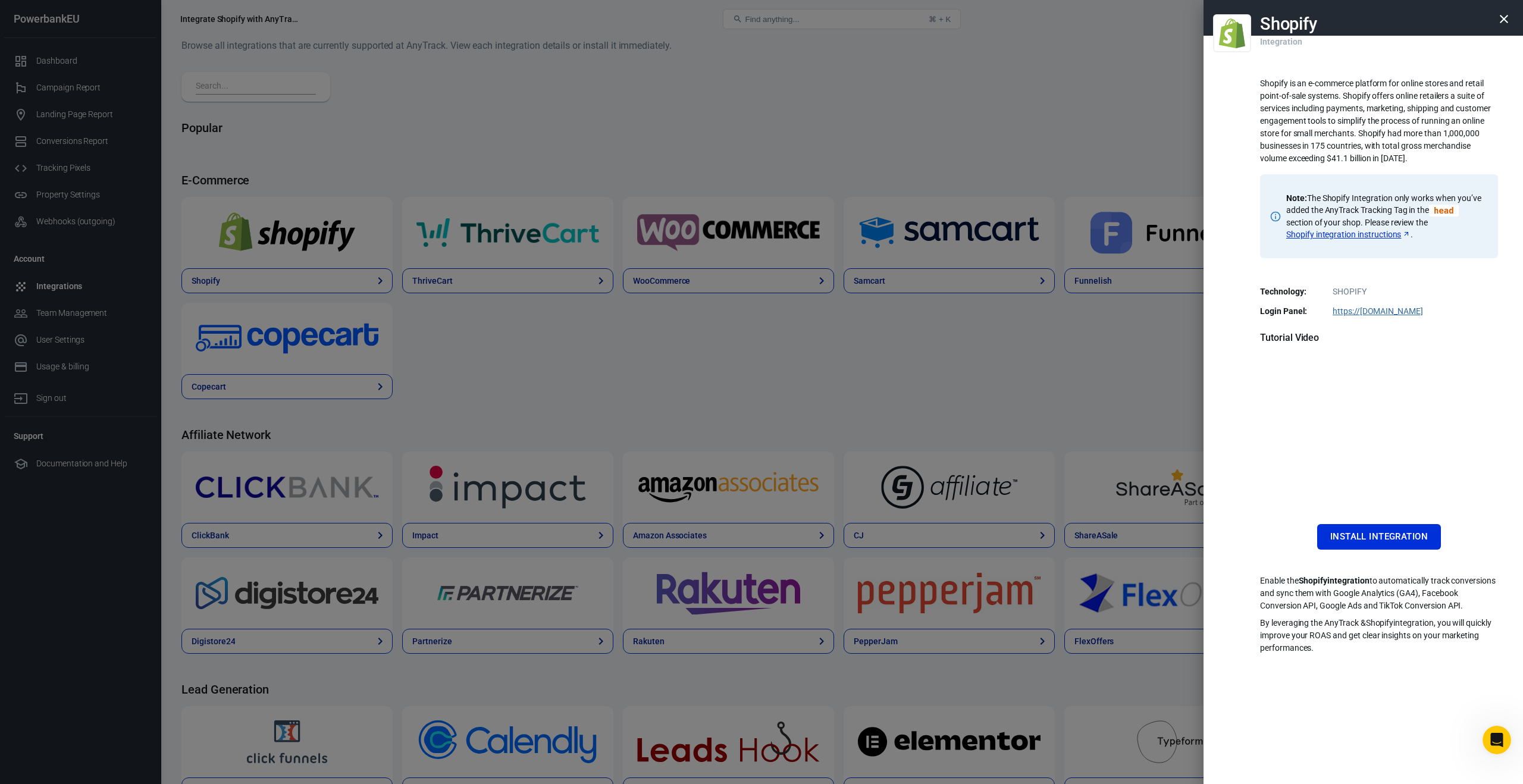
scroll to position [693, 0]
click at [1385, 531] on button "Install Integration" at bounding box center [1379, 537] width 123 height 25
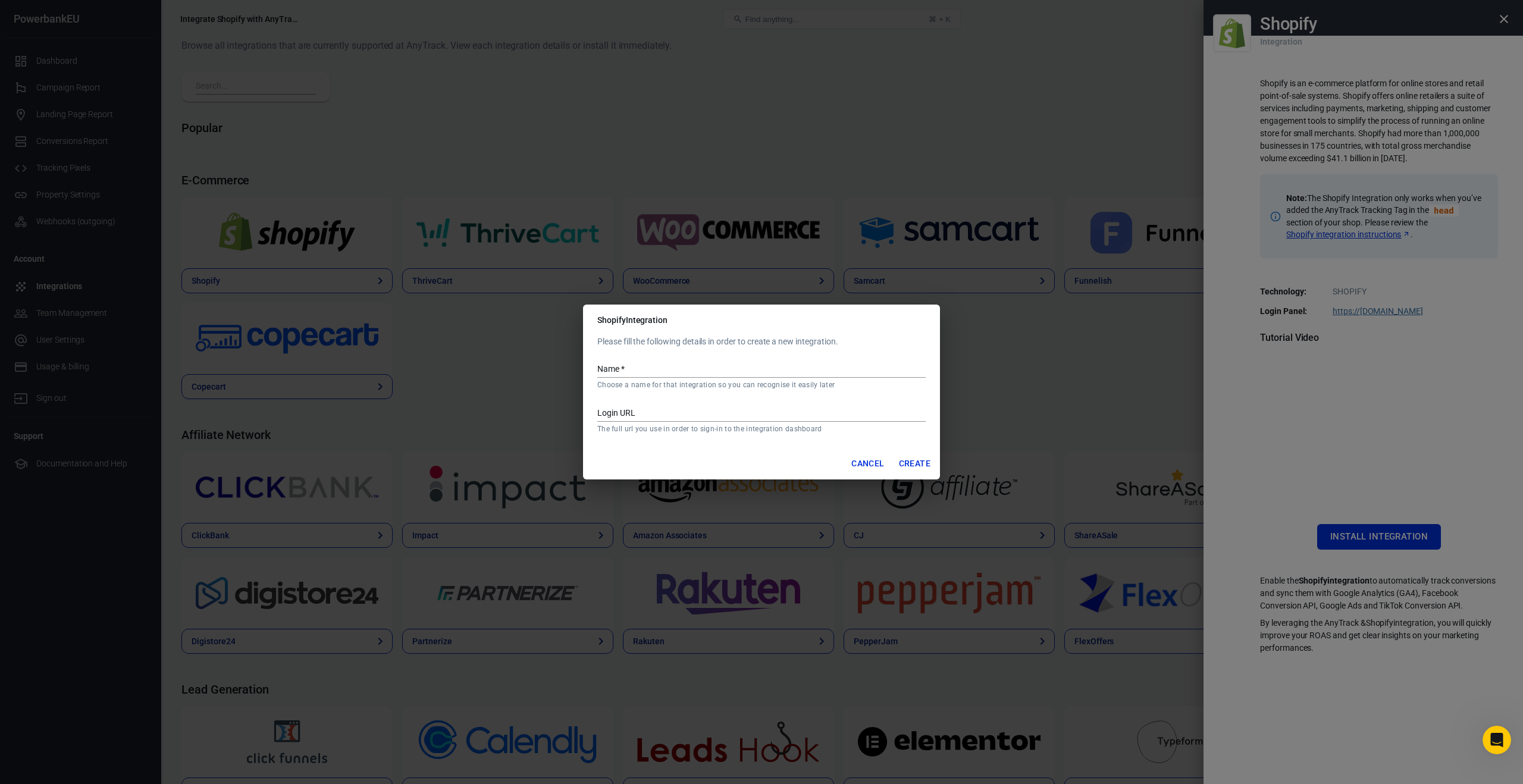
click at [861, 466] on button "Cancel" at bounding box center [867, 464] width 42 height 22
